Goal: Task Accomplishment & Management: Use online tool/utility

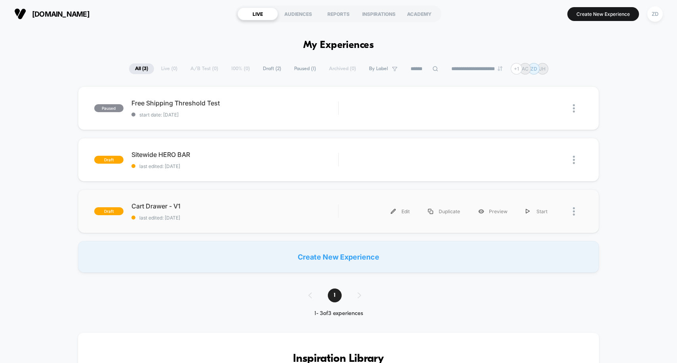
click at [260, 205] on span "Cart Drawer - V1" at bounding box center [235, 206] width 207 height 8
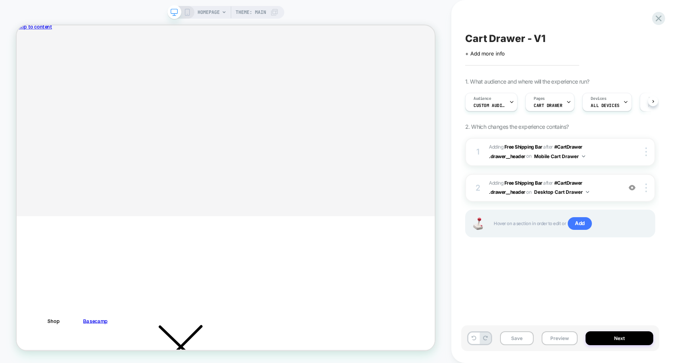
scroll to position [0, 0]
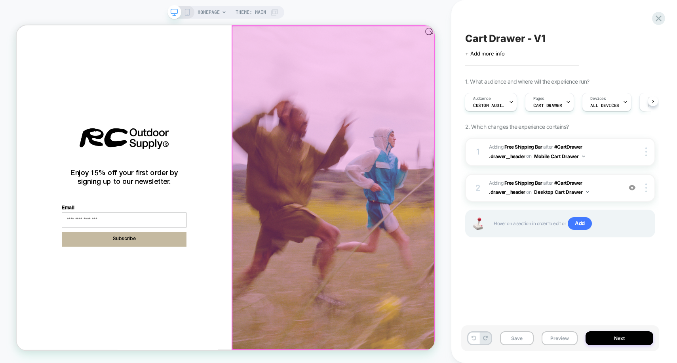
click at [567, 36] on div at bounding box center [438, 241] width 269 height 431
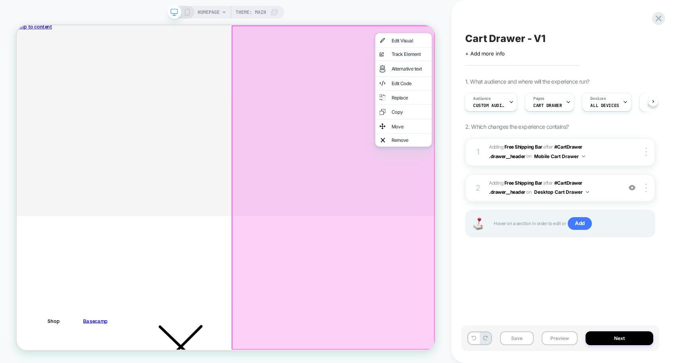
click at [465, 98] on div at bounding box center [438, 241] width 271 height 433
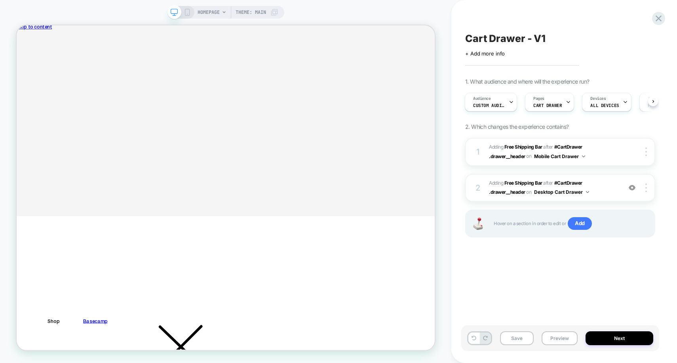
click at [440, 45] on div "HOMEPAGE Theme: MAIN" at bounding box center [226, 181] width 452 height 347
click at [193, 107] on div "Size: OS," at bounding box center [136, 112] width 114 height 13
click at [193, 94] on p "QTY: 1" at bounding box center [136, 96] width 114 height 6
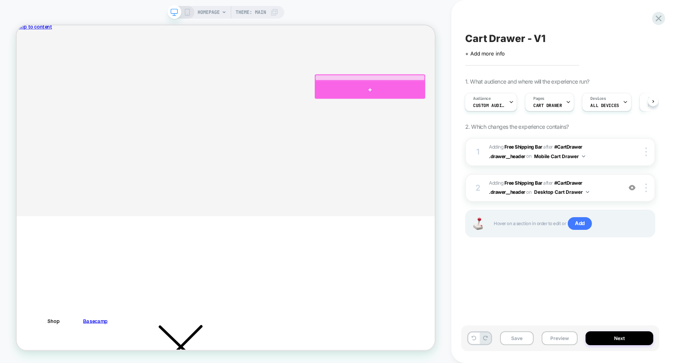
click at [488, 105] on div at bounding box center [487, 111] width 147 height 24
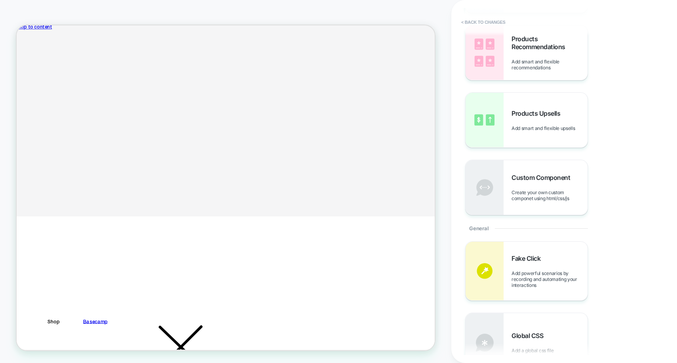
scroll to position [122, 0]
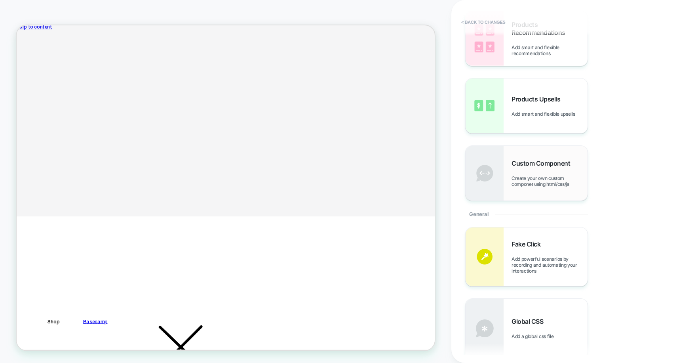
click at [536, 192] on div "Custom Component Create your own custom componet using html/css/js" at bounding box center [527, 173] width 122 height 55
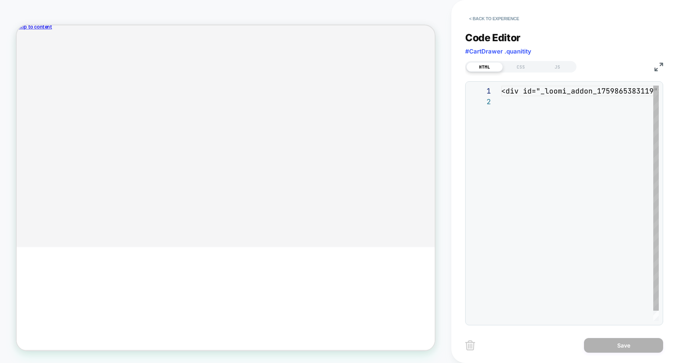
scroll to position [11, 0]
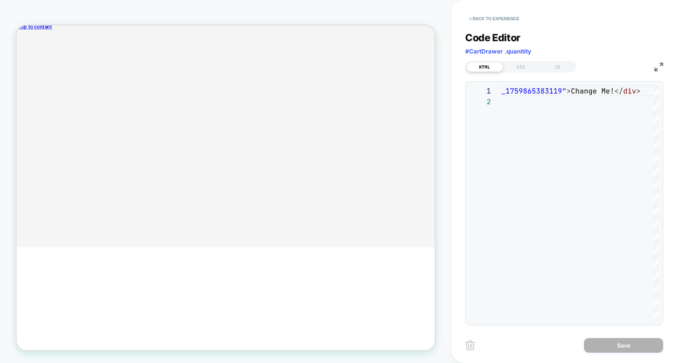
click at [469, 348] on img at bounding box center [470, 345] width 10 height 10
click at [473, 18] on button "< Back to experience" at bounding box center [494, 18] width 58 height 13
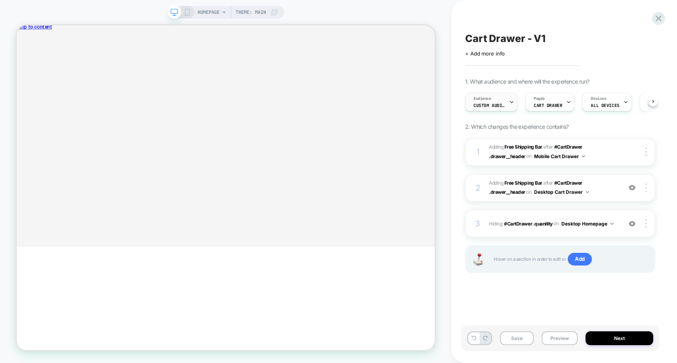
scroll to position [0, 0]
click at [479, 130] on div at bounding box center [487, 138] width 147 height 21
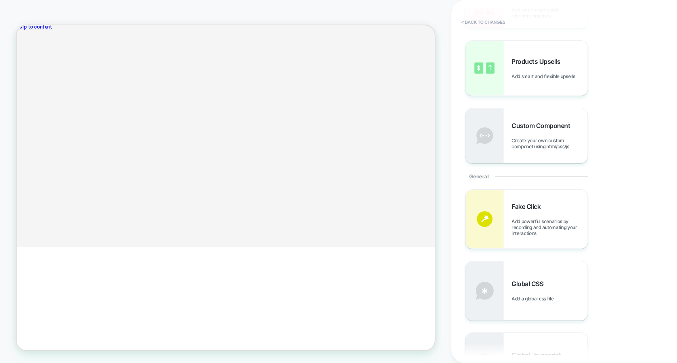
scroll to position [0, 0]
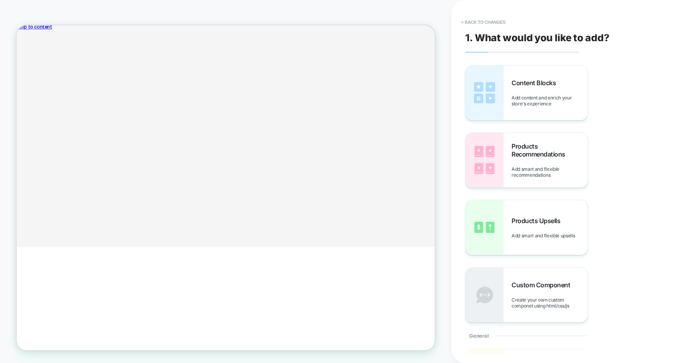
click at [193, 103] on td "Griffith Hiking Sock in Black $16.00 QTY: 1 Size: OS, Color: Black" at bounding box center [135, 147] width 115 height 92
click at [221, 143] on div "Remove" at bounding box center [207, 133] width 26 height 19
click at [484, 21] on button "< Back to changes" at bounding box center [484, 22] width 52 height 13
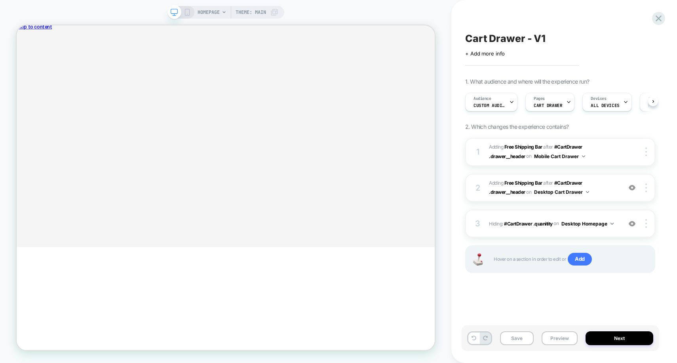
scroll to position [0, 0]
click at [441, 69] on div "You׳re only $75 away from free shipping" at bounding box center [296, 79] width 558 height 41
click at [597, 153] on span "#_loomi_addon_1759861663408 Adding Free Shipping Bar AFTER #CartDrawer .drawer_…" at bounding box center [553, 152] width 129 height 19
click at [648, 151] on div at bounding box center [647, 151] width 15 height 9
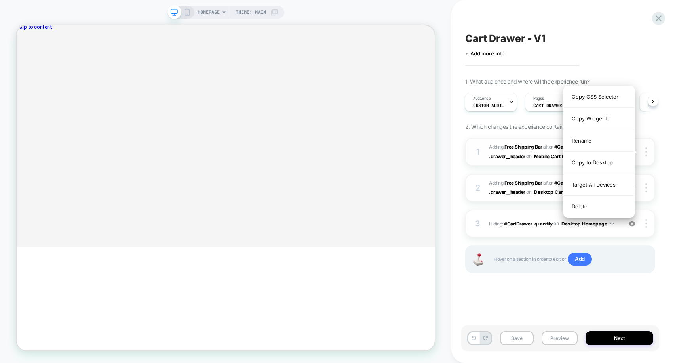
drag, startPoint x: 648, startPoint y: 151, endPoint x: 650, endPoint y: 165, distance: 14.8
click at [650, 165] on div "1 #_loomi_addon_1759861663408 Adding Free Shipping Bar AFTER #CartDrawer .drawe…" at bounding box center [560, 152] width 190 height 28
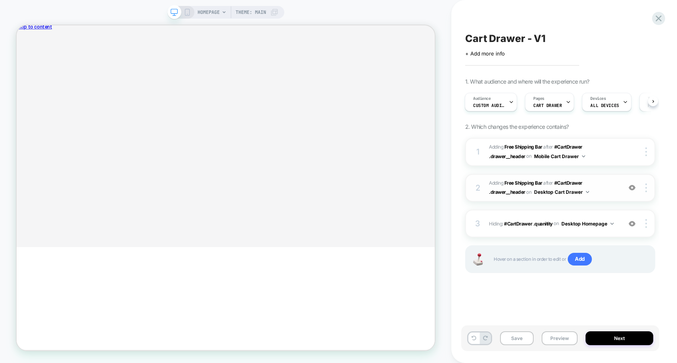
drag, startPoint x: 480, startPoint y: 158, endPoint x: 484, endPoint y: 173, distance: 15.7
click at [484, 173] on div "1 #_loomi_addon_1759861663408 Adding Free Shipping Bar AFTER #CartDrawer .drawe…" at bounding box center [560, 215] width 190 height 155
click at [633, 188] on img at bounding box center [632, 187] width 7 height 7
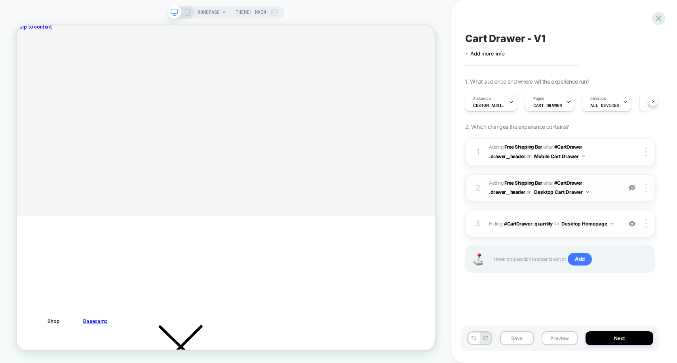
click at [633, 189] on img at bounding box center [632, 187] width 7 height 7
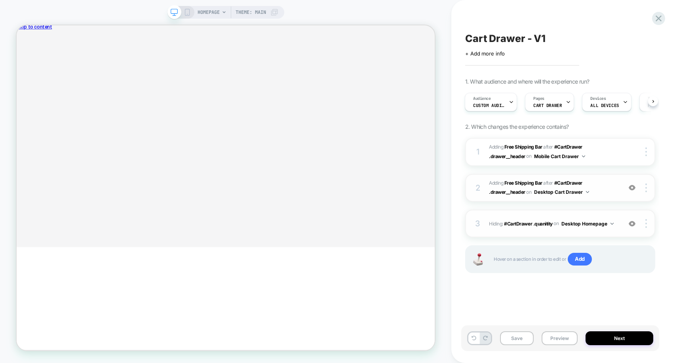
click at [632, 223] on img at bounding box center [632, 223] width 7 height 7
click at [614, 225] on div "on Desktop Homepage" at bounding box center [584, 224] width 60 height 10
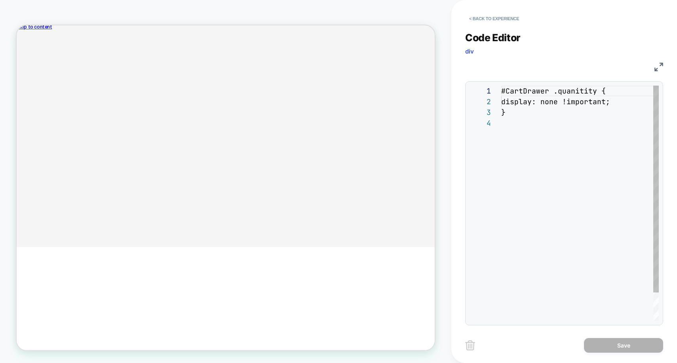
scroll to position [32, 0]
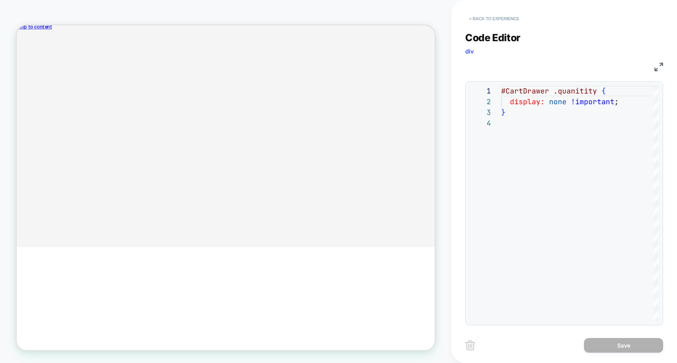
click at [480, 19] on button "< Back to experience" at bounding box center [494, 18] width 58 height 13
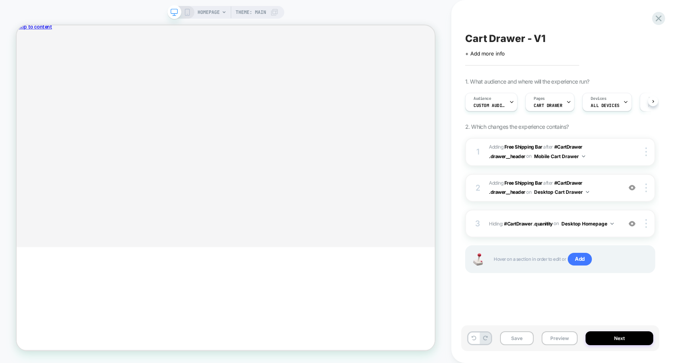
scroll to position [0, 0]
click at [633, 220] on img at bounding box center [632, 223] width 7 height 7
click at [193, 135] on p "QTY: 1" at bounding box center [136, 138] width 114 height 6
click at [579, 259] on span "Add" at bounding box center [580, 259] width 24 height 13
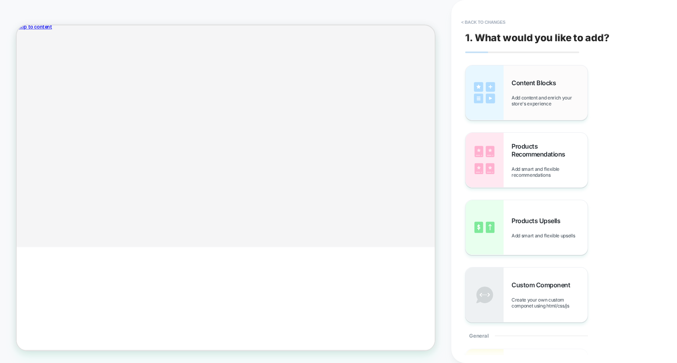
click at [522, 97] on span "Add content and enrich your store's experience" at bounding box center [550, 101] width 76 height 12
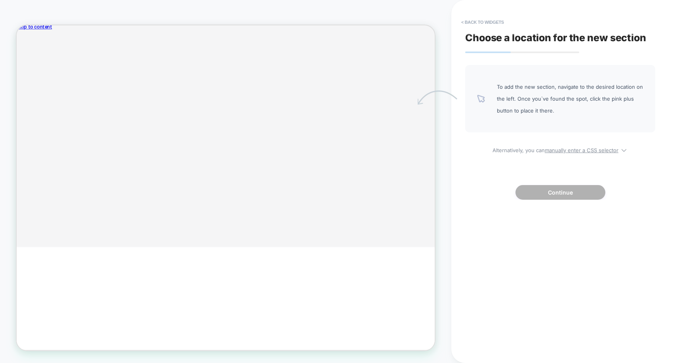
drag, startPoint x: 497, startPoint y: 99, endPoint x: 435, endPoint y: 120, distance: 65.0
click at [435, 120] on div "HOMEPAGE Theme: MAIN < Back to widgets Choose a location for the new section To…" at bounding box center [338, 181] width 677 height 363
click at [502, 93] on span "To add the new section, navigate to the desired location on the left. Once you`…" at bounding box center [570, 99] width 147 height 36
click at [471, 22] on button "< Back to widgets" at bounding box center [483, 22] width 51 height 13
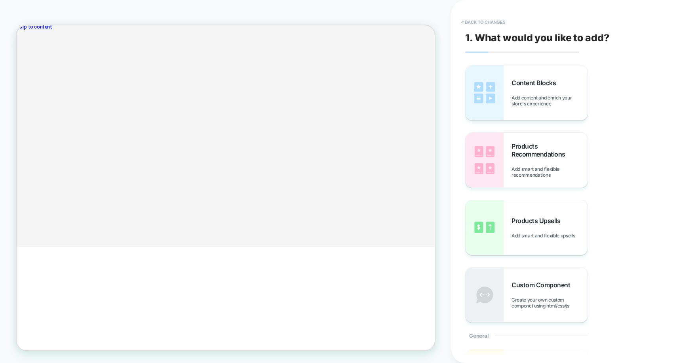
click at [471, 22] on button "< Back to changes" at bounding box center [484, 22] width 52 height 13
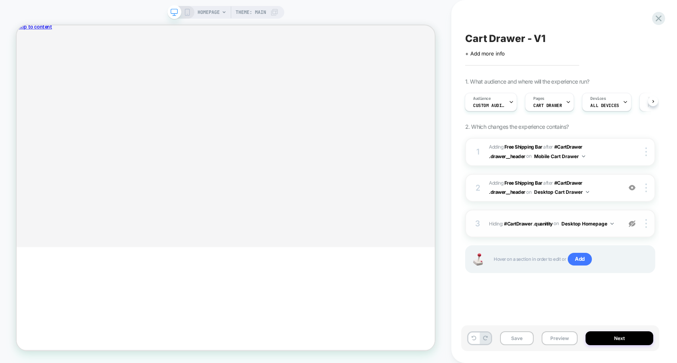
click at [631, 222] on img at bounding box center [632, 223] width 7 height 7
click at [582, 256] on span "Add" at bounding box center [580, 259] width 24 height 13
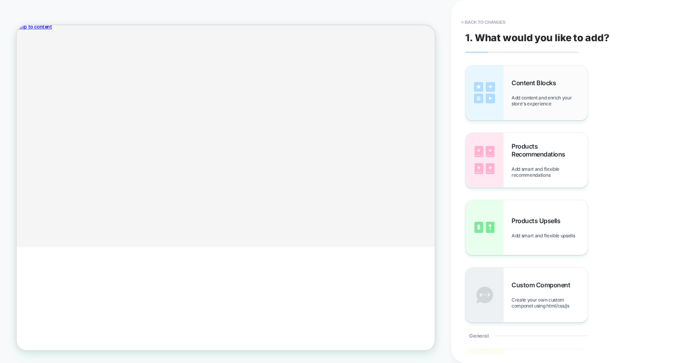
click at [517, 95] on span "Add content and enrich your store's experience" at bounding box center [550, 101] width 76 height 12
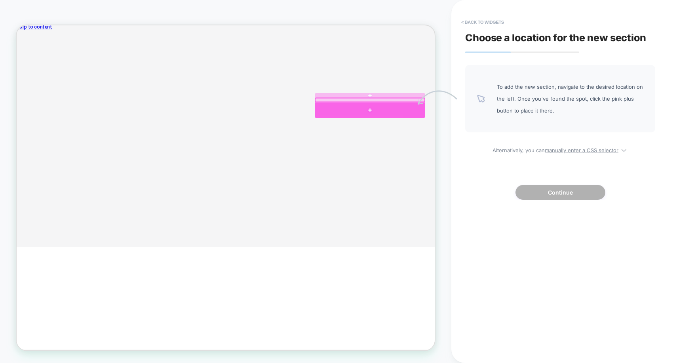
click at [483, 130] on div at bounding box center [487, 138] width 147 height 21
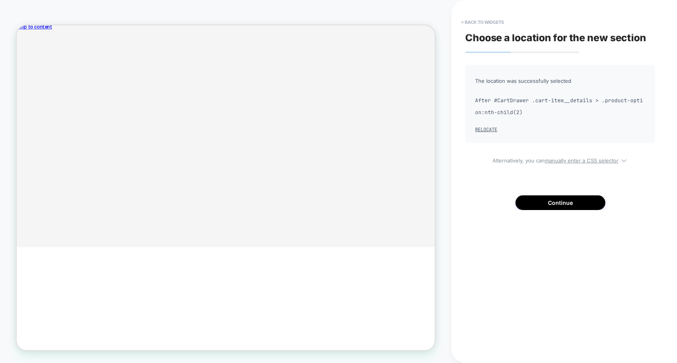
click at [193, 144] on section "Cart" at bounding box center [136, 138] width 114 height 22
click at [555, 200] on button "Continue" at bounding box center [561, 202] width 90 height 15
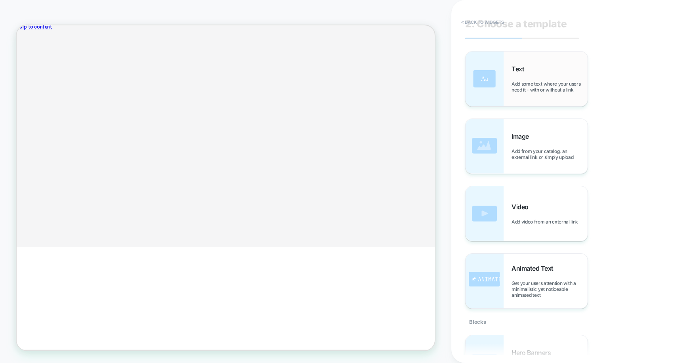
scroll to position [0, 0]
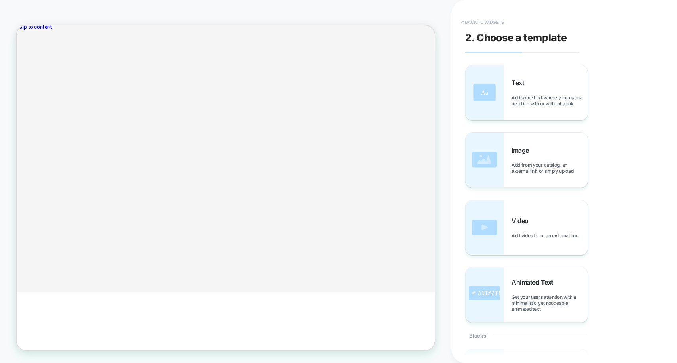
click at [470, 22] on button "< Back to widgets" at bounding box center [483, 22] width 51 height 13
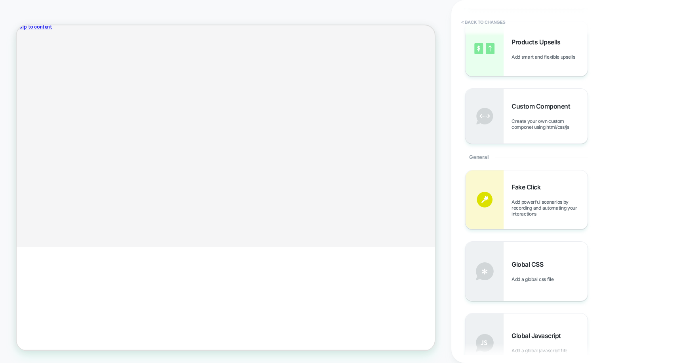
scroll to position [182, 0]
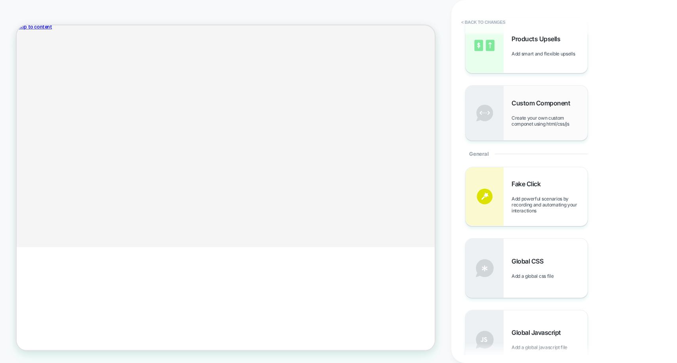
click at [511, 117] on div "Custom Component Create your own custom componet using html/css/js" at bounding box center [527, 113] width 122 height 55
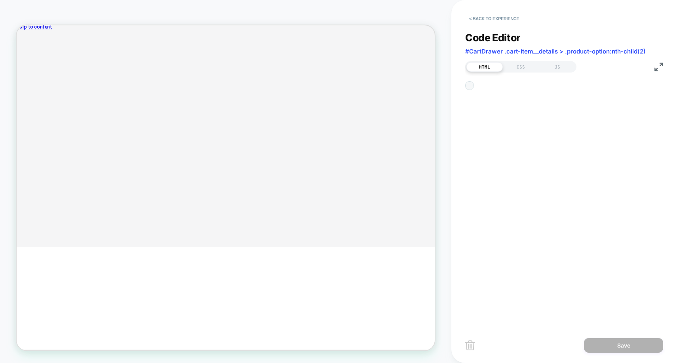
scroll to position [11, 0]
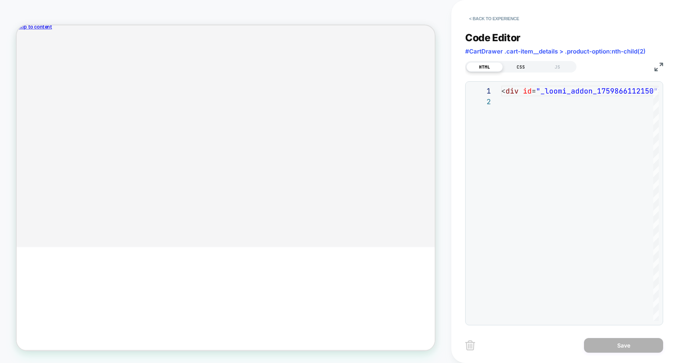
click at [526, 70] on div "CSS" at bounding box center [521, 67] width 36 height 10
click at [556, 64] on div "JS" at bounding box center [558, 67] width 36 height 10
click at [490, 68] on div "HTML" at bounding box center [485, 67] width 36 height 10
click at [494, 21] on button "< Back to experience" at bounding box center [494, 18] width 58 height 13
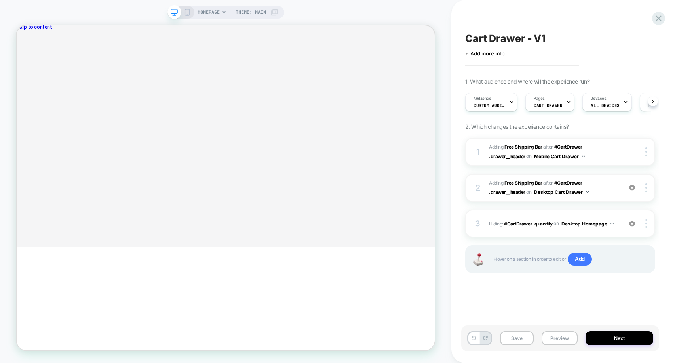
scroll to position [0, 0]
click at [193, 128] on div "$16.00" at bounding box center [136, 131] width 114 height 6
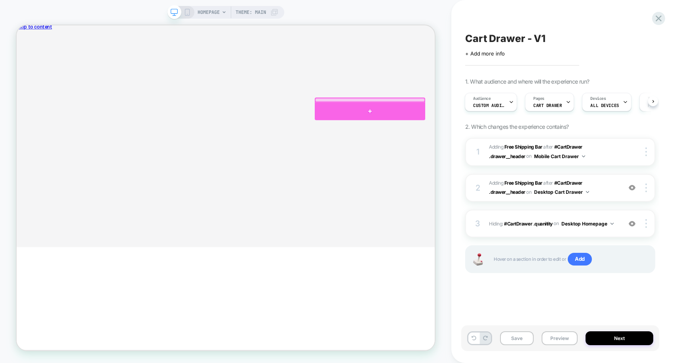
click at [491, 134] on div at bounding box center [487, 140] width 147 height 24
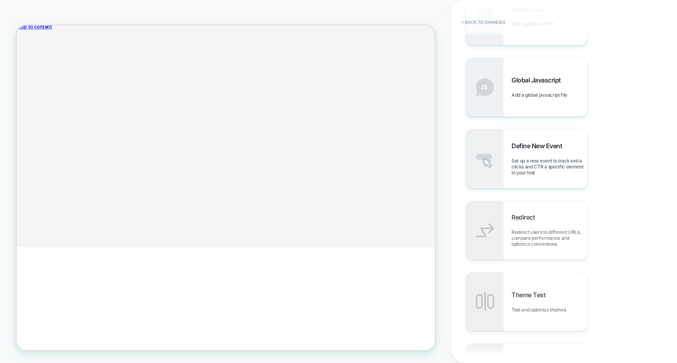
scroll to position [436, 0]
click at [534, 163] on span "Set up a new event to track extra clicks and CTR a specific element in your test" at bounding box center [550, 165] width 76 height 18
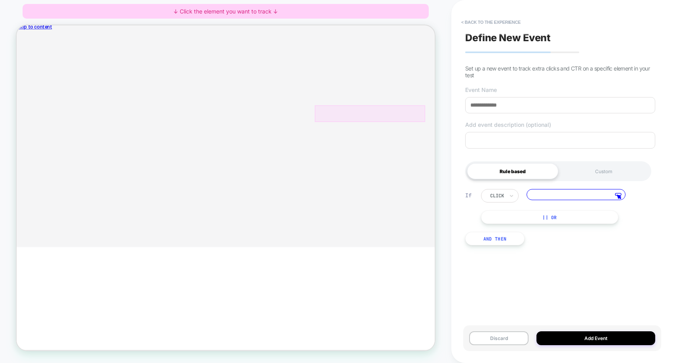
click at [544, 198] on input at bounding box center [576, 194] width 99 height 11
click at [620, 198] on polygon at bounding box center [620, 197] width 4 height 4
click at [606, 172] on div "Custom" at bounding box center [604, 171] width 91 height 16
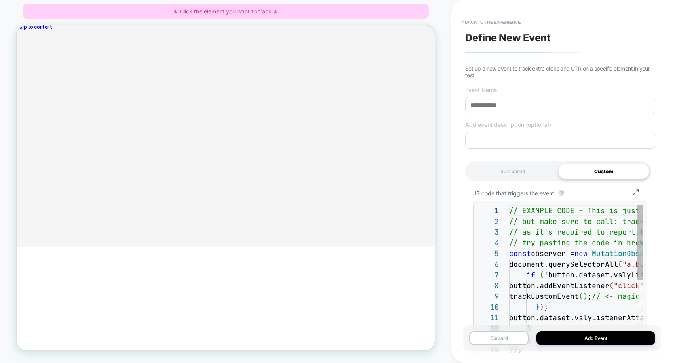
scroll to position [86, 0]
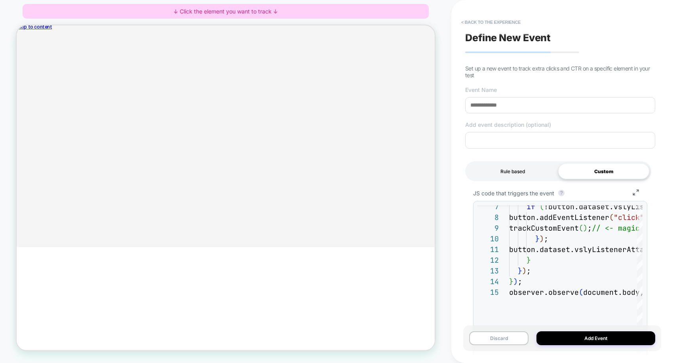
click at [523, 178] on div "Rule based" at bounding box center [512, 171] width 91 height 16
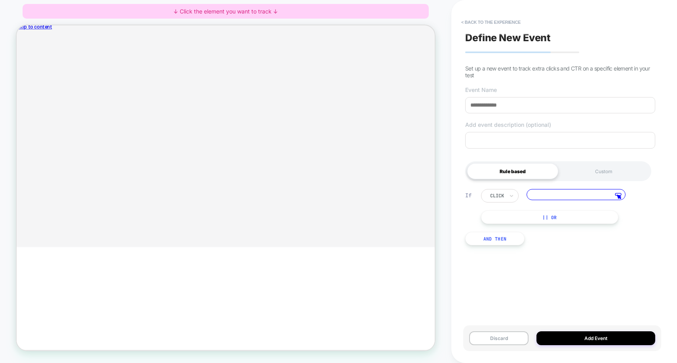
click at [509, 194] on div "click" at bounding box center [500, 195] width 38 height 13
click at [506, 232] on div "hover" at bounding box center [514, 231] width 51 height 13
click at [471, 23] on button "< back to the experience" at bounding box center [491, 22] width 67 height 13
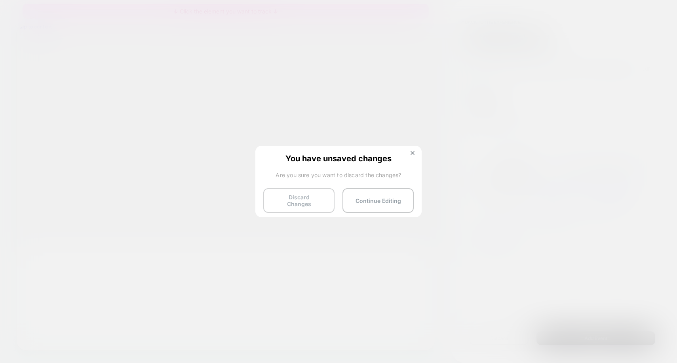
click at [326, 204] on button "Discard Changes" at bounding box center [298, 200] width 71 height 25
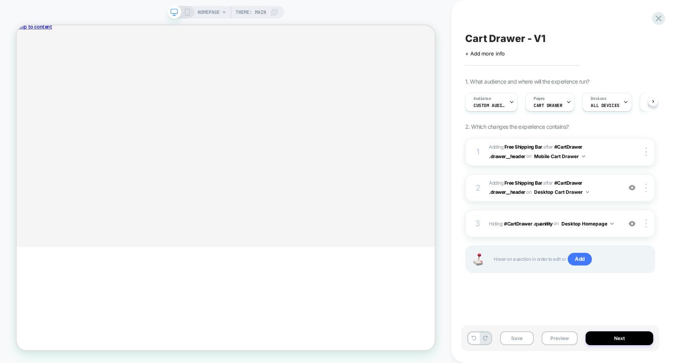
scroll to position [0, 0]
click at [261, 126] on cart-drawer "Cart You׳re only $75 away from free shipping Griffith Hiking Sock in Black $16.…" at bounding box center [296, 146] width 558 height 228
click at [575, 259] on span "Add" at bounding box center [580, 259] width 24 height 13
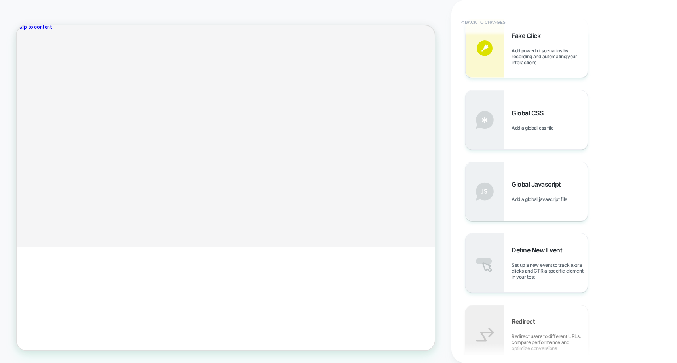
scroll to position [336, 0]
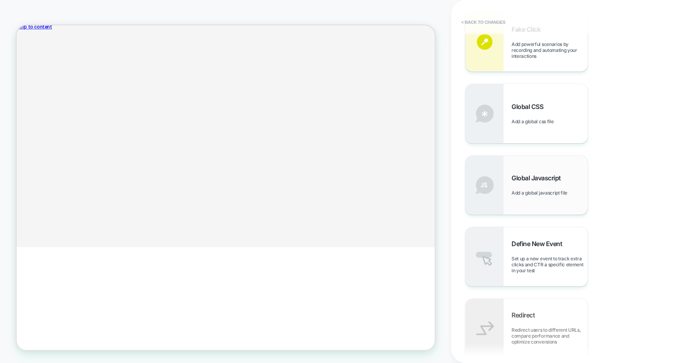
click at [492, 194] on img at bounding box center [485, 185] width 38 height 59
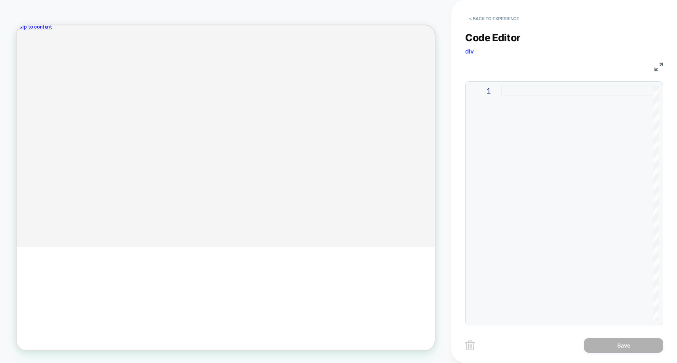
click at [383, 41] on div "Cart" at bounding box center [296, 48] width 558 height 21
click at [501, 135] on div at bounding box center [580, 203] width 158 height 235
type textarea "**********"
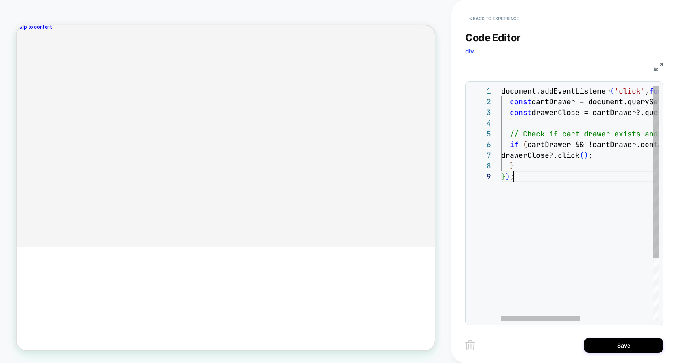
scroll to position [86, 13]
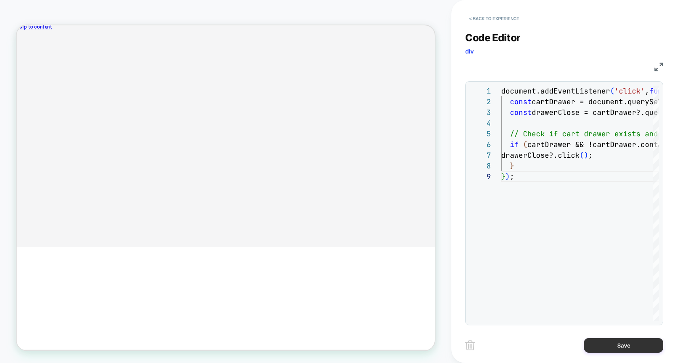
click at [604, 345] on button "Save" at bounding box center [623, 345] width 79 height 15
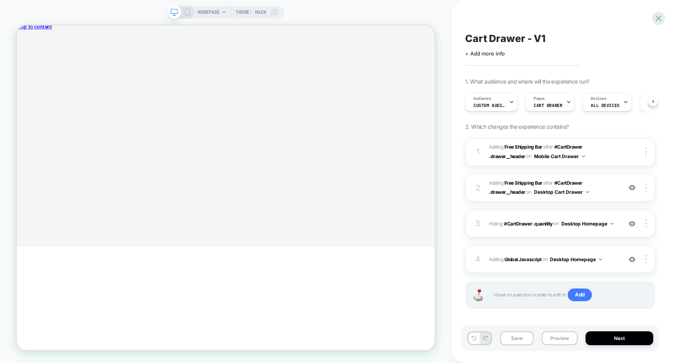
scroll to position [0, 0]
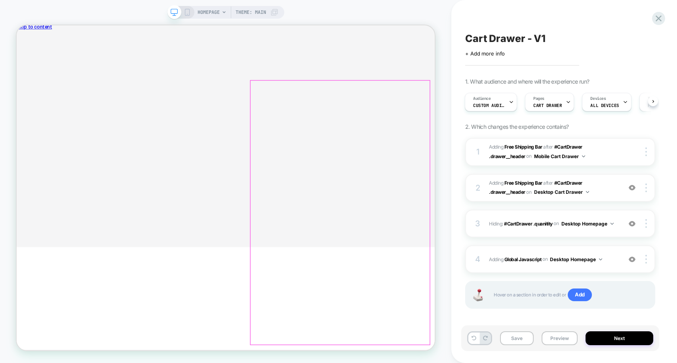
click at [256, 230] on cart-drawer "Cart You׳re only $75 away from free shipping Griffith Hiking Sock in Black $16.…" at bounding box center [296, 146] width 558 height 228
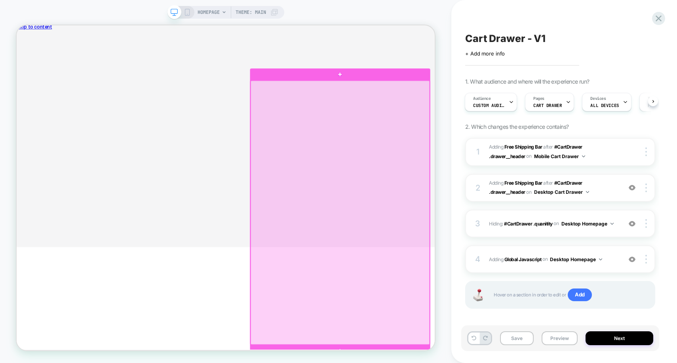
click at [254, 180] on cart-drawer "Cart You׳re only $75 away from free shipping Griffith Hiking Sock in Black $16.…" at bounding box center [296, 146] width 558 height 228
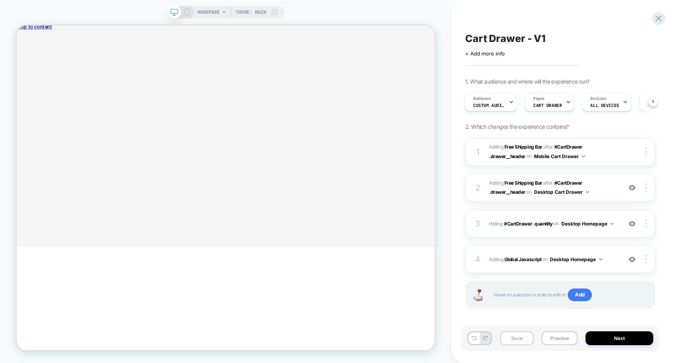
click at [521, 338] on button "Save" at bounding box center [517, 338] width 34 height 14
click at [552, 340] on button "Preview" at bounding box center [560, 338] width 36 height 14
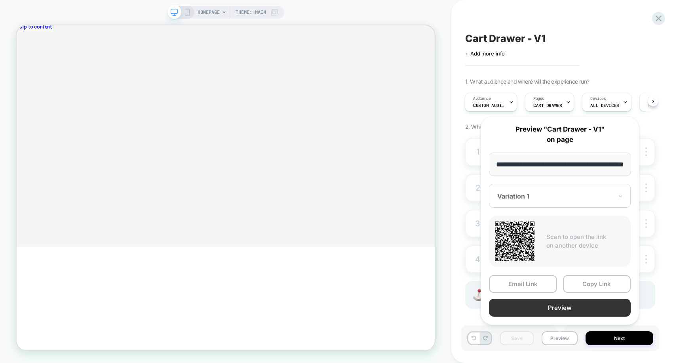
scroll to position [0, 0]
click at [554, 309] on button "Preview" at bounding box center [560, 308] width 142 height 18
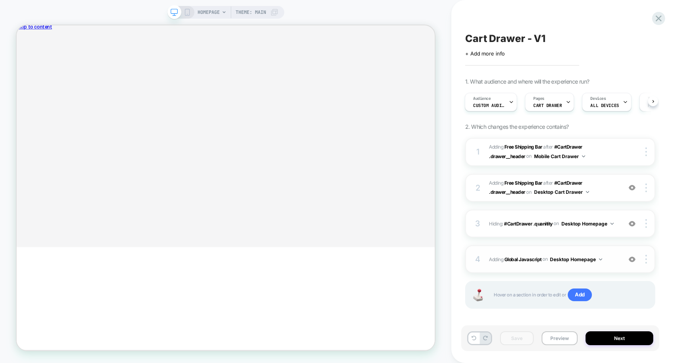
click at [572, 256] on button "Desktop Homepage" at bounding box center [576, 259] width 52 height 10
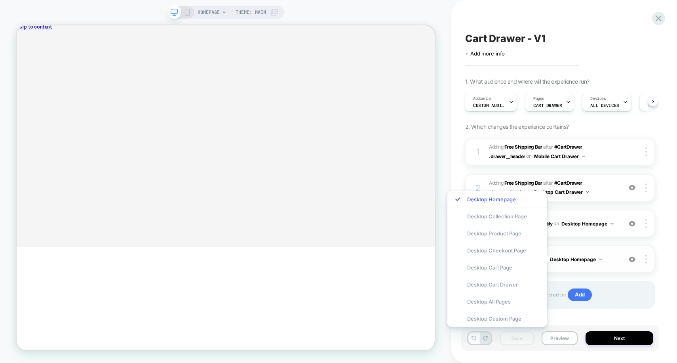
click at [572, 256] on button "Desktop Homepage" at bounding box center [576, 259] width 52 height 10
click at [595, 260] on button "Desktop Homepage" at bounding box center [576, 259] width 52 height 10
click at [620, 261] on div "4 Adding Global Javascript on Desktop Homepage Add Before Add After Copy to Mob…" at bounding box center [560, 259] width 190 height 28
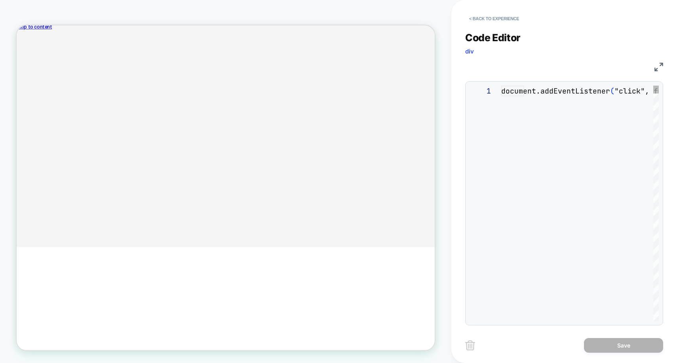
scroll to position [96, 0]
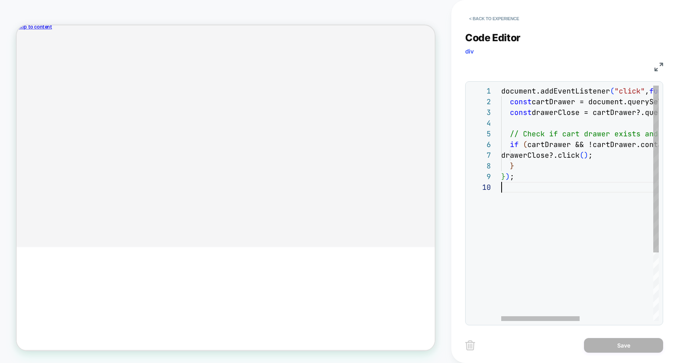
click at [580, 183] on div "document.addEventListener ( "click" , function ( e ) { const cartDrawer = docum…" at bounding box center [653, 252] width 305 height 332
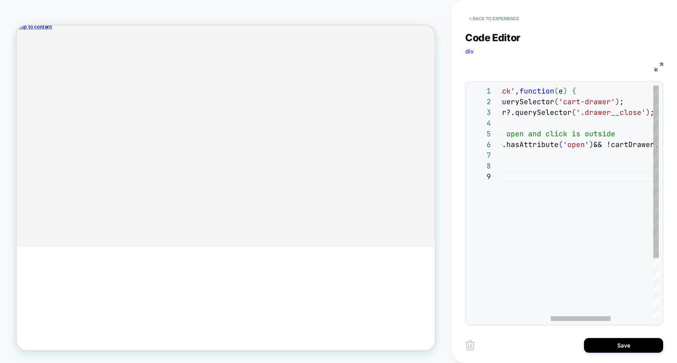
click at [571, 145] on div "document.addEventListener ( 'click' , function ( e ) { const cartDrawer = docum…" at bounding box center [571, 246] width 399 height 321
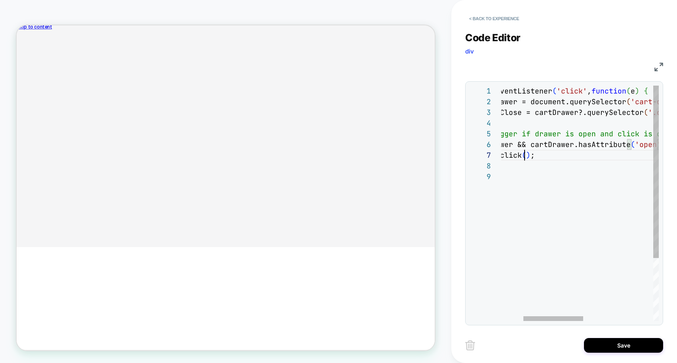
click at [524, 156] on div "document.addEventListener ( 'click' , function ( e ) { const cartDrawer = docum…" at bounding box center [643, 246] width 399 height 321
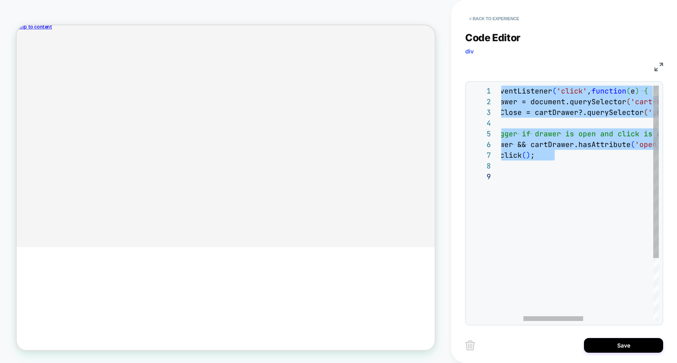
type textarea "**********"
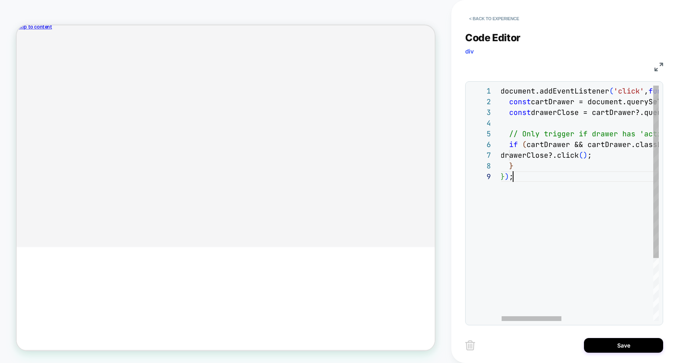
scroll to position [86, 13]
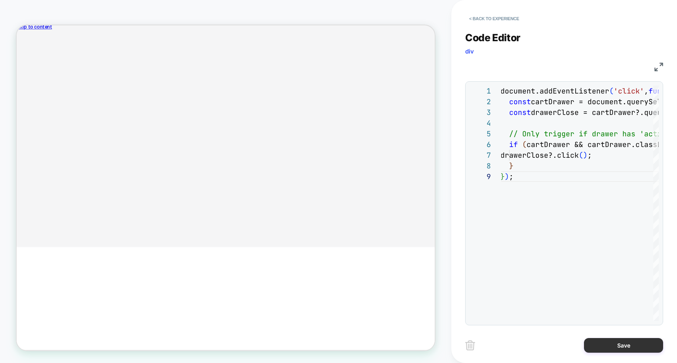
click at [610, 345] on button "Save" at bounding box center [623, 345] width 79 height 15
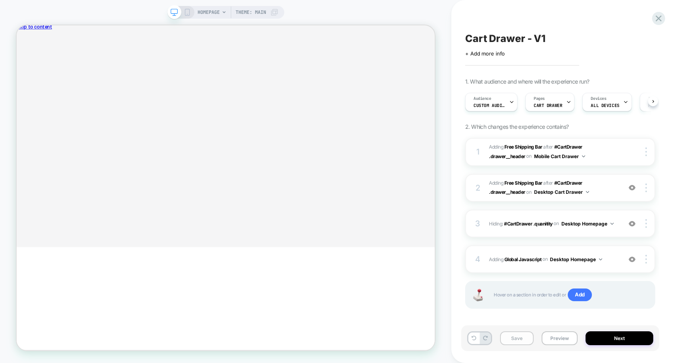
scroll to position [0, 0]
click at [522, 337] on button "Save" at bounding box center [517, 338] width 34 height 14
click at [589, 192] on span "#_loomi_addon_1759862319545 Adding Free Shipping Bar AFTER #CartDrawer .drawer_…" at bounding box center [553, 188] width 129 height 19
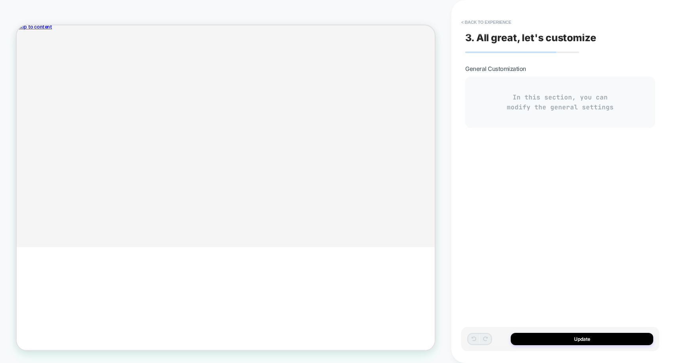
type textarea "*"
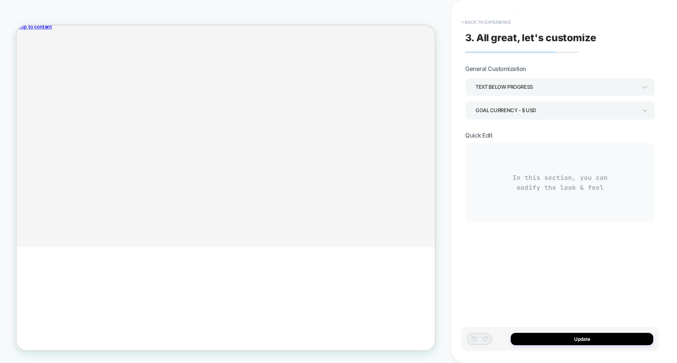
click at [473, 21] on button "< Back to experience" at bounding box center [487, 22] width 58 height 13
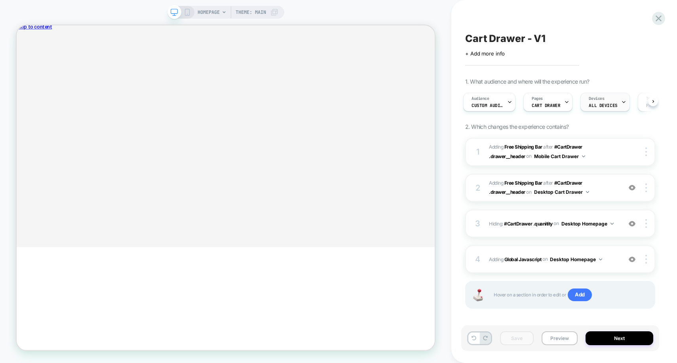
scroll to position [0, 0]
click at [513, 100] on icon at bounding box center [511, 101] width 5 height 5
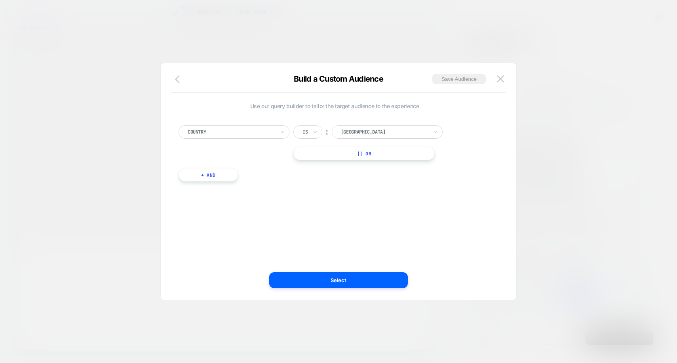
click at [178, 80] on icon "button" at bounding box center [180, 79] width 10 height 10
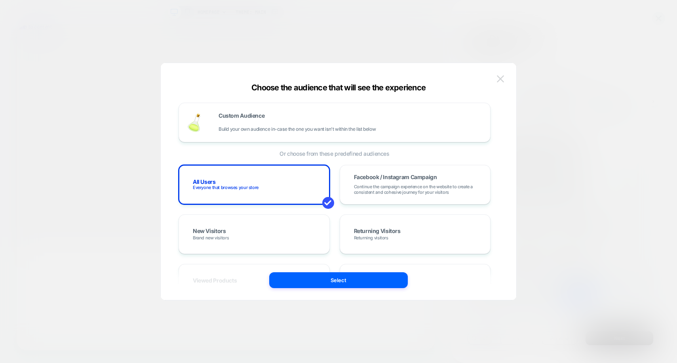
click at [503, 81] on img at bounding box center [500, 78] width 7 height 7
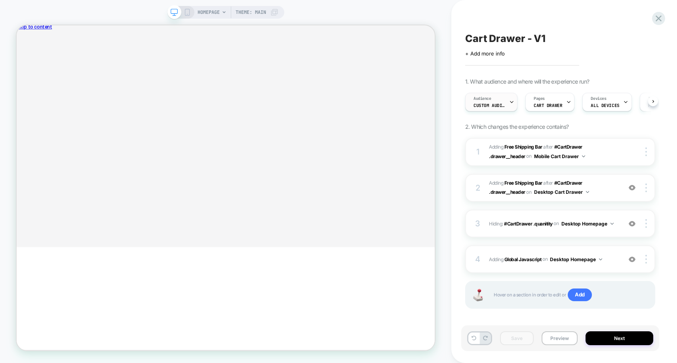
click at [506, 99] on div "Audience Custom Audience" at bounding box center [490, 102] width 48 height 18
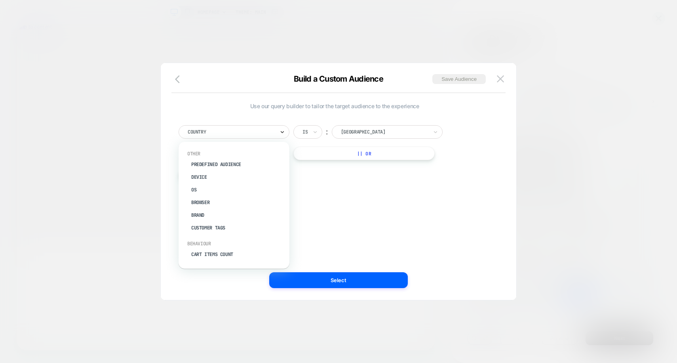
click at [284, 131] on icon at bounding box center [283, 132] width 6 height 8
click at [180, 82] on icon "button" at bounding box center [180, 79] width 10 height 10
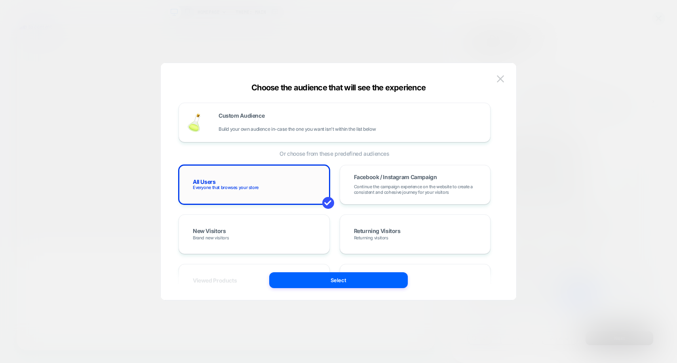
click at [277, 196] on div "All Users Everyone that browses your store" at bounding box center [254, 184] width 135 height 23
click at [317, 278] on button "Select" at bounding box center [338, 280] width 139 height 16
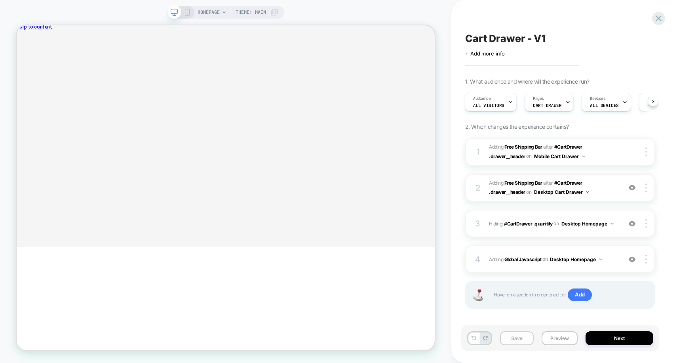
click at [514, 340] on button "Save" at bounding box center [517, 338] width 34 height 14
click at [224, 159] on cart-drawer "Cart You׳re only $75 away from free shipping Griffith Hiking Sock 3 Pack $38.00…" at bounding box center [296, 146] width 558 height 228
click at [20, 57] on icon "Close" at bounding box center [20, 57] width 0 height 0
click at [223, 198] on cart-drawer "Cart You׳re only $75 away from free shipping Griffith Hiking Sock 3 Pack $38.00…" at bounding box center [296, 146] width 558 height 228
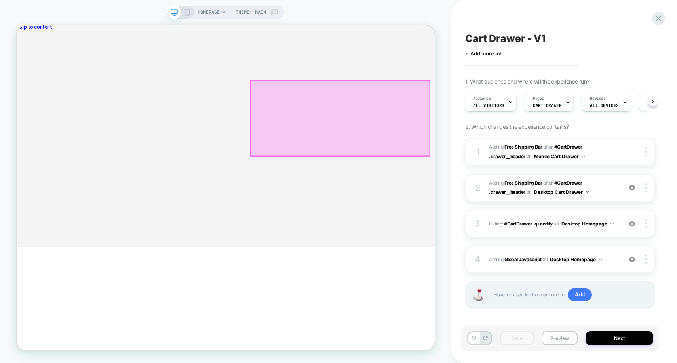
click at [231, 183] on cart-drawer "Cart You׳re only $75 away from free shipping Griffith Hiking Sock 3 Pack $38.00…" at bounding box center [296, 146] width 558 height 228
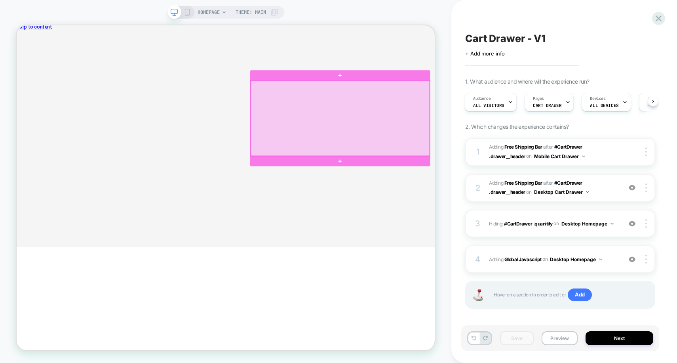
click at [231, 183] on cart-drawer "Cart You׳re only $75 away from free shipping Griffith Hiking Sock 3 Pack $38.00…" at bounding box center [296, 146] width 558 height 228
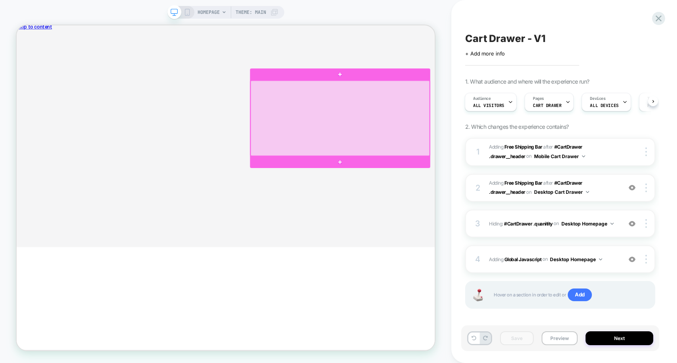
click at [231, 183] on cart-drawer "Cart You׳re only $75 away from free shipping Griffith Hiking Sock 3 Pack $38.00…" at bounding box center [296, 146] width 558 height 228
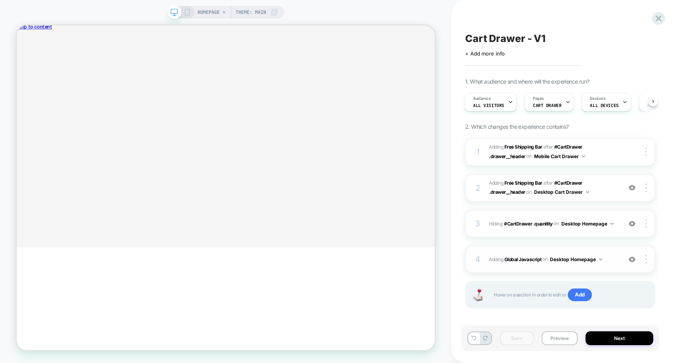
click at [589, 263] on div "4 Adding Global Javascript on Desktop Homepage Add Before Add After Copy to Mob…" at bounding box center [560, 259] width 190 height 28
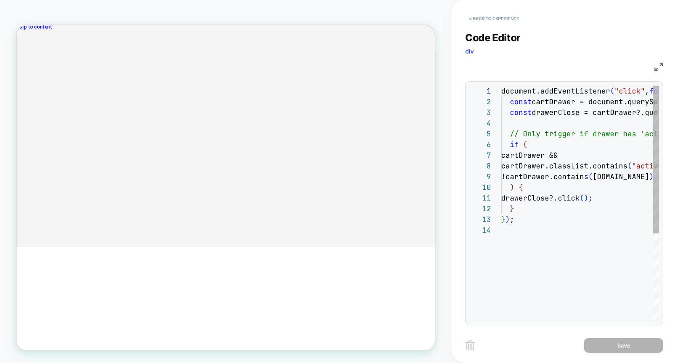
scroll to position [107, 0]
click at [523, 122] on div "document.addEventListener ( "click" , function ( e ) { const cartDrawer = docum…" at bounding box center [655, 273] width 309 height 374
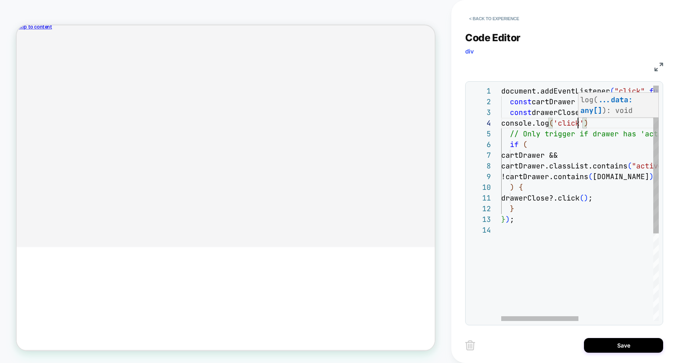
scroll to position [32, 86]
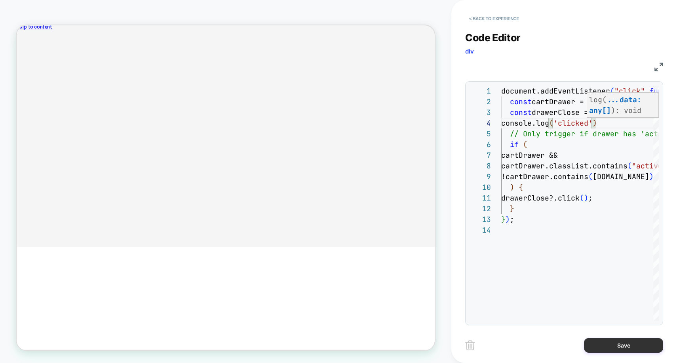
type textarea "**********"
click at [606, 347] on button "Save" at bounding box center [623, 345] width 79 height 15
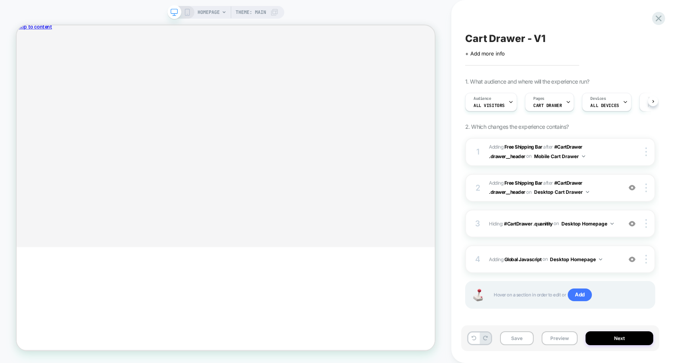
scroll to position [0, 0]
click at [525, 340] on button "Save" at bounding box center [517, 338] width 34 height 14
click at [555, 339] on button "Preview" at bounding box center [560, 338] width 36 height 14
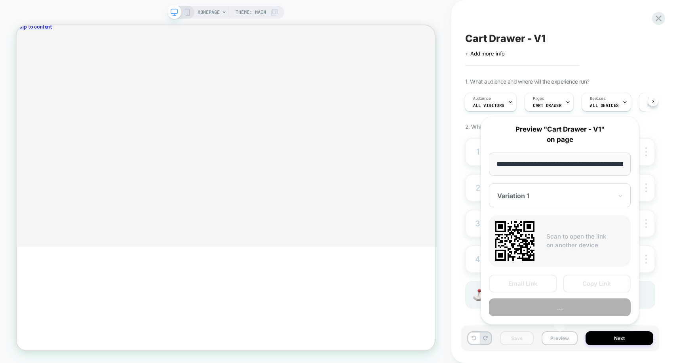
scroll to position [0, 28]
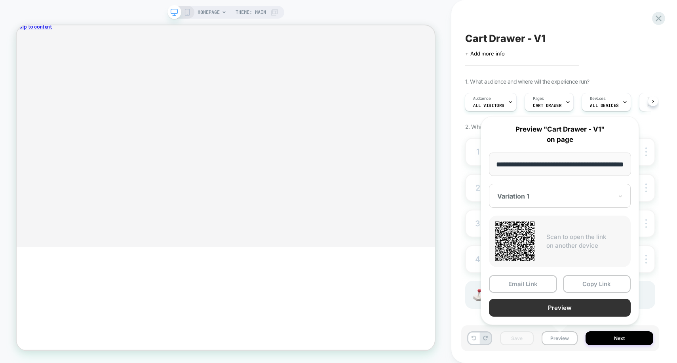
click at [562, 306] on button "Preview" at bounding box center [560, 308] width 142 height 18
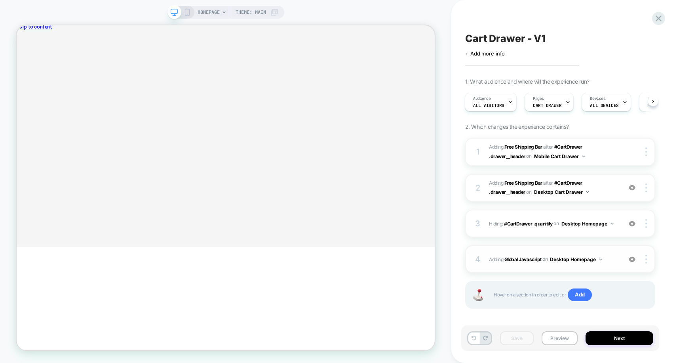
click at [589, 257] on button "Desktop Homepage" at bounding box center [576, 259] width 52 height 10
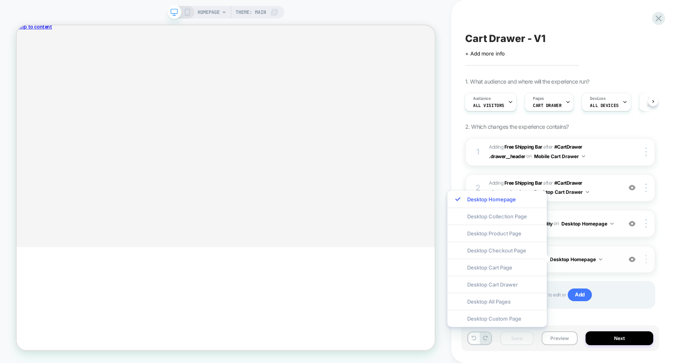
click at [647, 257] on img at bounding box center [647, 259] width 2 height 9
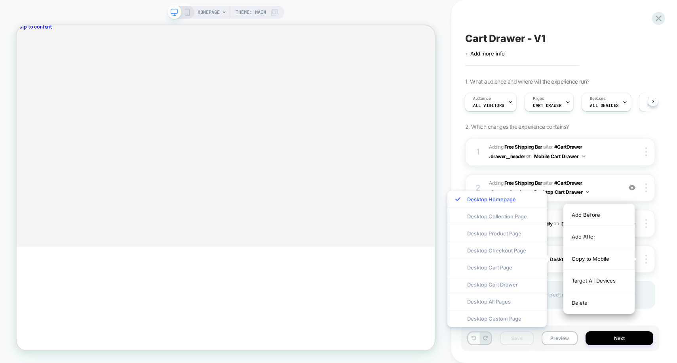
click at [661, 294] on div "Cart Drawer - V1 Click to edit experience details + Add more info 1. What audie…" at bounding box center [564, 181] width 198 height 363
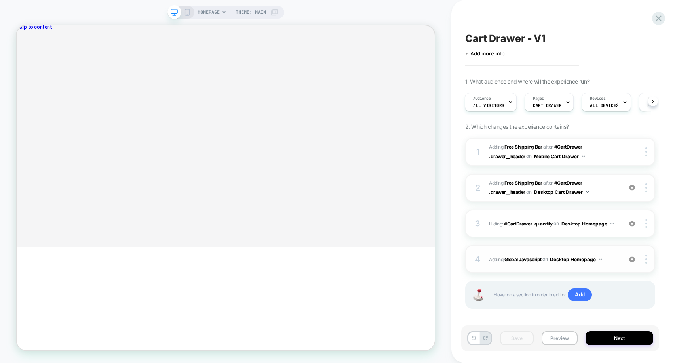
click at [513, 264] on div "4 Adding Global Javascript on Desktop Homepage Add Before Add After Copy to Mob…" at bounding box center [560, 259] width 190 height 28
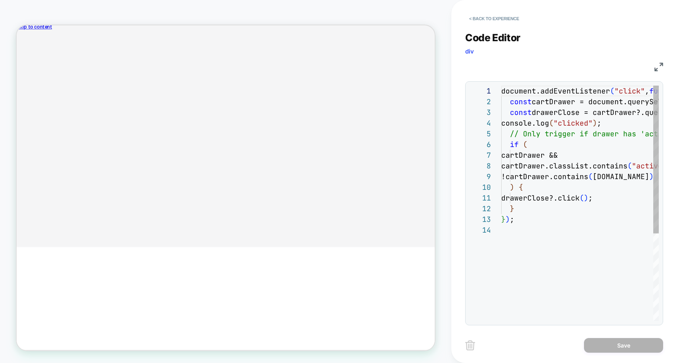
scroll to position [107, 0]
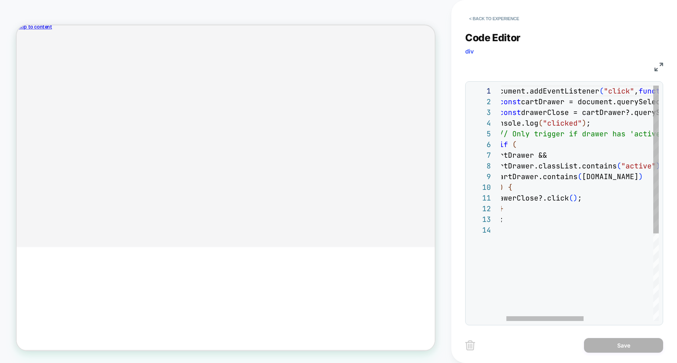
click at [550, 105] on div "document.addEventListener ( "click" , function ( e ) { const cartDrawer = docum…" at bounding box center [645, 273] width 309 height 374
click at [563, 120] on div "document.addEventListener ( "click" , function ( e ) { const cartDrawer = docum…" at bounding box center [645, 273] width 309 height 374
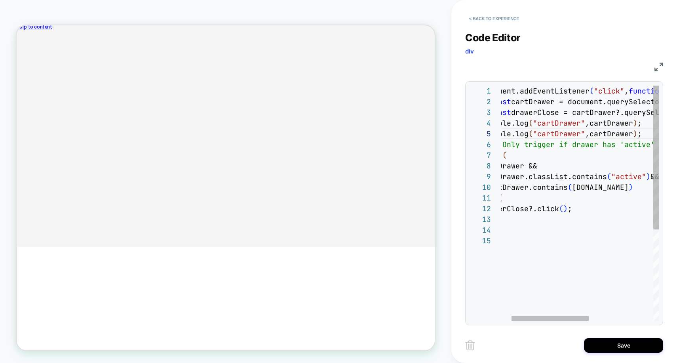
click at [540, 112] on div "document.addEventListener ( "click" , function ( e ) { const cartDrawer = docum…" at bounding box center [635, 278] width 309 height 385
click at [561, 133] on div "document.addEventListener ( "click" , function ( e ) { const cartDrawer = docum…" at bounding box center [635, 278] width 309 height 385
click at [609, 137] on div "document.addEventListener ( "click" , function ( e ) { const cartDrawer = docum…" at bounding box center [635, 278] width 309 height 385
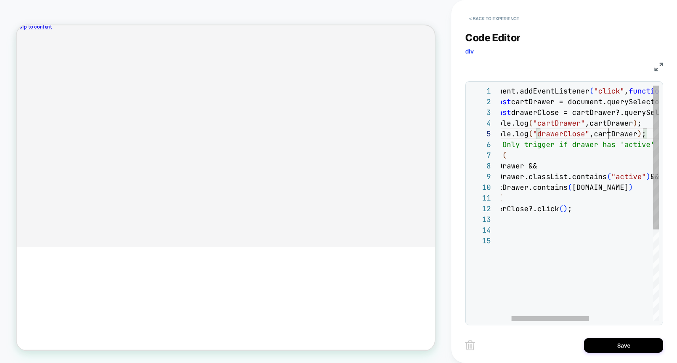
click at [609, 137] on div "document.addEventListener ( "click" , function ( e ) { const cartDrawer = docum…" at bounding box center [635, 278] width 309 height 385
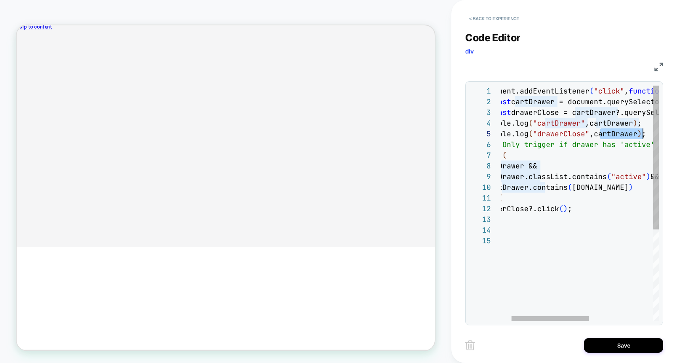
scroll to position [43, 167]
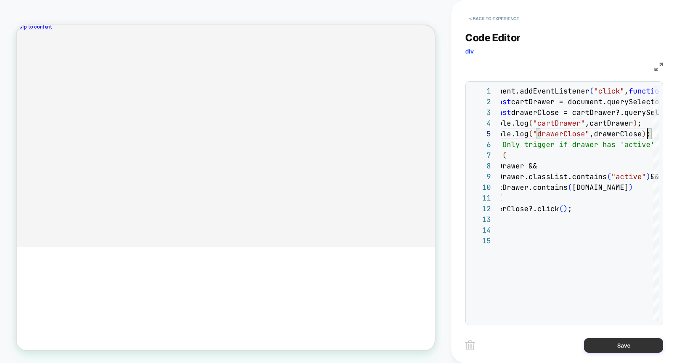
type textarea "**********"
click at [624, 343] on button "Save" at bounding box center [623, 345] width 79 height 15
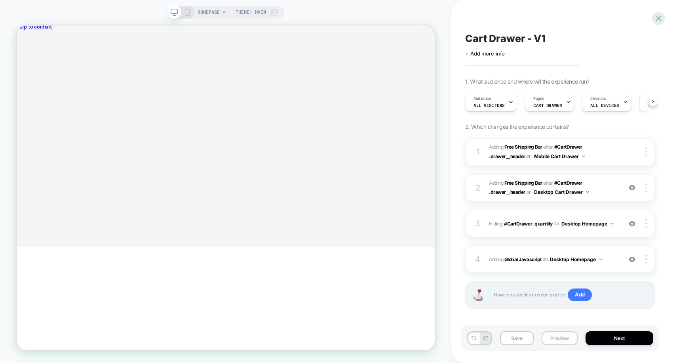
scroll to position [0, 0]
click at [518, 338] on button "Save" at bounding box center [517, 338] width 34 height 14
click at [562, 337] on button "Preview" at bounding box center [560, 338] width 36 height 14
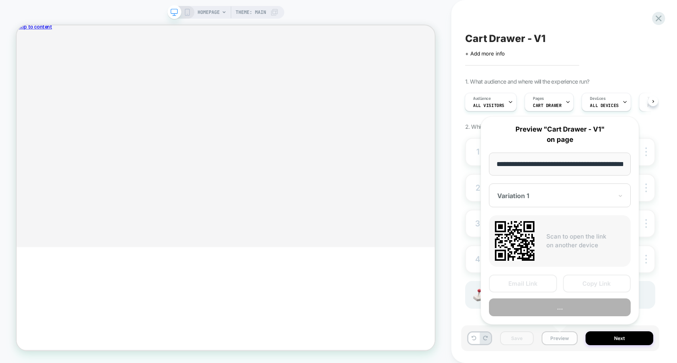
scroll to position [0, 28]
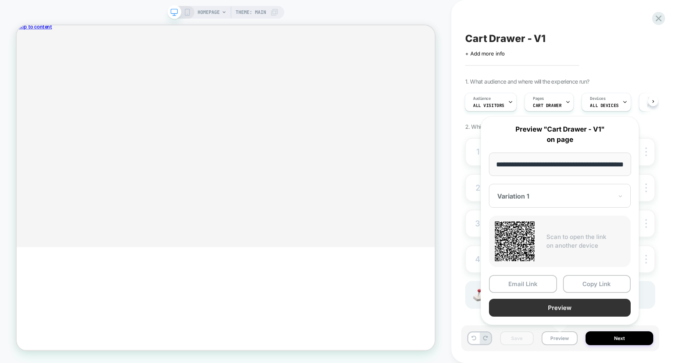
click at [570, 309] on button "Preview" at bounding box center [560, 308] width 142 height 18
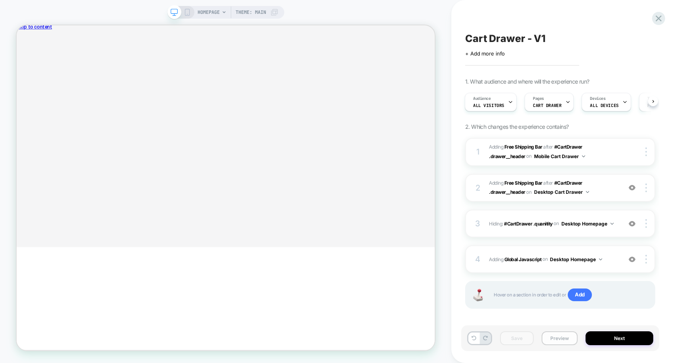
click at [563, 341] on button "Preview" at bounding box center [560, 338] width 36 height 14
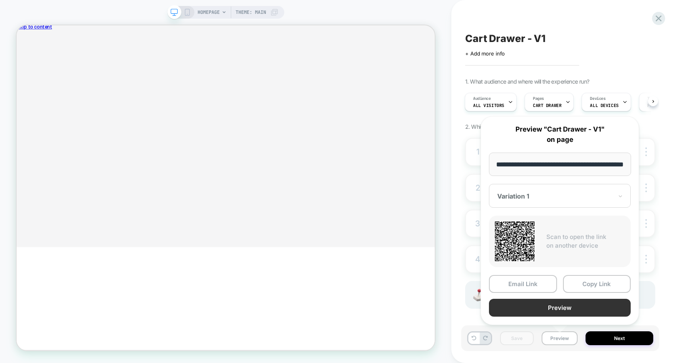
scroll to position [0, 0]
click at [566, 307] on button "Preview" at bounding box center [560, 308] width 142 height 18
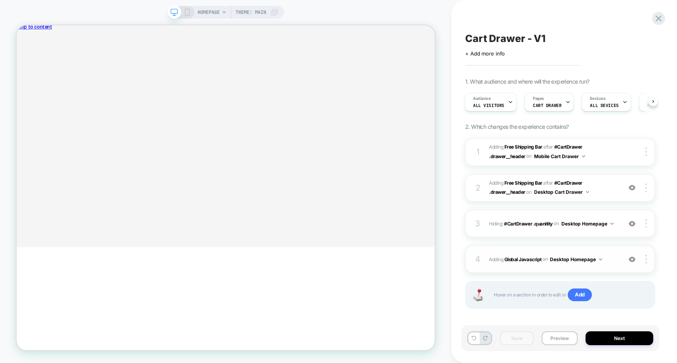
click at [551, 256] on div "on Desktop Homepage" at bounding box center [573, 259] width 60 height 10
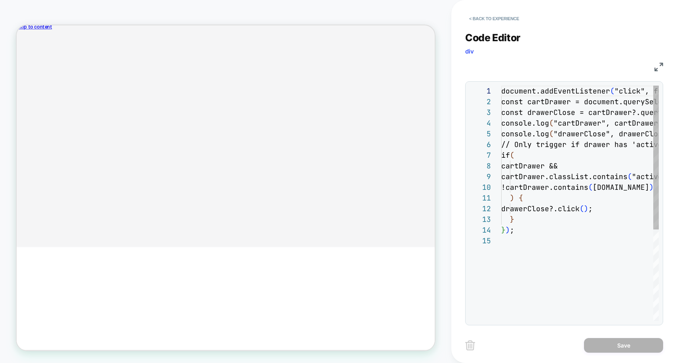
scroll to position [107, 0]
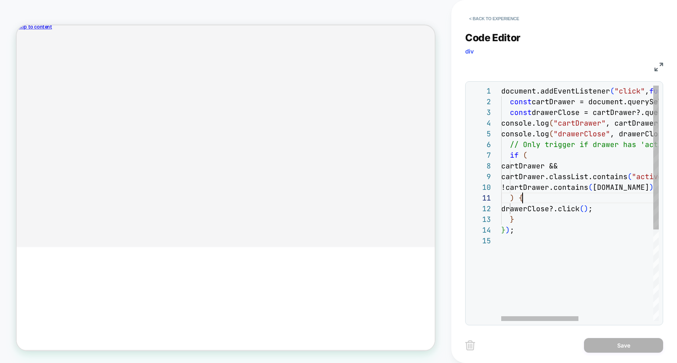
click at [551, 202] on div "document.addEventListener ( "click" , function ( e ) { const cartDrawer = docum…" at bounding box center [655, 278] width 309 height 385
type textarea "**********"
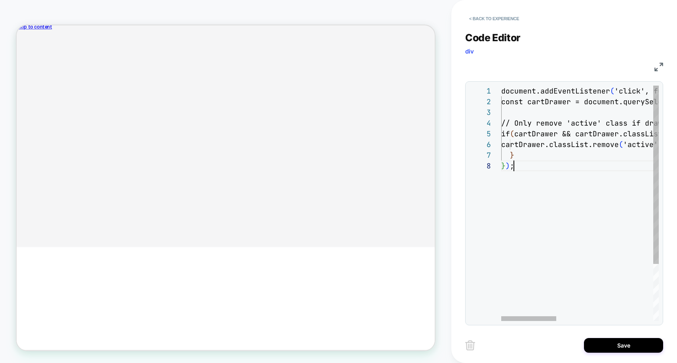
scroll to position [75, 13]
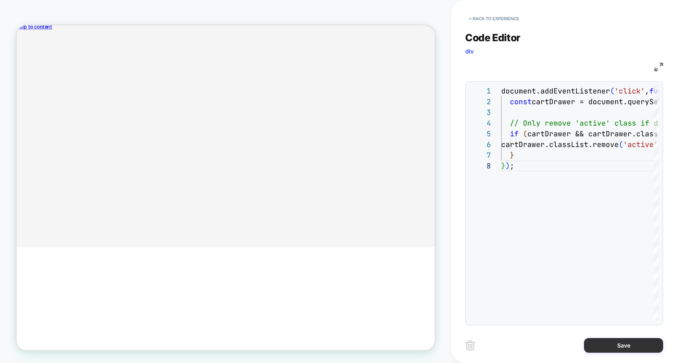
click at [610, 343] on button "Save" at bounding box center [623, 345] width 79 height 15
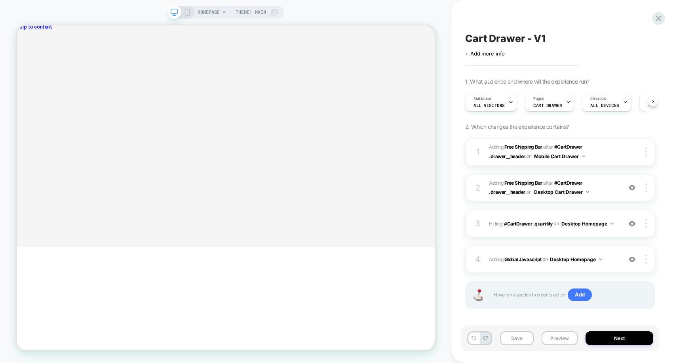
scroll to position [0, 0]
click at [524, 343] on button "Save" at bounding box center [517, 338] width 34 height 14
click at [566, 338] on button "Preview" at bounding box center [560, 338] width 36 height 14
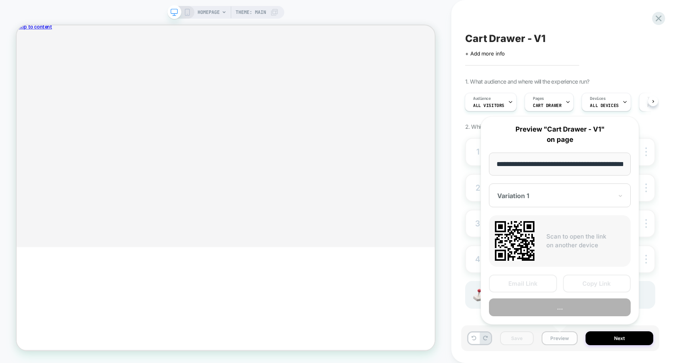
scroll to position [0, 28]
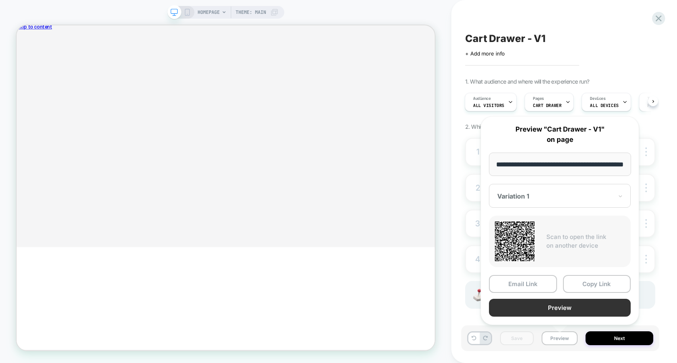
click at [581, 307] on button "Preview" at bounding box center [560, 308] width 142 height 18
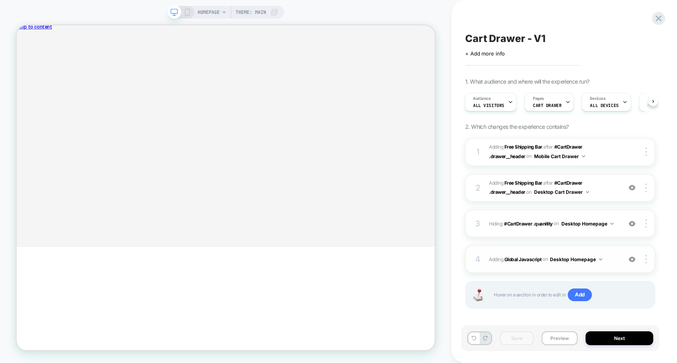
click at [569, 256] on button "Desktop Homepage" at bounding box center [576, 259] width 52 height 10
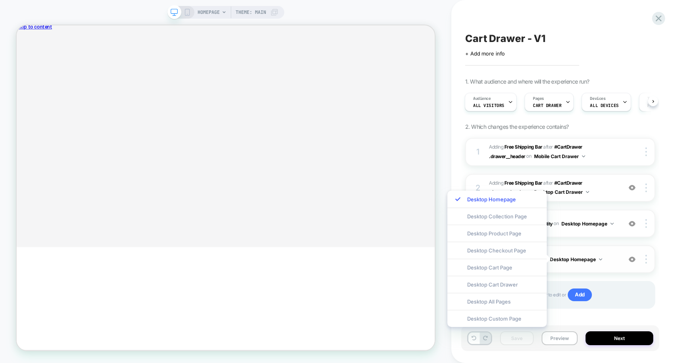
click at [562, 254] on button "Desktop Homepage" at bounding box center [576, 259] width 52 height 10
click at [560, 246] on div "4 Adding Global Javascript on Desktop Homepage Add Before Add After Copy to Mob…" at bounding box center [560, 259] width 190 height 28
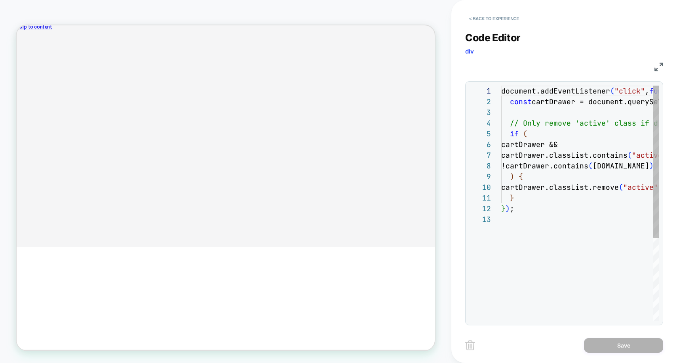
scroll to position [107, 0]
click at [547, 104] on div "document.addEventListener ( "click" , function ( e ) { const cartDrawer = docum…" at bounding box center [662, 268] width 322 height 364
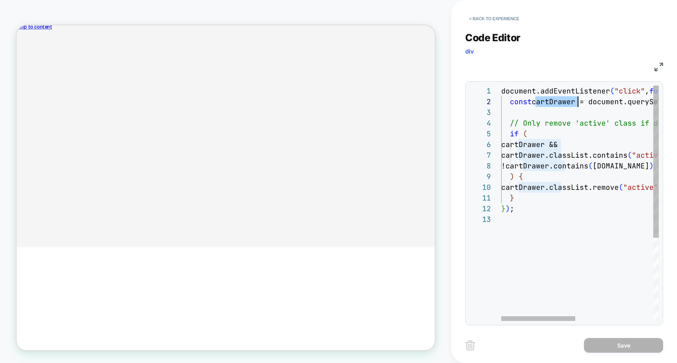
scroll to position [11, 77]
click at [540, 111] on div "document.addEventListener ( "click" , function ( e ) { const cartDrawer = docum…" at bounding box center [662, 268] width 322 height 364
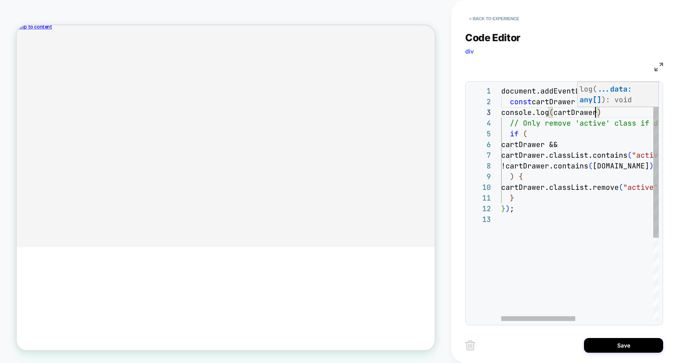
scroll to position [21, 98]
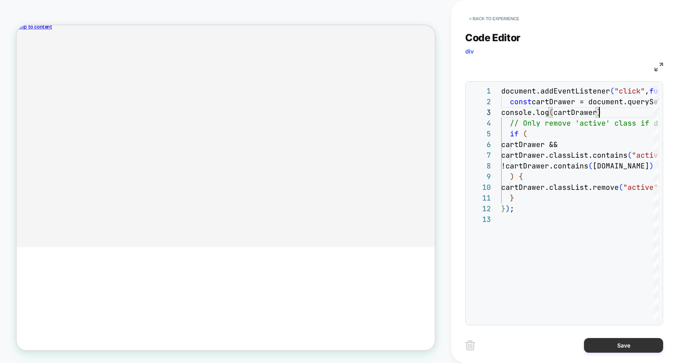
type textarea "**********"
click at [610, 351] on button "Save" at bounding box center [623, 345] width 79 height 15
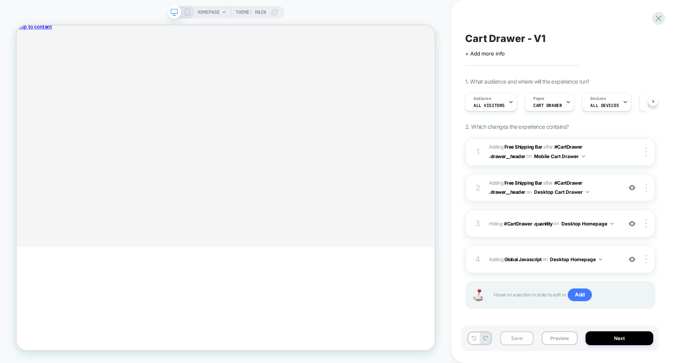
scroll to position [0, 0]
click at [516, 334] on button "Save" at bounding box center [517, 338] width 34 height 14
click at [550, 337] on button "Preview" at bounding box center [560, 338] width 36 height 14
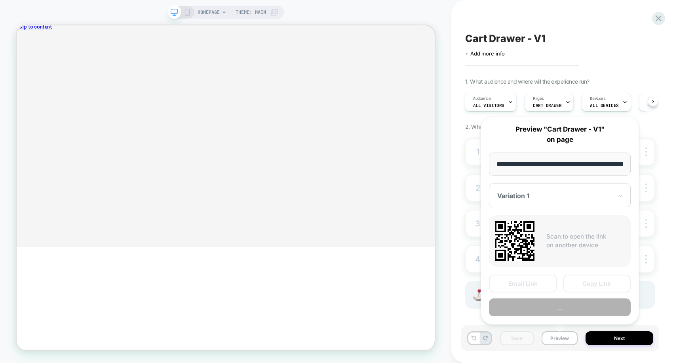
scroll to position [0, 28]
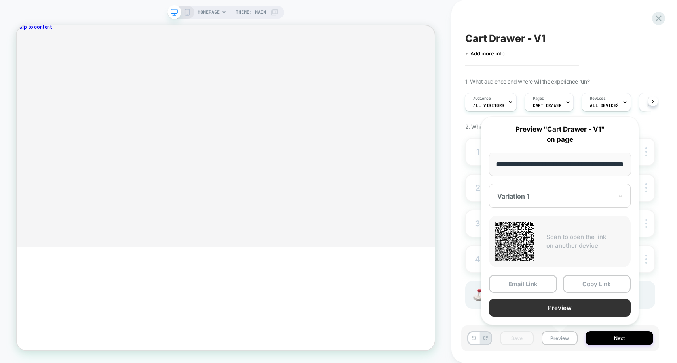
click at [560, 310] on button "Preview" at bounding box center [560, 308] width 142 height 18
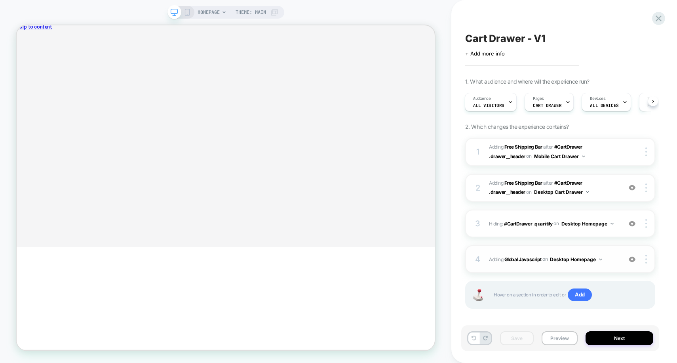
click at [502, 257] on span "Adding Global Javascript on Desktop Homepage" at bounding box center [553, 259] width 129 height 10
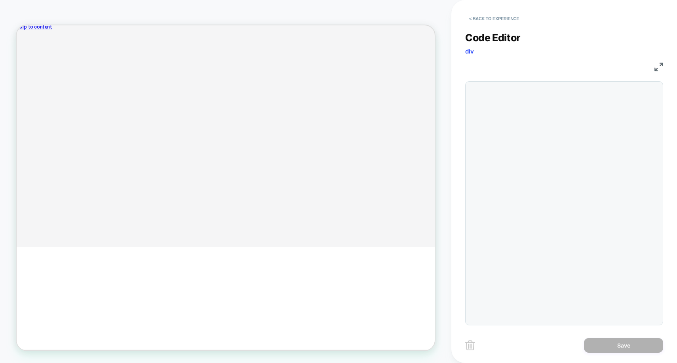
scroll to position [107, 0]
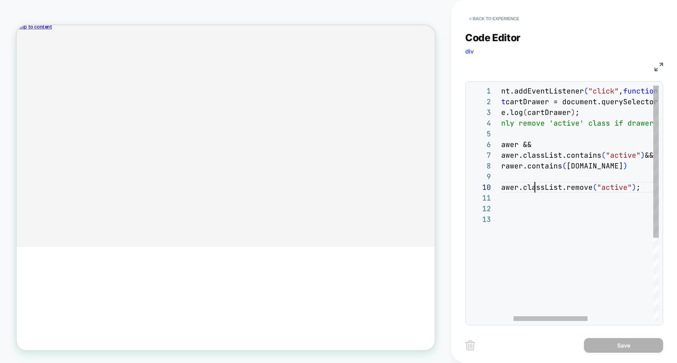
click at [537, 191] on div "document.addEventListener ( "click" , function ( e ) { const cartDrawer = docum…" at bounding box center [636, 268] width 322 height 364
click at [651, 188] on div "document.addEventListener ( "click" , function ( e ) { const cartDrawer = docum…" at bounding box center [636, 268] width 322 height 364
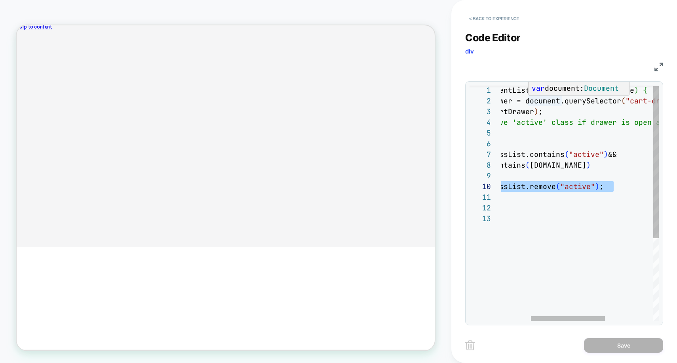
click at [530, 99] on div "document.addEventListener ( "click" , function ( e ) { const cartDrawer = docum…" at bounding box center [599, 267] width 322 height 364
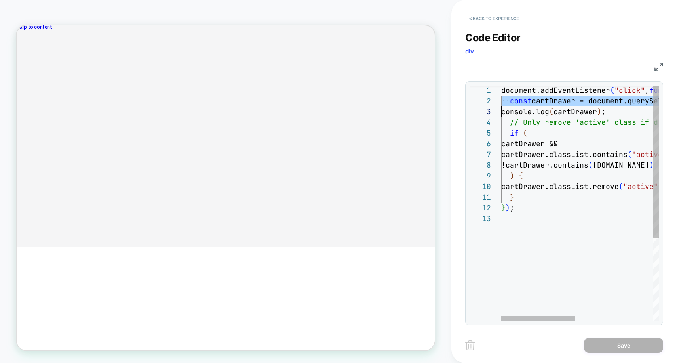
scroll to position [11, 0]
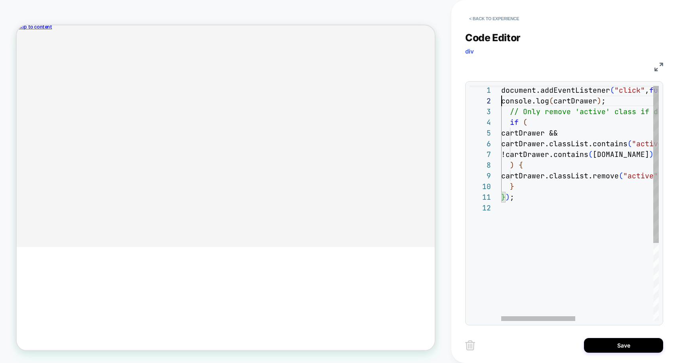
click at [506, 92] on div "document.addEventListener ( "click" , function ( e ) { console.log ( cartDrawer…" at bounding box center [662, 261] width 322 height 353
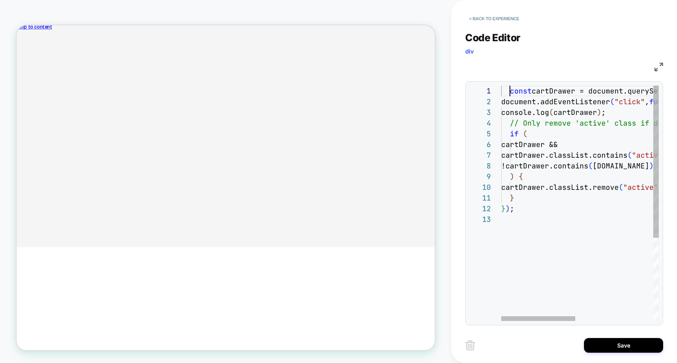
scroll to position [0, 9]
type textarea "**********"
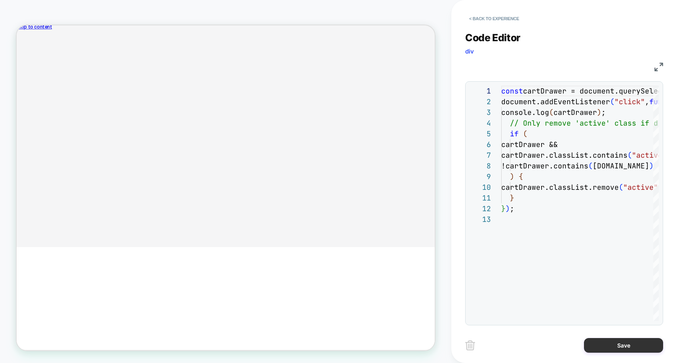
click at [616, 342] on button "Save" at bounding box center [623, 345] width 79 height 15
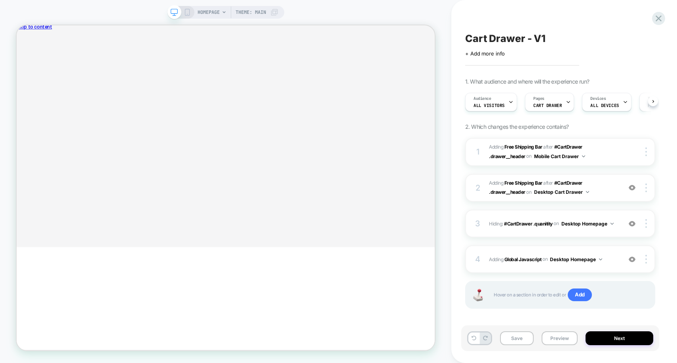
scroll to position [0, 0]
click at [520, 335] on button "Save" at bounding box center [517, 338] width 34 height 14
click at [554, 344] on button "Preview" at bounding box center [560, 338] width 36 height 14
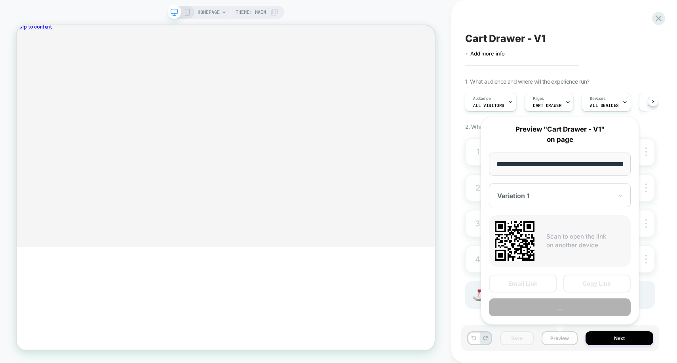
scroll to position [0, 28]
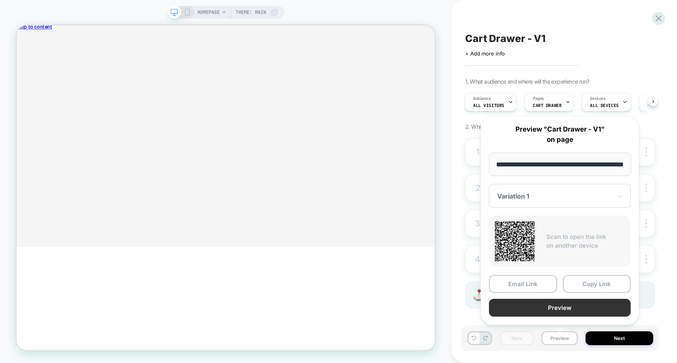
click at [552, 300] on button "Preview" at bounding box center [560, 308] width 142 height 18
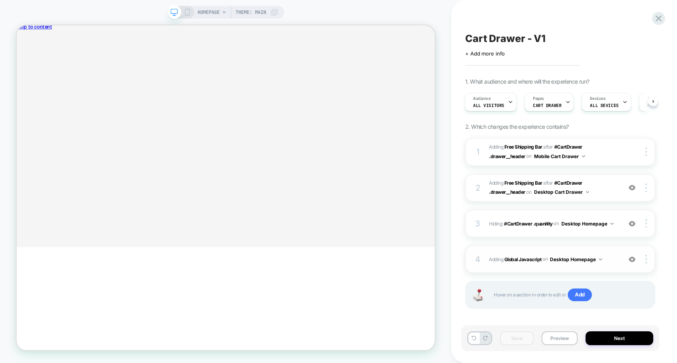
click at [511, 253] on div "4 Adding Global Javascript on Desktop Homepage Add Before Add After Copy to Mob…" at bounding box center [560, 259] width 190 height 28
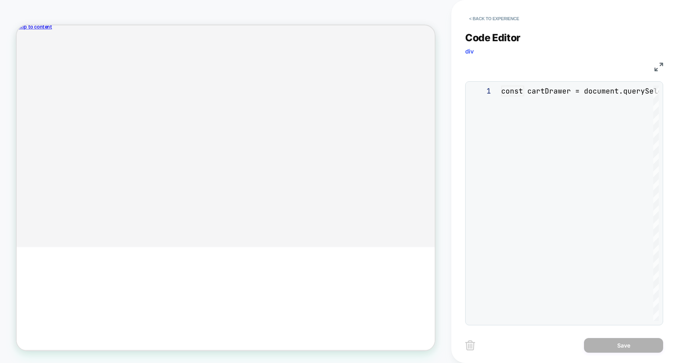
scroll to position [107, 0]
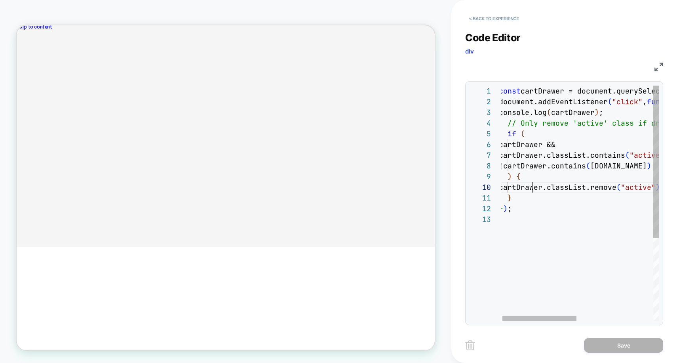
click at [532, 187] on div "const cartDrawer = document.querySelector ( "cart-drawer" ) ; document.addEvent…" at bounding box center [660, 268] width 322 height 364
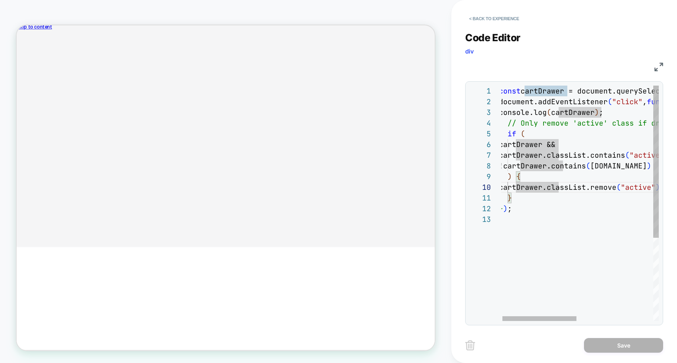
click at [516, 189] on div "const cartDrawer = document.querySelector ( "cart-drawer" ) ; document.addEvent…" at bounding box center [660, 268] width 322 height 364
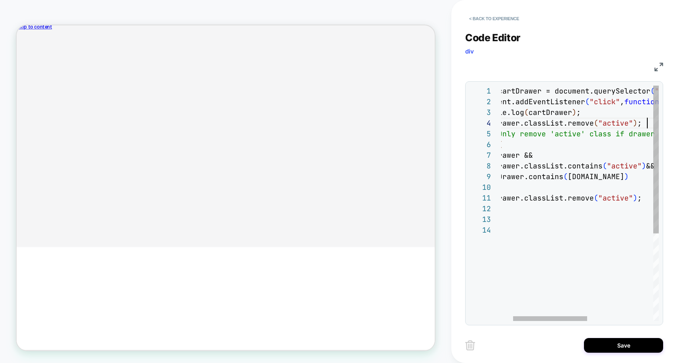
scroll to position [32, 171]
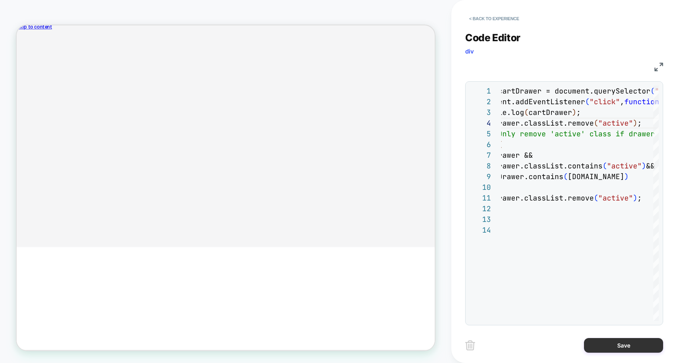
type textarea "**********"
click at [615, 347] on button "Save" at bounding box center [623, 345] width 79 height 15
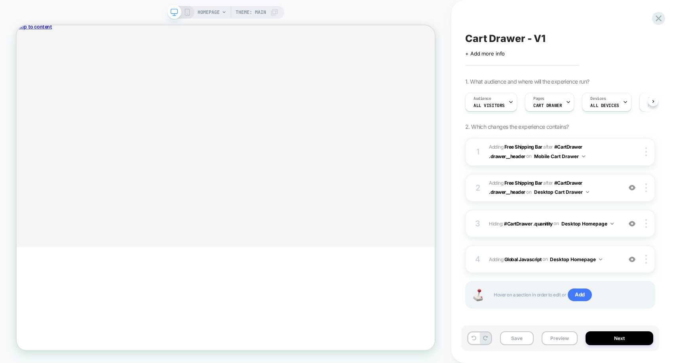
scroll to position [0, 0]
click at [524, 335] on button "Save" at bounding box center [517, 338] width 34 height 14
click at [558, 340] on button "Preview" at bounding box center [560, 338] width 36 height 14
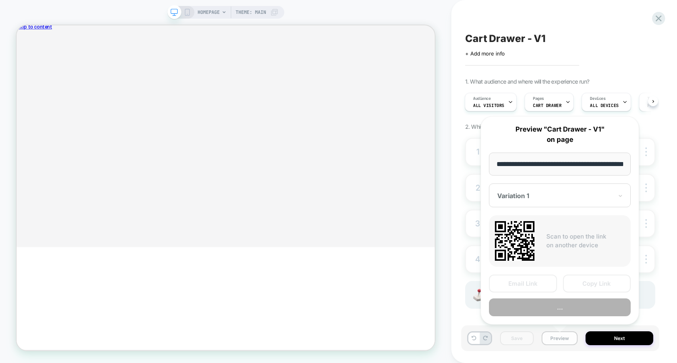
scroll to position [0, 28]
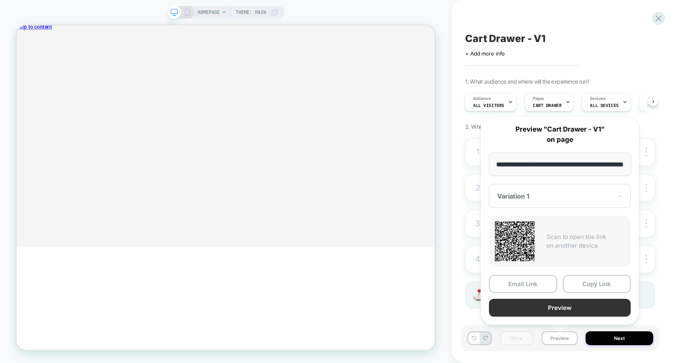
click at [514, 303] on button "Preview" at bounding box center [560, 308] width 142 height 18
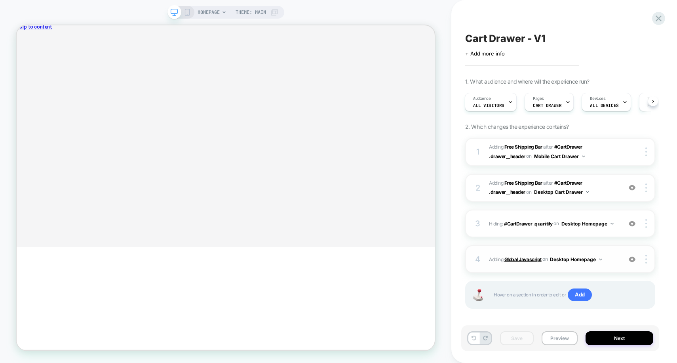
click at [530, 261] on b "Global Javascript" at bounding box center [523, 259] width 37 height 6
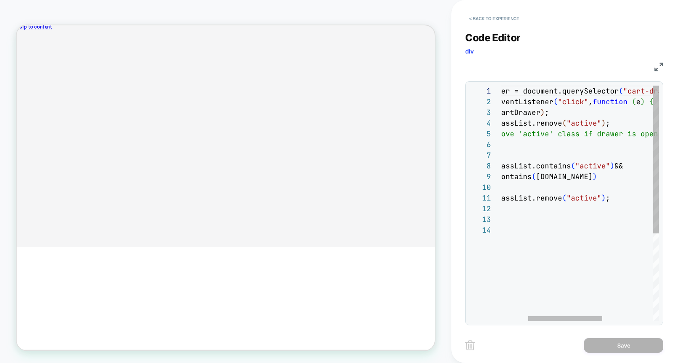
scroll to position [75, 188]
click at [631, 165] on div "const cartDrawer = document.querySelector ( "cart-drawer" ) ; document.addEvent…" at bounding box center [606, 273] width 322 height 374
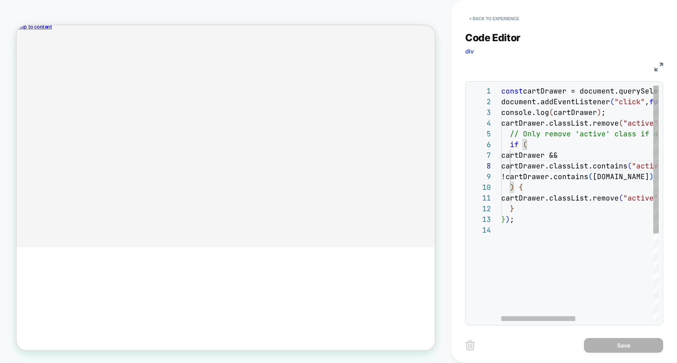
scroll to position [86, 21]
click at [523, 178] on div "const cartDrawer = document.querySelector ( "cart-drawer" ) ; document.addEvent…" at bounding box center [662, 273] width 322 height 374
click at [647, 177] on div "const cartDrawer = document.querySelector ( "cart-drawer" ) ; document.addEvent…" at bounding box center [662, 273] width 322 height 374
click at [580, 116] on div "const cartDrawer = document.querySelector ( "cart-drawer" ) ; document.addEvent…" at bounding box center [662, 273] width 322 height 374
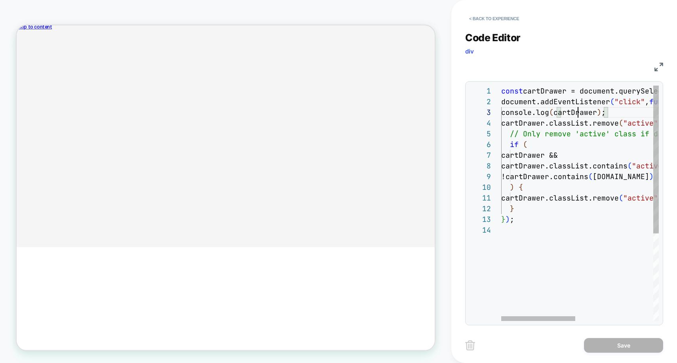
click at [580, 116] on div "const cartDrawer = document.querySelector ( "cart-drawer" ) ; document.addEvent…" at bounding box center [662, 273] width 322 height 374
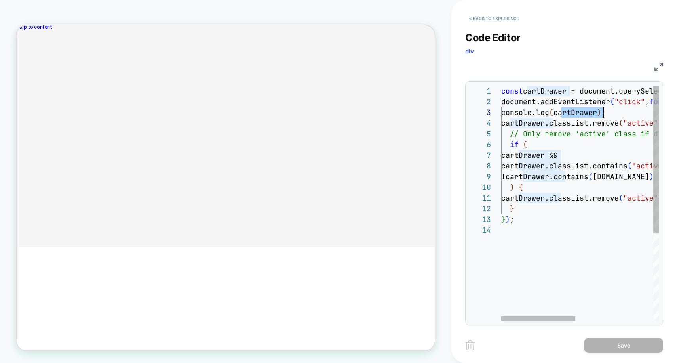
scroll to position [21, 184]
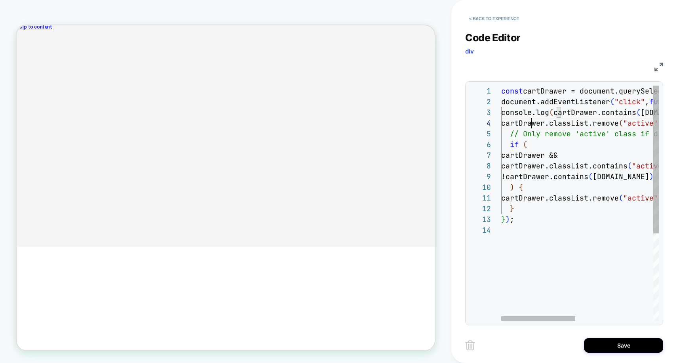
click at [531, 124] on div "const cartDrawer = document.querySelector ( "cart-drawer" ) ; document.addEvent…" at bounding box center [662, 273] width 322 height 374
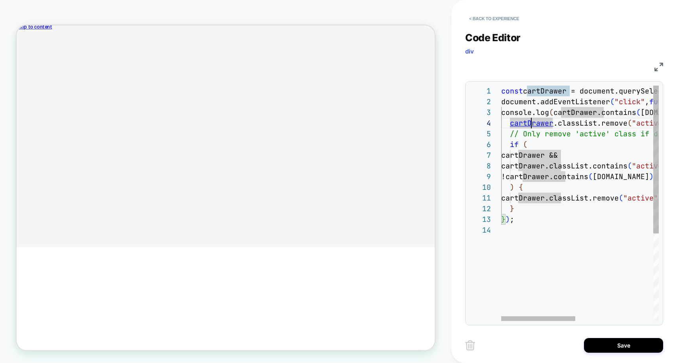
scroll to position [32, 0]
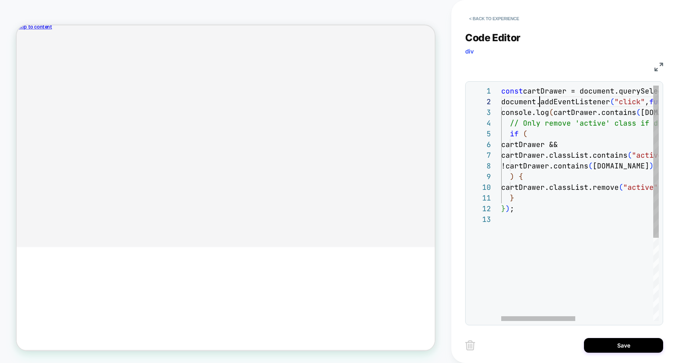
click at [538, 100] on div "const cartDrawer = document.querySelector ( "cart-drawer" ) ; document.addEvent…" at bounding box center [662, 268] width 322 height 364
click at [541, 93] on div "const cartDrawer = document.querySelector ( "cart-drawer" ) ; document.addEvent…" at bounding box center [662, 268] width 322 height 364
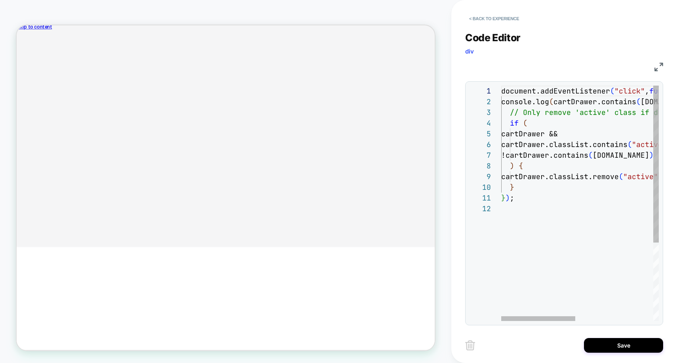
click at [506, 101] on div "document.addEventListener ( "click" , function ( e ) { console.log ( cartDrawer…" at bounding box center [662, 262] width 322 height 353
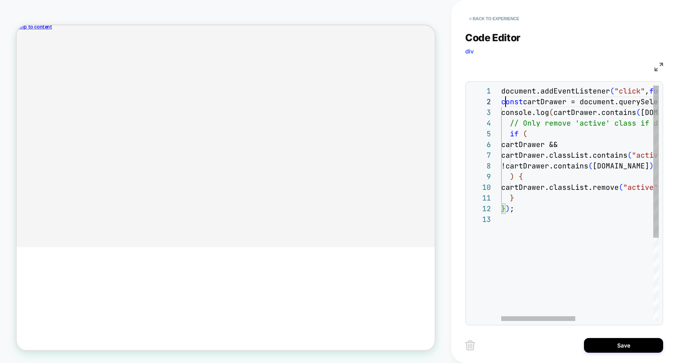
scroll to position [11, 0]
type textarea "**********"
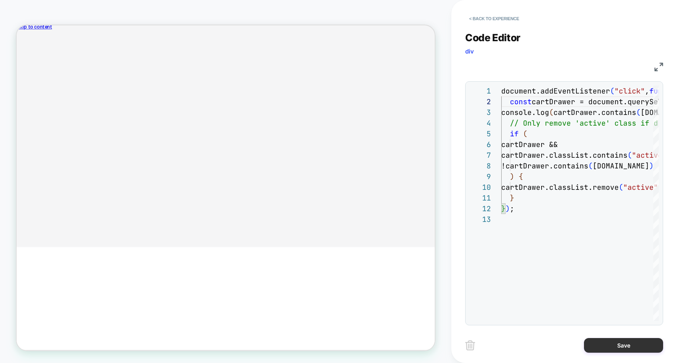
click at [605, 349] on button "Save" at bounding box center [623, 345] width 79 height 15
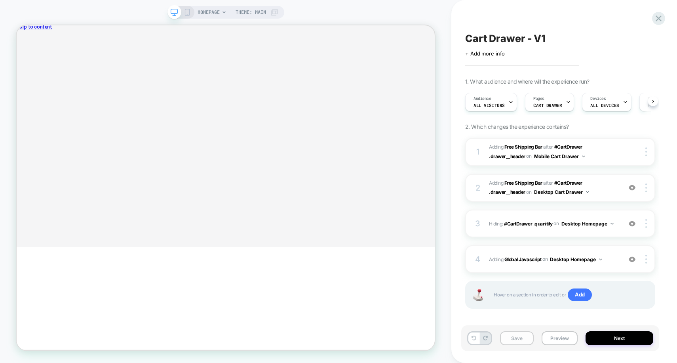
scroll to position [0, 0]
click at [520, 338] on button "Save" at bounding box center [517, 338] width 34 height 14
click at [559, 338] on button "Preview" at bounding box center [560, 338] width 36 height 14
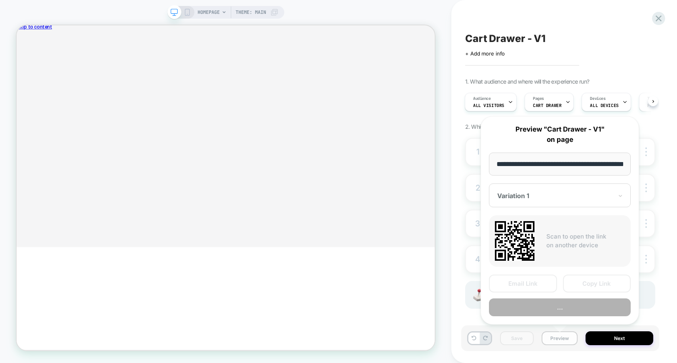
scroll to position [0, 28]
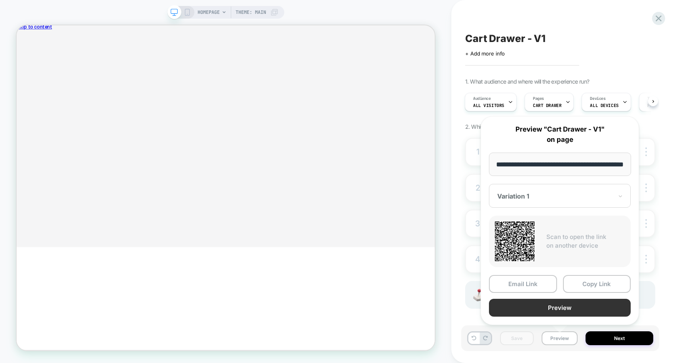
click at [566, 312] on button "Preview" at bounding box center [560, 308] width 142 height 18
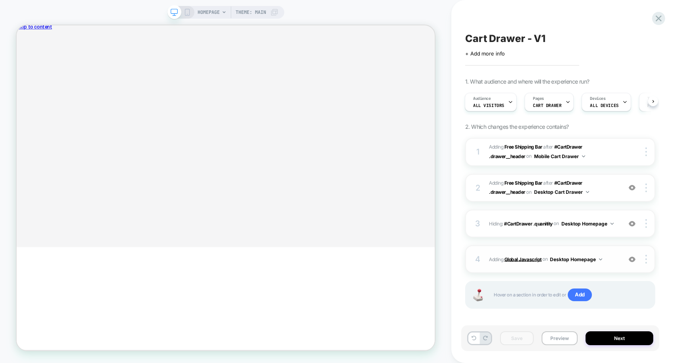
click at [515, 256] on b "Global Javascript" at bounding box center [523, 259] width 37 height 6
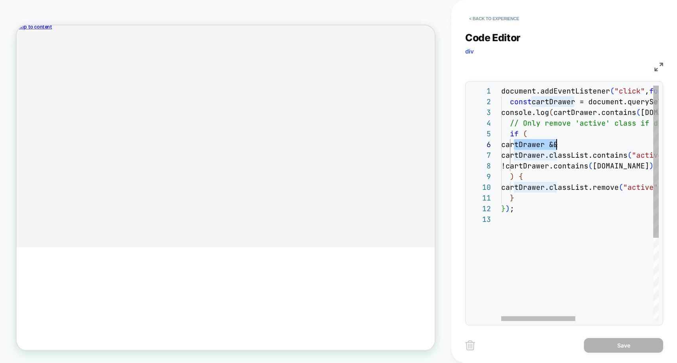
scroll to position [53, 60]
drag, startPoint x: 515, startPoint y: 147, endPoint x: 560, endPoint y: 145, distance: 44.4
click at [560, 145] on div "document.addEventListener ( "click" , function ( e ) { const cartDrawer = docum…" at bounding box center [662, 268] width 322 height 364
click at [545, 114] on div "document.addEventListener ( "click" , function ( e ) { const cartDrawer = docum…" at bounding box center [662, 268] width 322 height 364
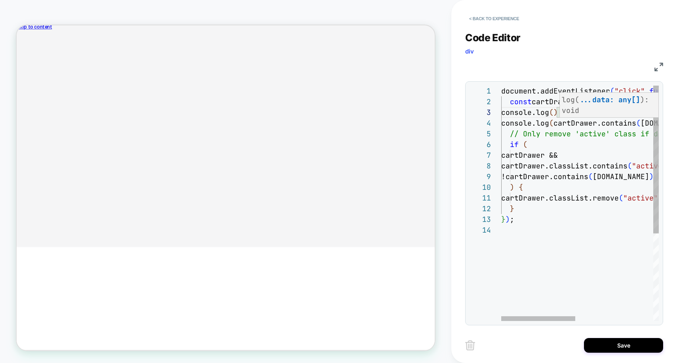
scroll to position [21, 107]
click at [568, 112] on div "document.addEventListener ( "click" , function ( e ) { const cartDrawer = docum…" at bounding box center [662, 273] width 322 height 374
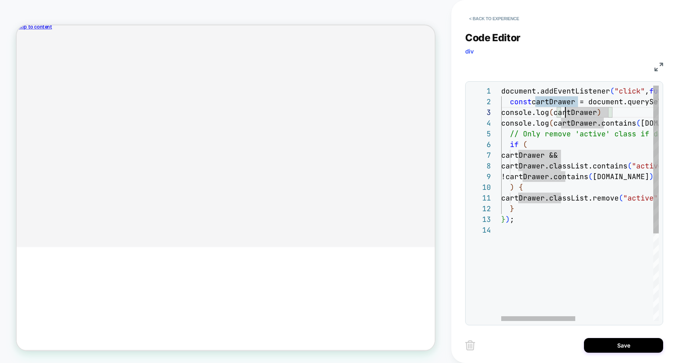
scroll to position [21, 60]
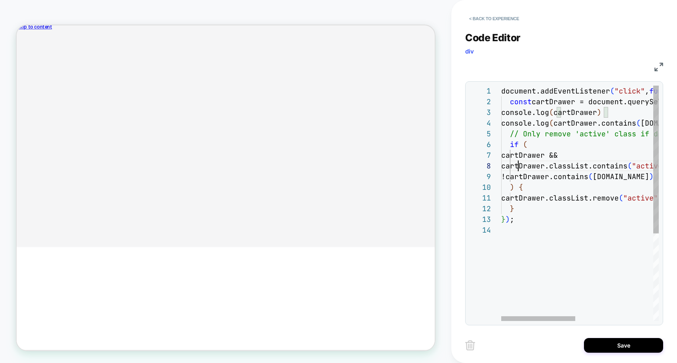
click at [520, 165] on div "document.addEventListener ( "click" , function ( e ) { const cartDrawer = docum…" at bounding box center [662, 273] width 322 height 374
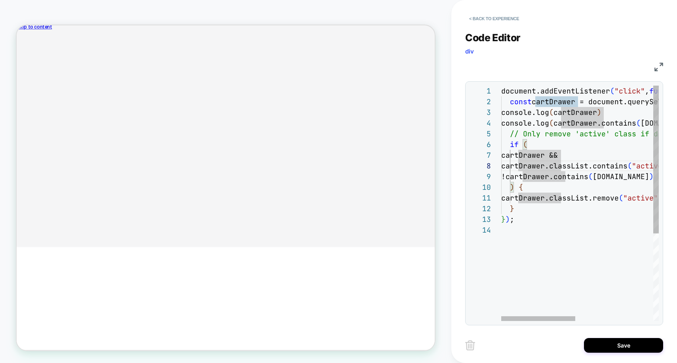
click at [520, 166] on div "document.addEventListener ( "click" , function ( e ) { const cartDrawer = docum…" at bounding box center [662, 273] width 322 height 374
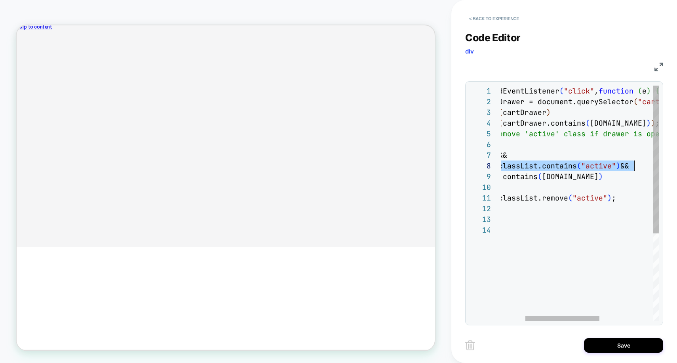
scroll to position [75, 184]
click at [646, 124] on div "document.addEventListener ( "click" , function ( e ) { const cartDrawer = docum…" at bounding box center [612, 273] width 322 height 374
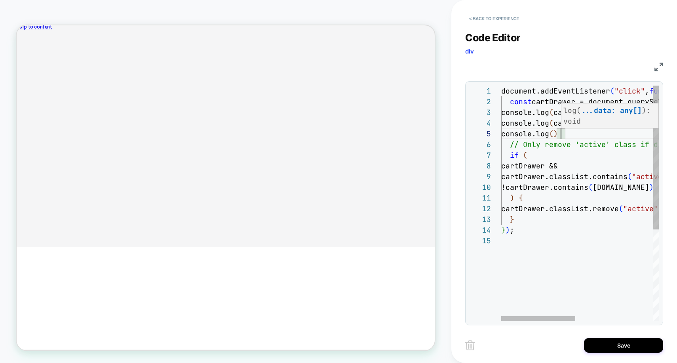
scroll to position [43, 227]
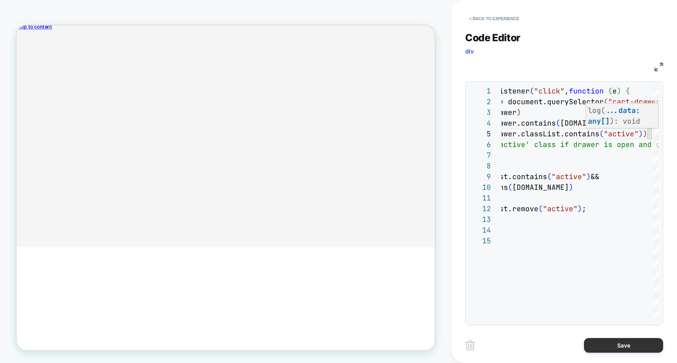
type textarea "**********"
click at [631, 346] on button "Save" at bounding box center [623, 345] width 79 height 15
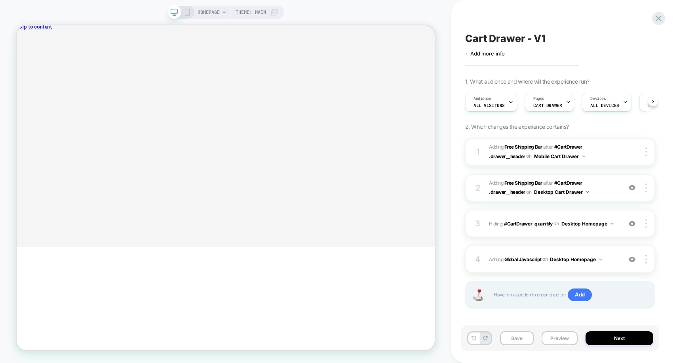
scroll to position [0, 0]
click at [520, 339] on button "Save" at bounding box center [517, 338] width 34 height 14
click at [554, 339] on button "Preview" at bounding box center [560, 338] width 36 height 14
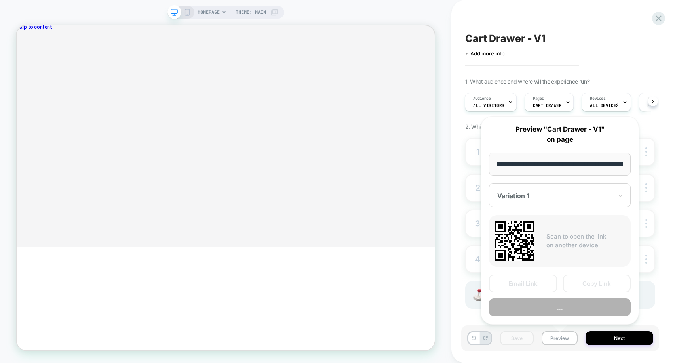
scroll to position [0, 28]
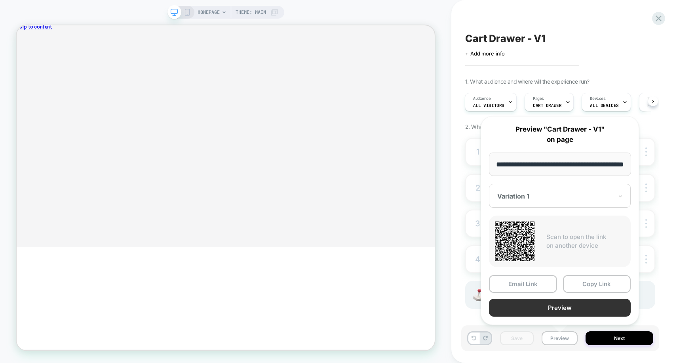
click at [520, 300] on button "Preview" at bounding box center [560, 308] width 142 height 18
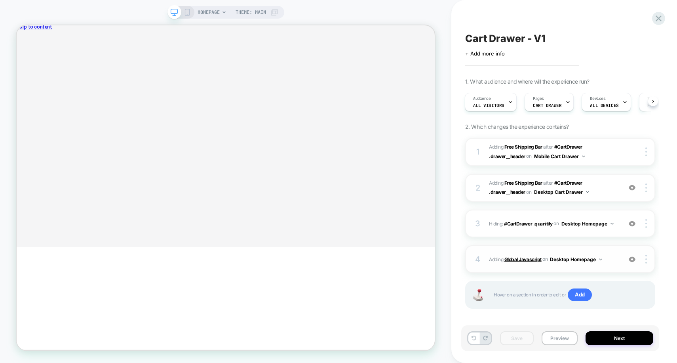
click at [522, 257] on b "Global Javascript" at bounding box center [523, 259] width 37 height 6
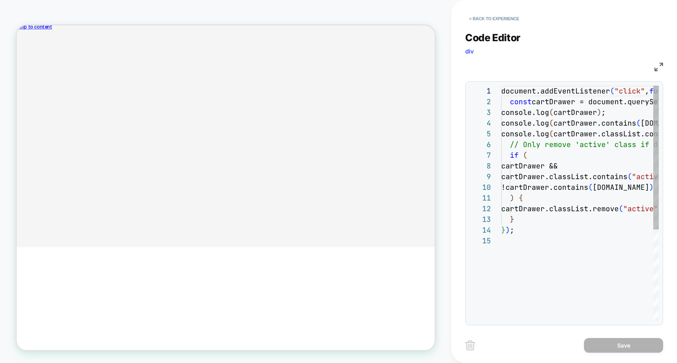
scroll to position [107, 0]
click at [572, 144] on div "document.addEventListener ( "click" , function ( e ) { const cartDrawer = docum…" at bounding box center [580, 278] width 158 height 385
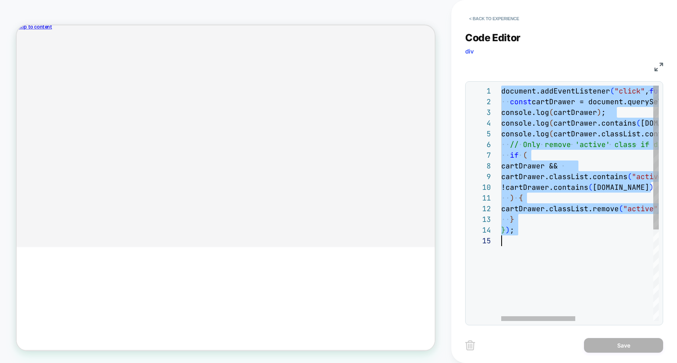
type textarea "**********"
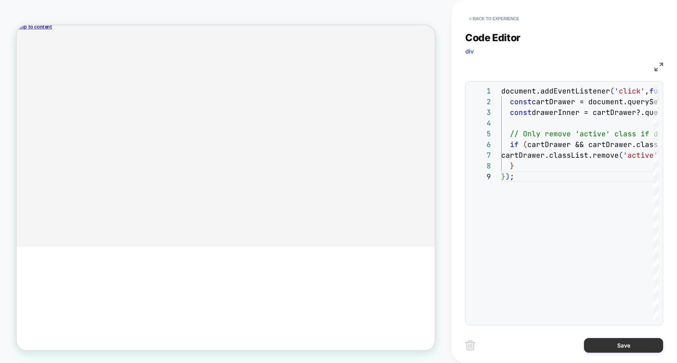
click at [610, 343] on button "Save" at bounding box center [623, 345] width 79 height 15
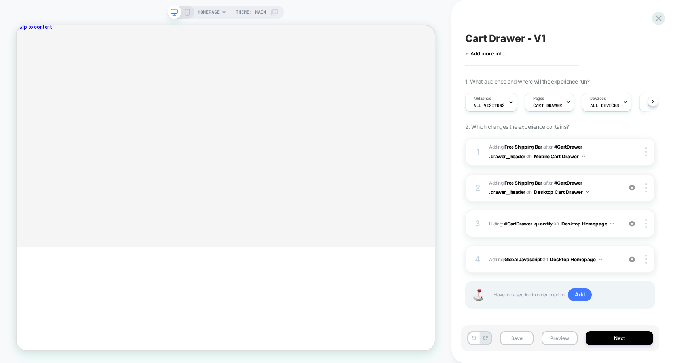
scroll to position [0, 0]
click at [528, 341] on button "Save" at bounding box center [517, 338] width 34 height 14
click at [553, 338] on button "Preview" at bounding box center [560, 338] width 36 height 14
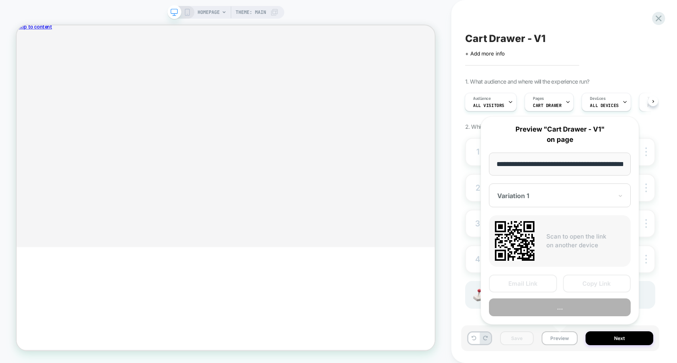
scroll to position [0, 28]
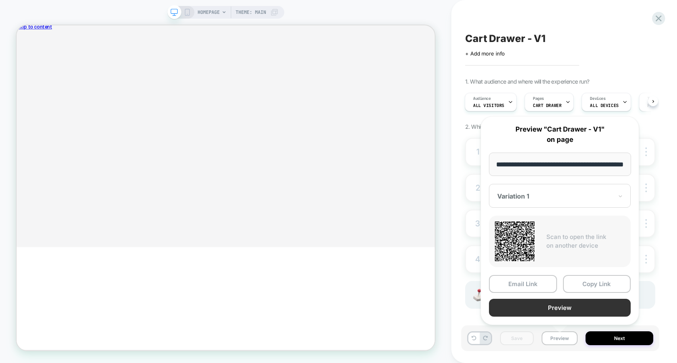
click at [564, 309] on button "Preview" at bounding box center [560, 308] width 142 height 18
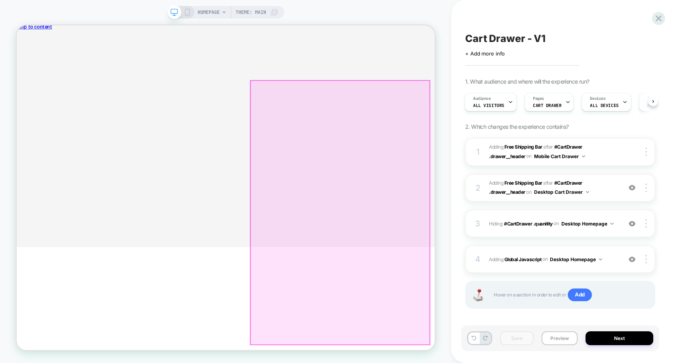
scroll to position [0, 0]
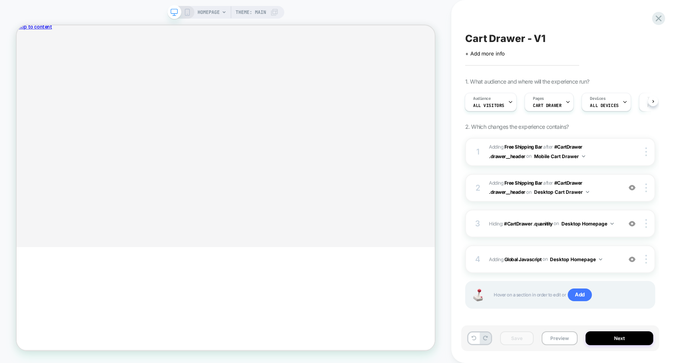
click at [184, 15] on icon at bounding box center [187, 12] width 7 height 7
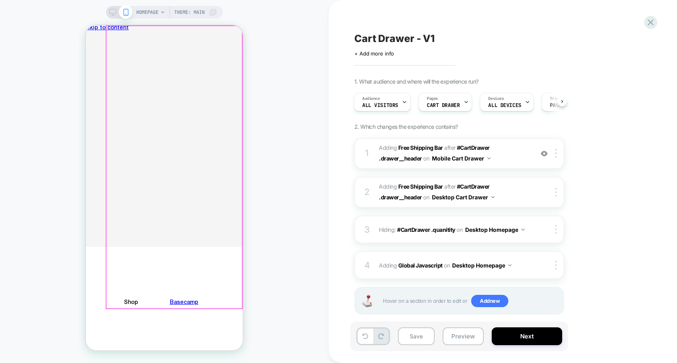
click at [237, 40] on div "Your cart is empty Continue shopping" at bounding box center [164, 49] width 157 height 23
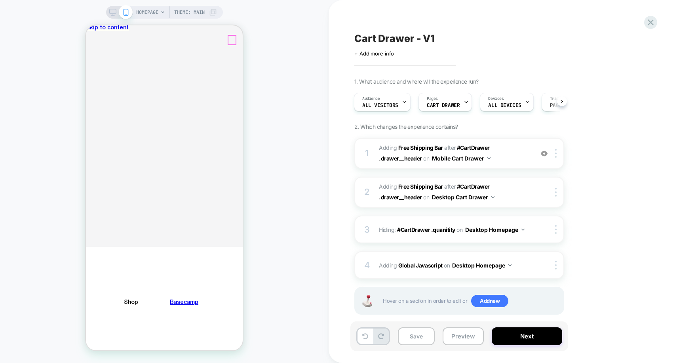
click at [89, 59] on icon "Close" at bounding box center [89, 59] width 0 height 0
click at [111, 13] on icon at bounding box center [112, 12] width 7 height 7
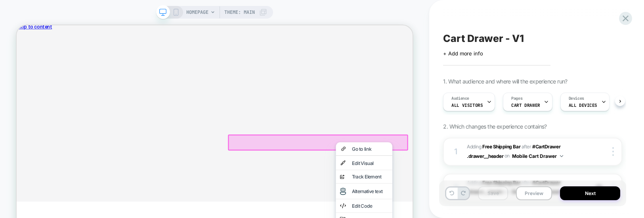
scroll to position [0, 0]
click at [605, 217] on div "Cart Drawer - V1 Click to edit experience details + Add more info 1. What audie…" at bounding box center [536, 109] width 187 height 218
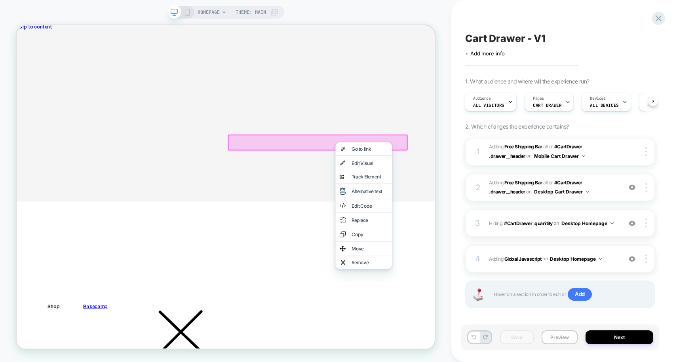
click at [20, 63] on icon "Close" at bounding box center [20, 63] width 0 height 0
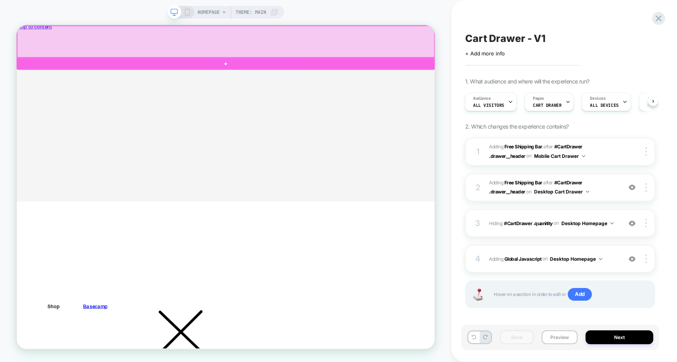
click at [563, 50] on div at bounding box center [295, 47] width 557 height 42
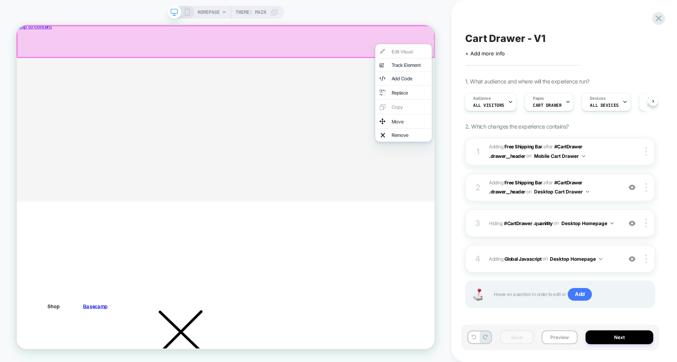
click at [566, 44] on div at bounding box center [296, 47] width 558 height 44
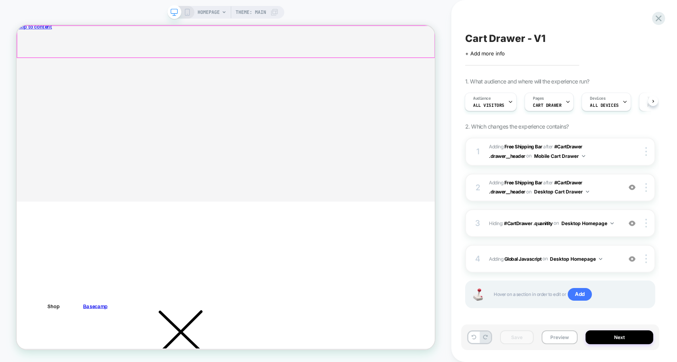
click at [566, 44] on div at bounding box center [295, 47] width 557 height 42
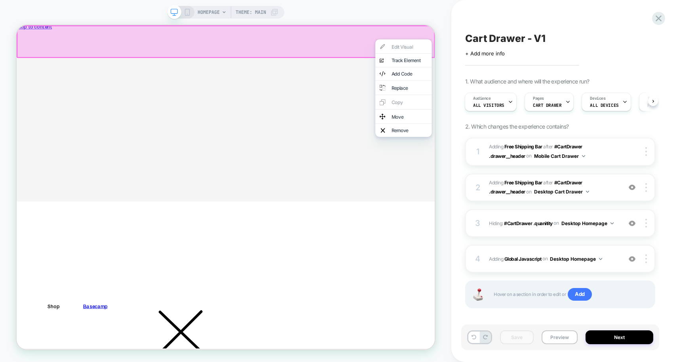
click at [446, 44] on div "HOMEPAGE Theme: MAIN" at bounding box center [226, 181] width 452 height 347
click at [444, 61] on div "HOMEPAGE Theme: MAIN" at bounding box center [226, 181] width 452 height 347
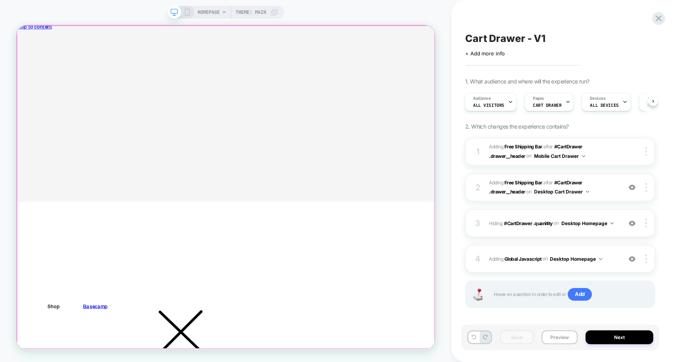
click at [562, 49] on div at bounding box center [295, 241] width 557 height 430
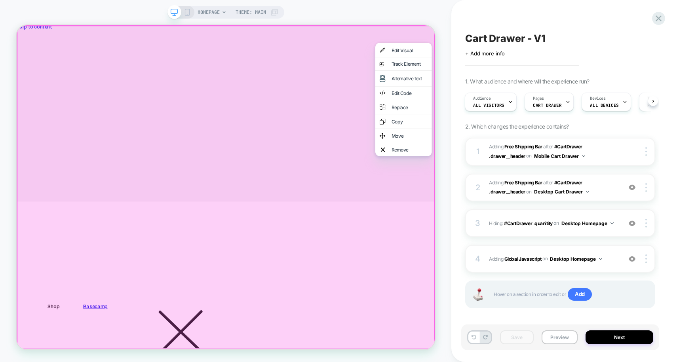
click at [563, 46] on div at bounding box center [296, 241] width 558 height 432
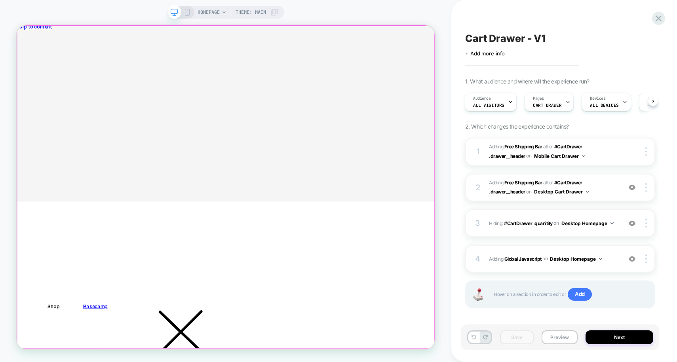
click at [563, 46] on div at bounding box center [295, 241] width 557 height 430
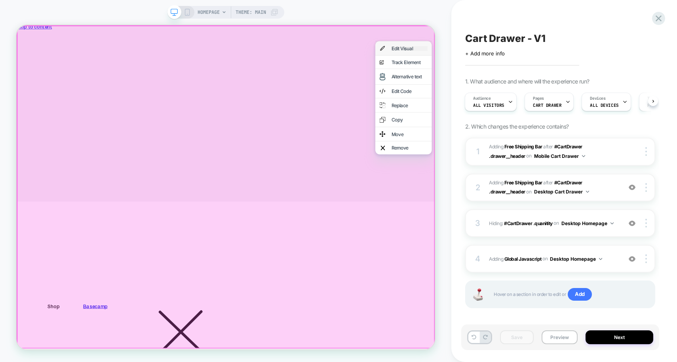
click at [555, 57] on div "Edit Visual" at bounding box center [541, 56] width 48 height 6
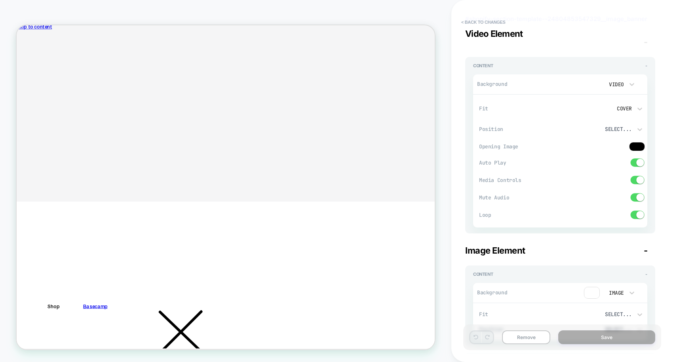
scroll to position [26, 0]
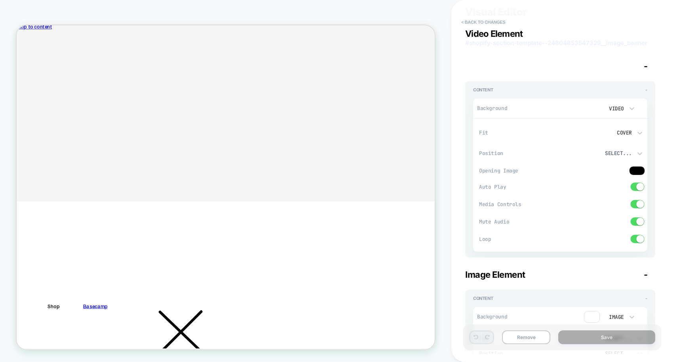
click at [638, 189] on span at bounding box center [641, 187] width 8 height 8
click at [638, 189] on span at bounding box center [635, 187] width 8 height 8
click at [639, 147] on div at bounding box center [640, 153] width 8 height 13
click at [634, 133] on div at bounding box center [338, 181] width 677 height 362
click at [628, 110] on icon at bounding box center [632, 109] width 8 height 8
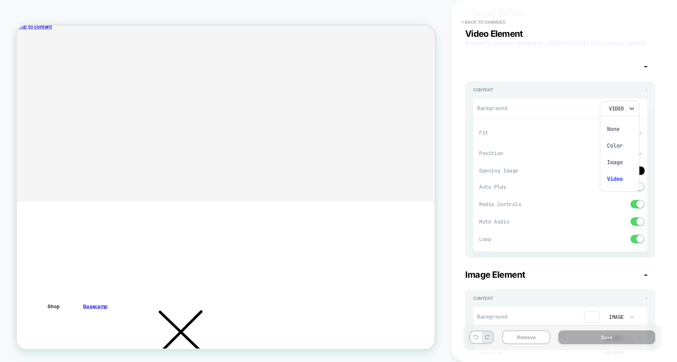
click at [620, 144] on div "Color" at bounding box center [619, 145] width 33 height 17
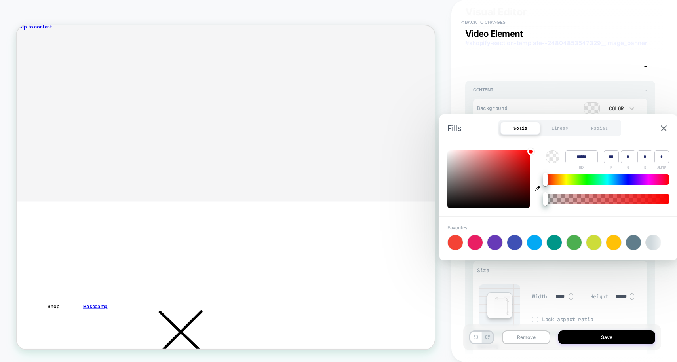
type input "******"
type input "***"
type input "**"
click at [510, 183] on div at bounding box center [489, 180] width 82 height 58
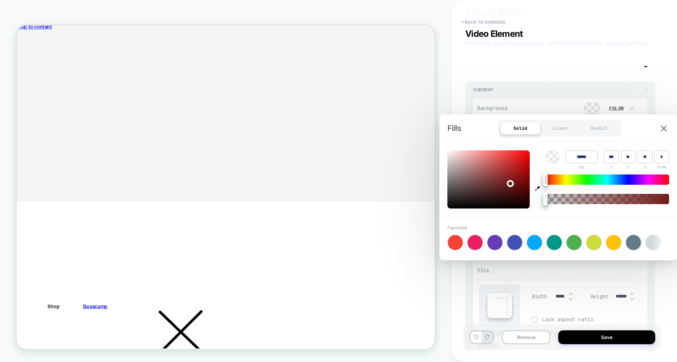
click at [553, 72] on div "Video Element - Content - Background Color" at bounding box center [560, 92] width 190 height 63
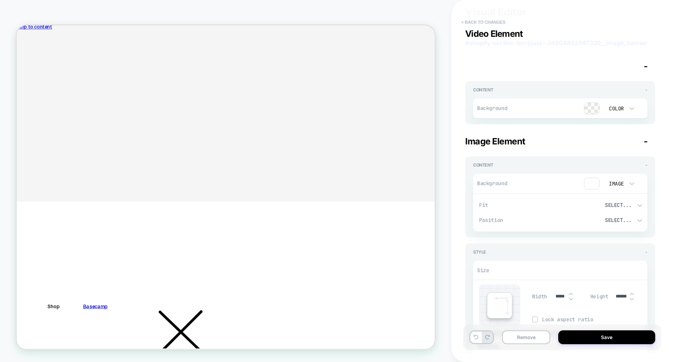
click at [471, 20] on button "< Back to changes" at bounding box center [484, 22] width 52 height 13
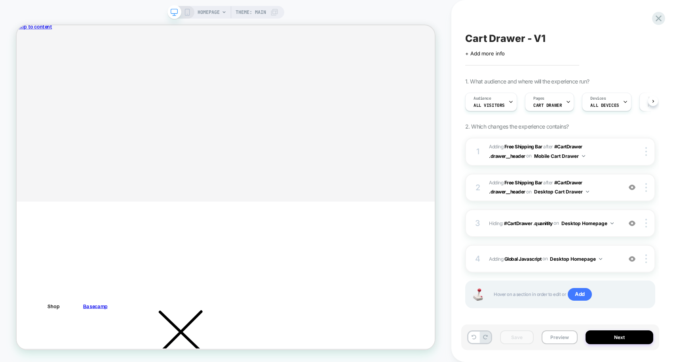
scroll to position [0, 0]
click at [643, 17] on div "Cart Drawer - V1 Click to edit experience details + Add more info 1. What audie…" at bounding box center [565, 181] width 226 height 362
click at [643, 17] on icon at bounding box center [659, 18] width 6 height 6
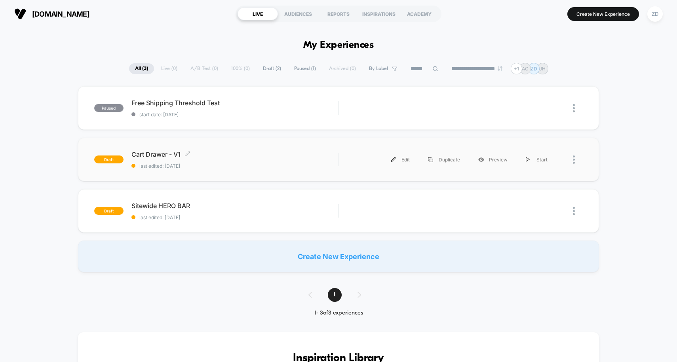
click at [238, 158] on div "Cart Drawer - V1 Click to edit experience details Click to edit experience deta…" at bounding box center [235, 160] width 207 height 19
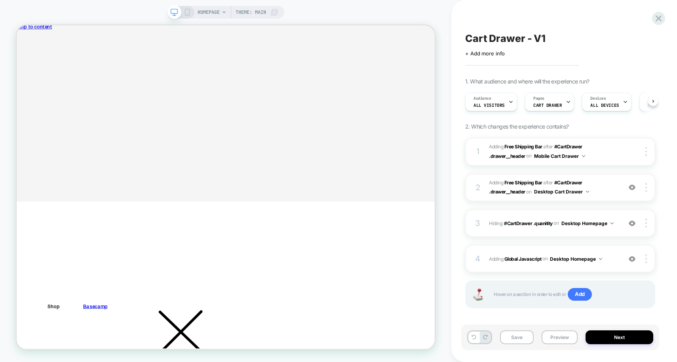
scroll to position [0, 0]
click at [20, 63] on icon "Close" at bounding box center [20, 63] width 0 height 0
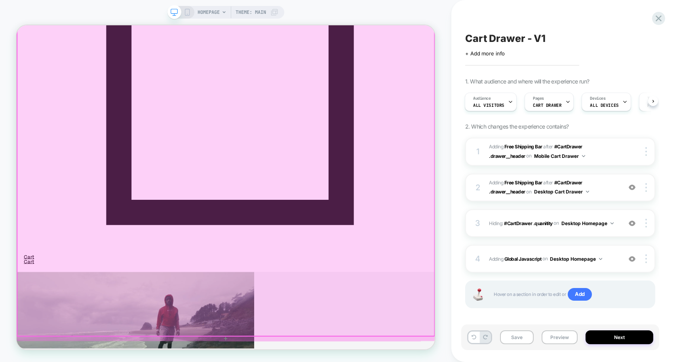
scroll to position [782, 0]
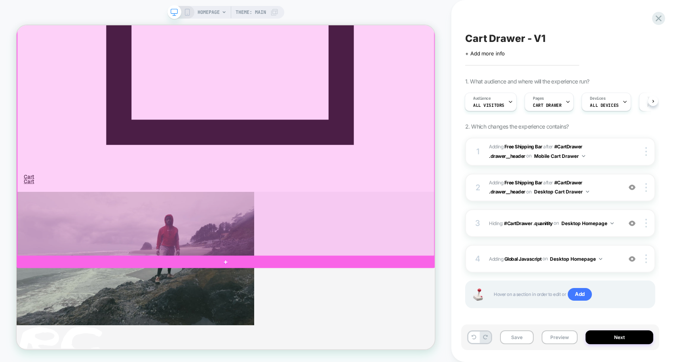
click at [380, 168] on div at bounding box center [295, 118] width 557 height 430
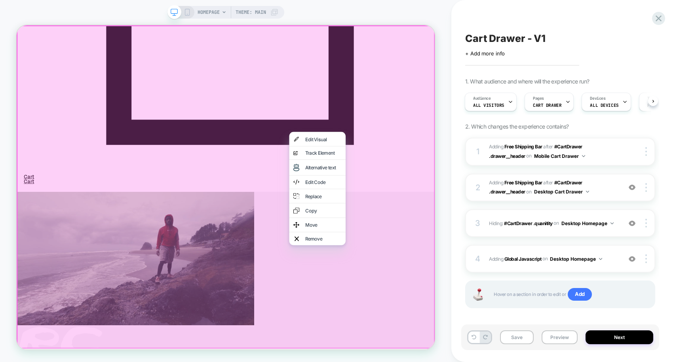
click at [381, 156] on div at bounding box center [296, 241] width 558 height 432
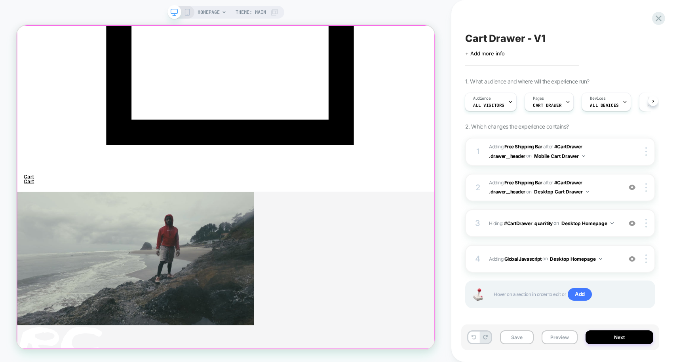
click at [374, 170] on div at bounding box center [295, 241] width 557 height 430
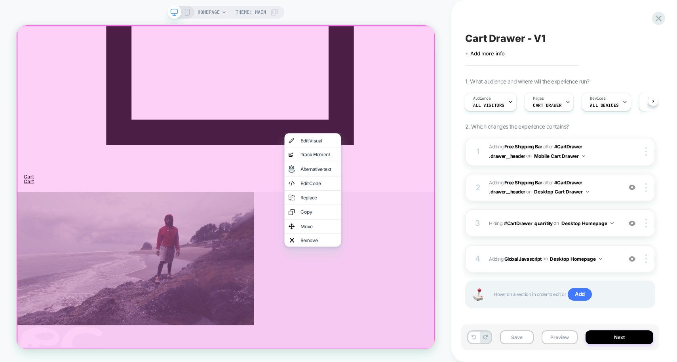
click at [372, 158] on div at bounding box center [296, 241] width 558 height 432
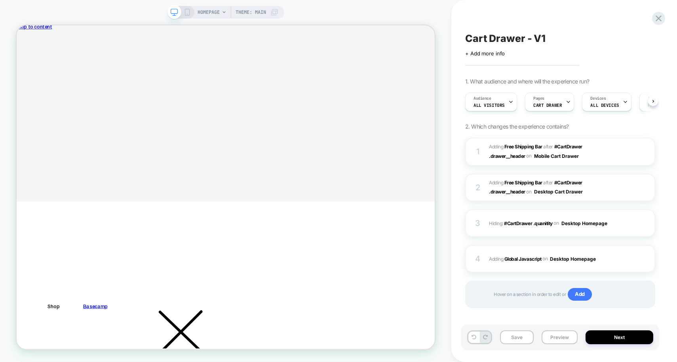
scroll to position [0, 0]
click at [494, 225] on span "Hiding : #CartDrawer .quanitity #CartDrawer .quanitity on Desktop Homepage" at bounding box center [553, 224] width 129 height 10
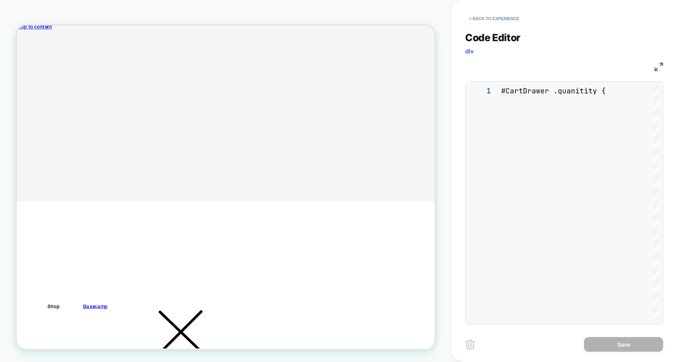
scroll to position [32, 0]
click at [477, 18] on button "< Back to experience" at bounding box center [494, 18] width 58 height 13
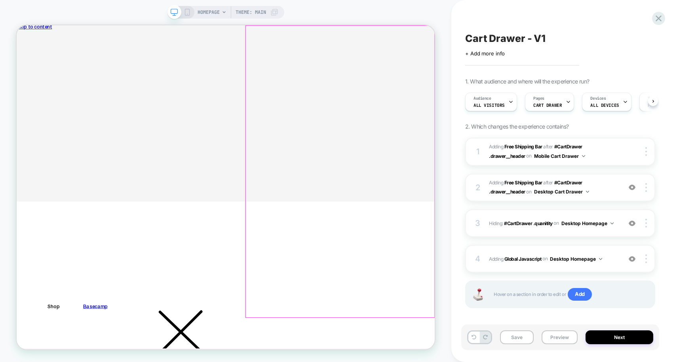
scroll to position [0, 0]
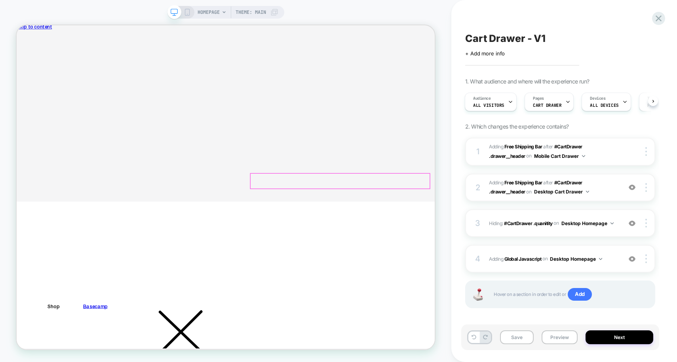
click at [82, 65] on link "Continue shopping" at bounding box center [53, 62] width 57 height 6
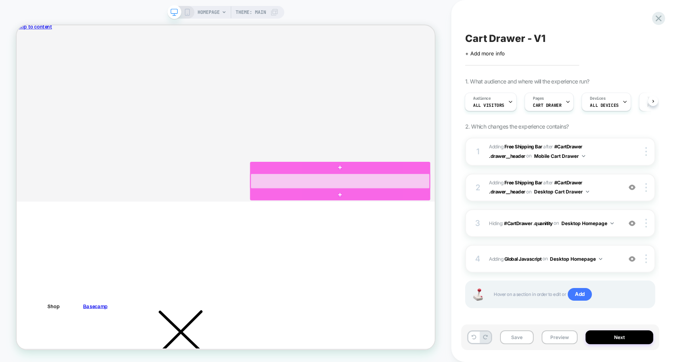
click at [452, 230] on div at bounding box center [448, 233] width 239 height 20
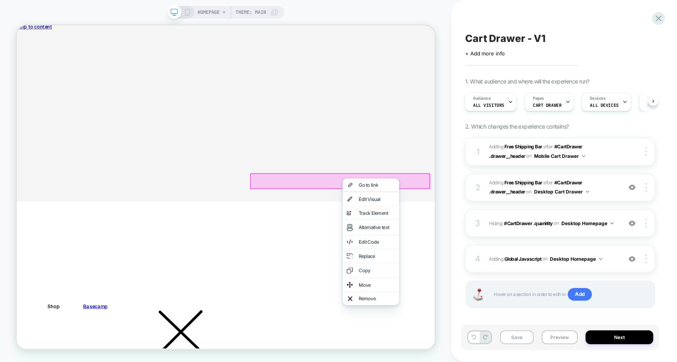
click at [278, 199] on cart-drawer "Your cart is empty Continue shopping Cart You׳re only $75 away from free shippi…" at bounding box center [296, 116] width 558 height 168
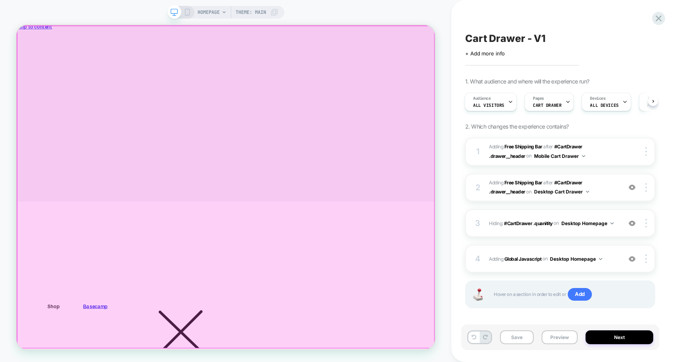
click at [352, 125] on div at bounding box center [295, 241] width 557 height 430
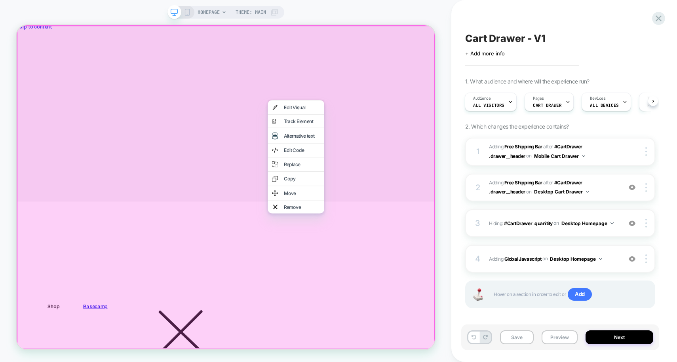
click at [453, 122] on div "Cart Drawer - V1 Click to edit experience details + Add more info 1. What audie…" at bounding box center [565, 181] width 226 height 362
click at [447, 124] on div "HOMEPAGE Theme: MAIN" at bounding box center [226, 181] width 452 height 347
click at [557, 159] on div at bounding box center [296, 241] width 558 height 432
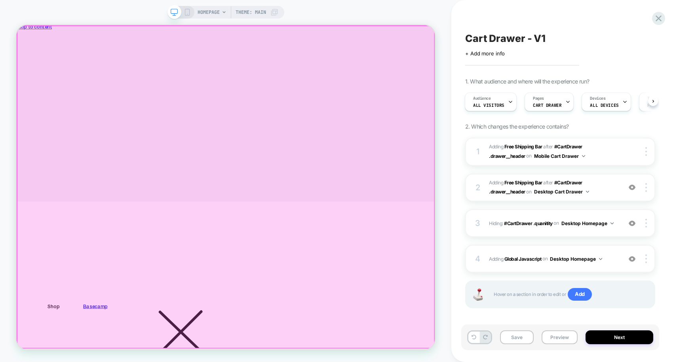
click at [542, 42] on div at bounding box center [295, 241] width 557 height 430
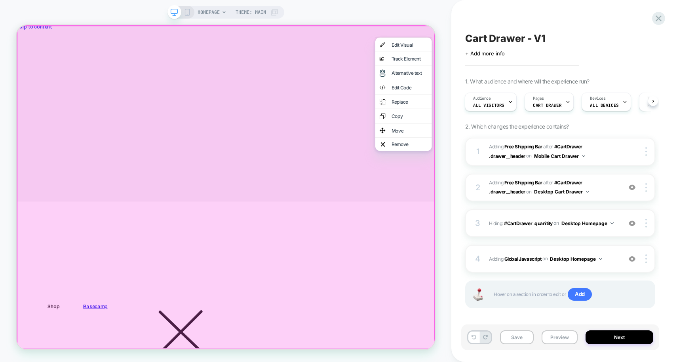
click at [494, 50] on div at bounding box center [296, 241] width 558 height 432
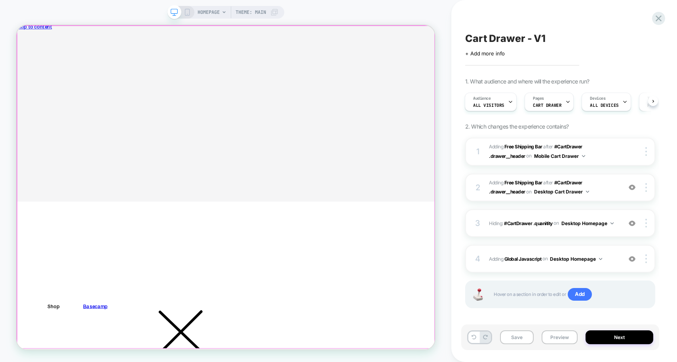
click at [562, 48] on div at bounding box center [295, 241] width 557 height 430
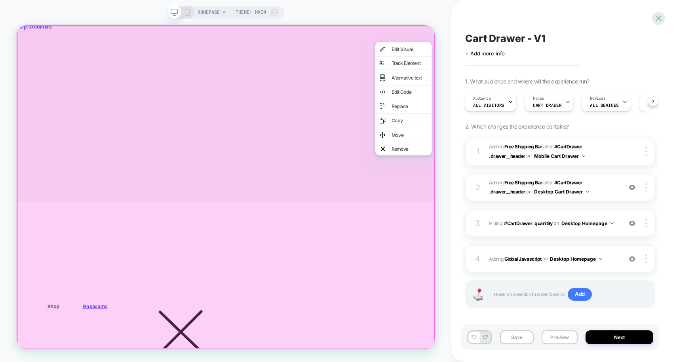
click at [564, 46] on div at bounding box center [296, 241] width 558 height 432
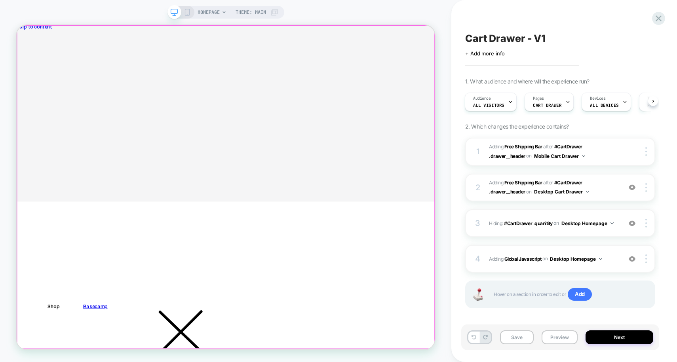
click at [564, 46] on div at bounding box center [295, 241] width 557 height 430
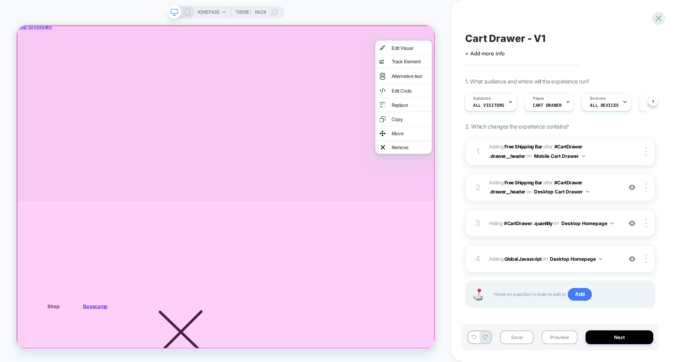
click at [566, 42] on div at bounding box center [296, 241] width 558 height 432
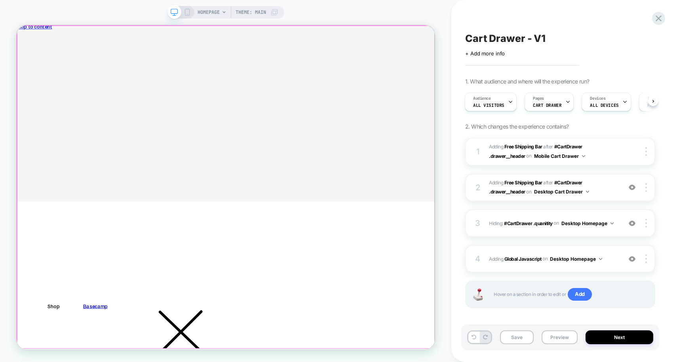
click at [566, 42] on div at bounding box center [295, 241] width 557 height 430
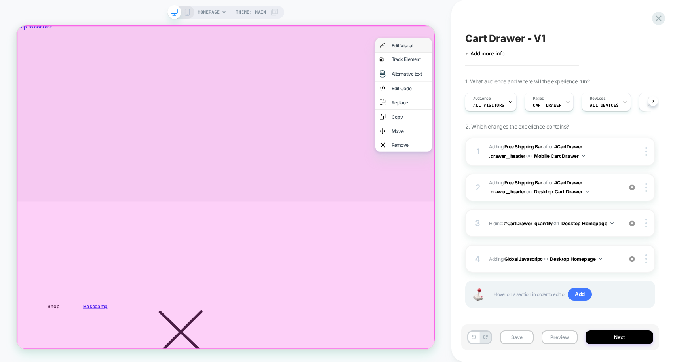
click at [559, 47] on div "Edit Visual" at bounding box center [532, 52] width 75 height 19
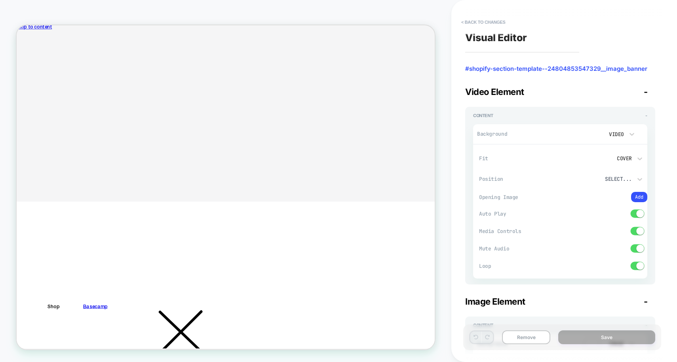
click at [20, 63] on icon "Close" at bounding box center [20, 63] width 0 height 0
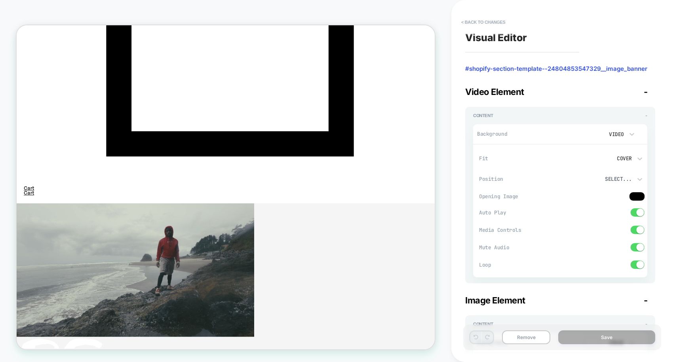
scroll to position [782, 0]
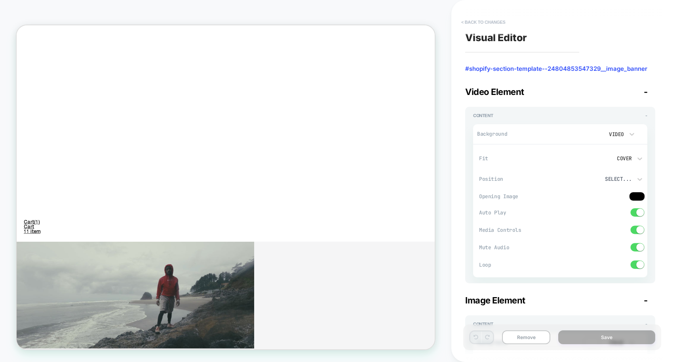
click at [471, 21] on button "< Back to changes" at bounding box center [484, 22] width 52 height 13
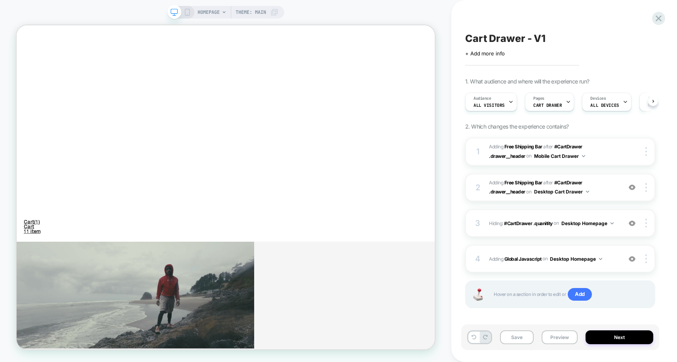
scroll to position [0, 0]
click at [493, 185] on span "#_loomi_addon_1759862319545 Adding Free Shipping Bar AFTER #CartDrawer .drawer_…" at bounding box center [553, 188] width 129 height 19
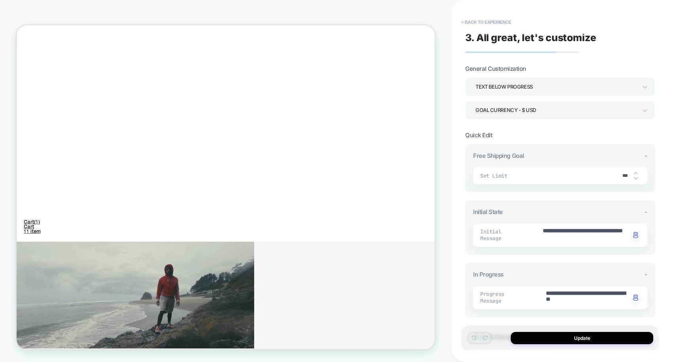
type textarea "*"
click at [468, 14] on div "**********" at bounding box center [560, 181] width 198 height 347
click at [468, 19] on button "< Back to experience" at bounding box center [487, 22] width 58 height 13
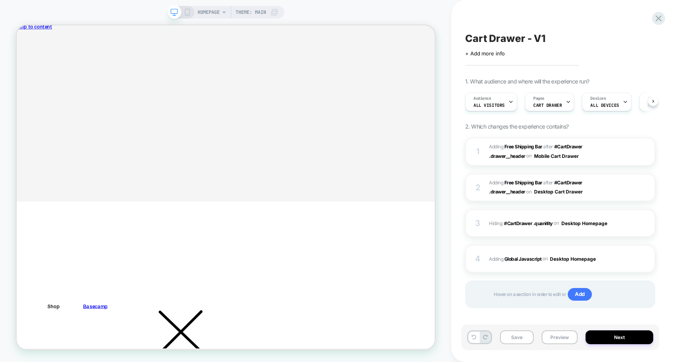
scroll to position [0, 0]
click at [562, 40] on div at bounding box center [563, 40] width 7 height 9
click at [564, 35] on div at bounding box center [564, 40] width 9 height 10
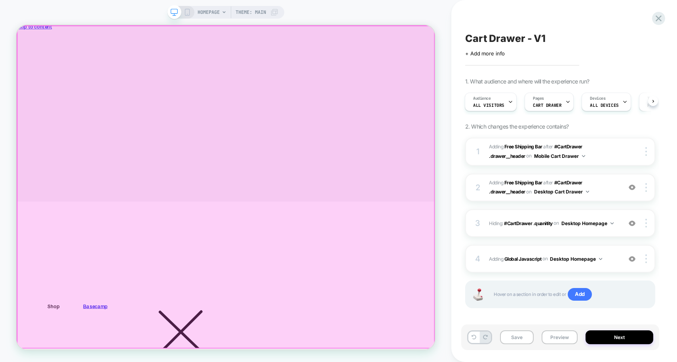
click at [431, 95] on div at bounding box center [295, 241] width 557 height 430
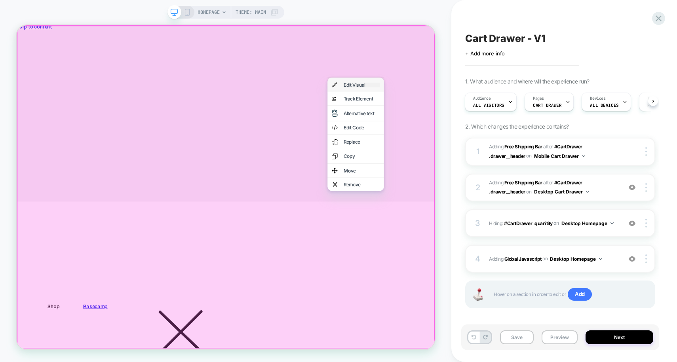
click at [456, 108] on div "Edit Visual" at bounding box center [477, 105] width 48 height 6
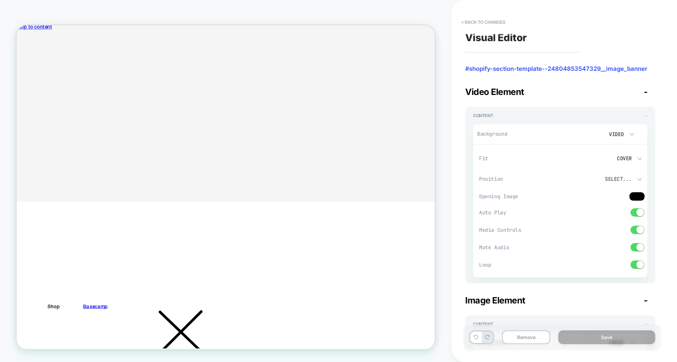
click at [20, 63] on icon "Close" at bounding box center [20, 63] width 0 height 0
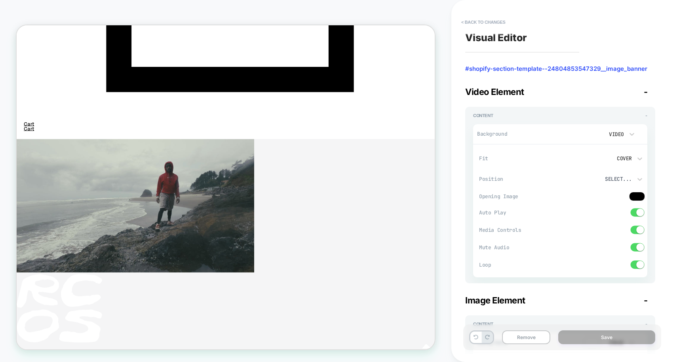
scroll to position [778, 0]
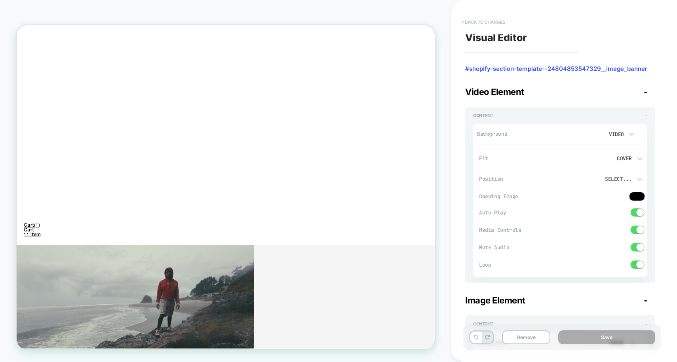
click at [474, 24] on button "< Back to changes" at bounding box center [484, 22] width 52 height 13
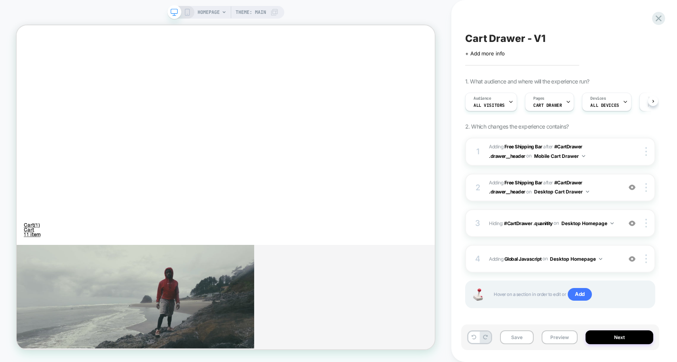
scroll to position [0, 0]
click at [631, 220] on img at bounding box center [632, 223] width 7 height 7
click at [585, 191] on button "Desktop Cart Drawer" at bounding box center [561, 192] width 55 height 10
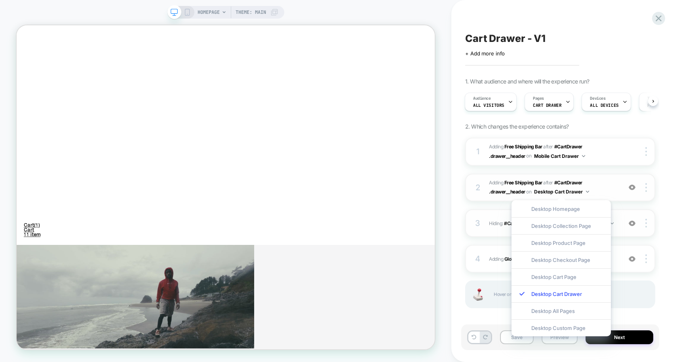
click at [585, 191] on button "Desktop Cart Drawer" at bounding box center [561, 192] width 55 height 10
click at [602, 186] on span "#_loomi_addon_1759862319545 Adding Free Shipping Bar AFTER #CartDrawer .drawer_…" at bounding box center [553, 188] width 129 height 19
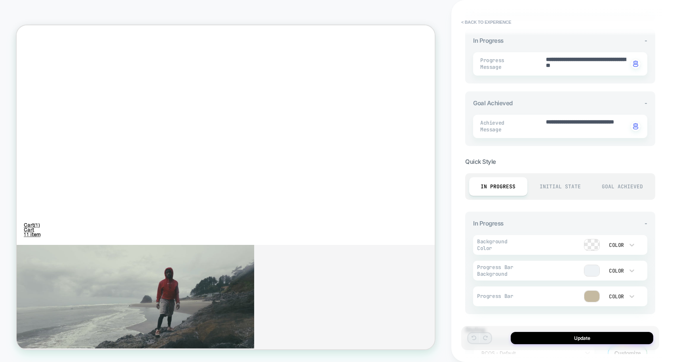
scroll to position [289, 0]
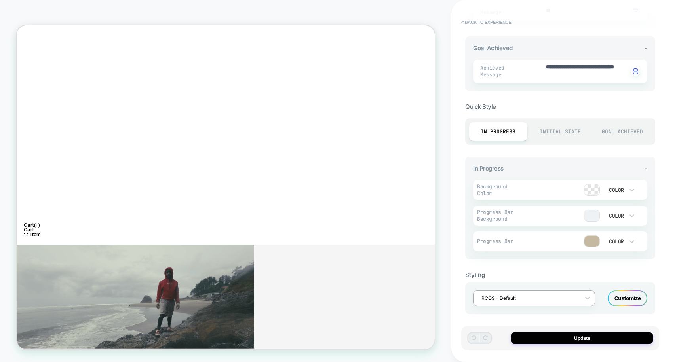
click at [580, 299] on div "RCOS - Default" at bounding box center [529, 298] width 103 height 11
click at [580, 306] on div "RCOS - Default Customize" at bounding box center [560, 299] width 190 height 32
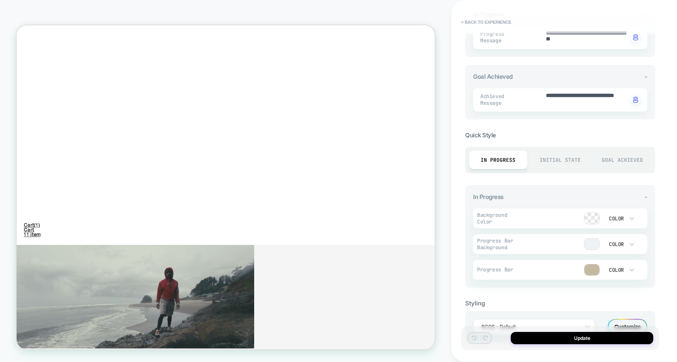
scroll to position [248, 0]
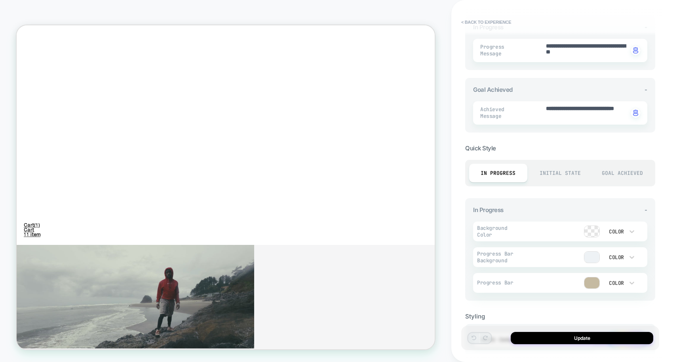
click at [568, 165] on div "Initial State" at bounding box center [561, 173] width 58 height 19
click at [522, 164] on div "In Progress" at bounding box center [498, 173] width 58 height 19
click at [629, 172] on div "Goal Achieved" at bounding box center [622, 173] width 58 height 19
click at [569, 172] on div "Initial State" at bounding box center [561, 173] width 58 height 19
click at [509, 169] on div "In Progress" at bounding box center [498, 173] width 58 height 19
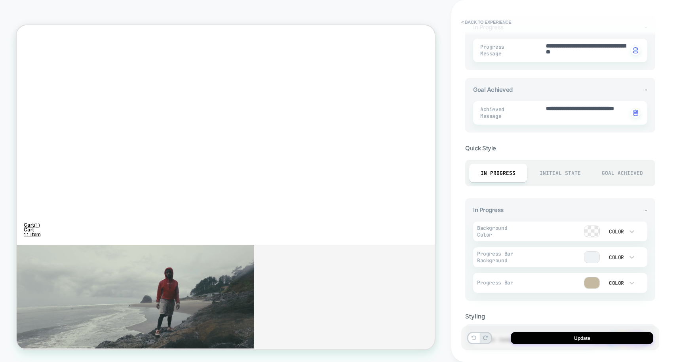
click at [557, 169] on div "Initial State" at bounding box center [561, 173] width 58 height 19
click at [610, 172] on div "Goal Achieved" at bounding box center [622, 173] width 58 height 19
click at [559, 175] on div "Initial State" at bounding box center [561, 173] width 58 height 19
click at [524, 175] on div "In Progress" at bounding box center [498, 173] width 58 height 19
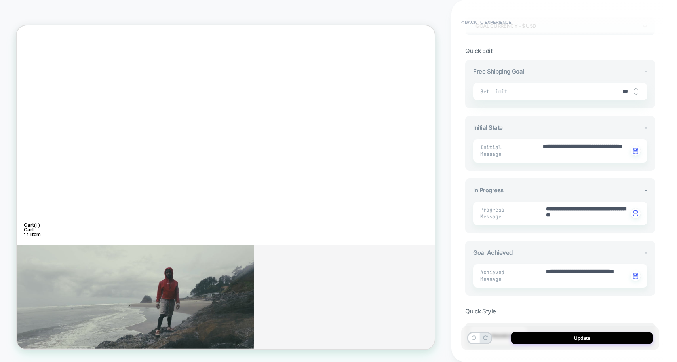
scroll to position [0, 0]
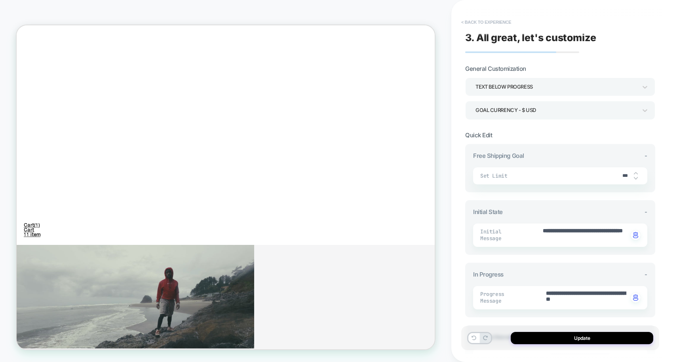
click at [468, 21] on button "< Back to experience" at bounding box center [487, 22] width 58 height 13
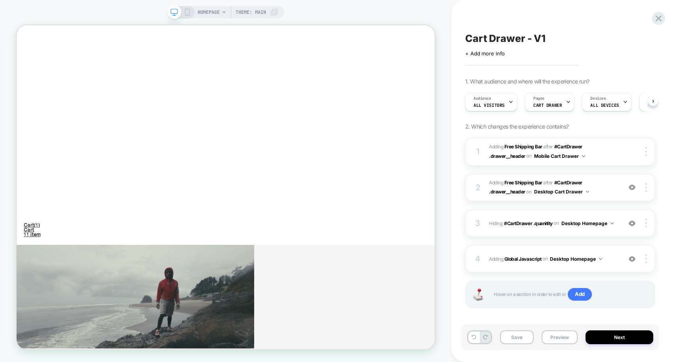
scroll to position [0, 0]
click at [514, 334] on button "Save" at bounding box center [517, 338] width 34 height 14
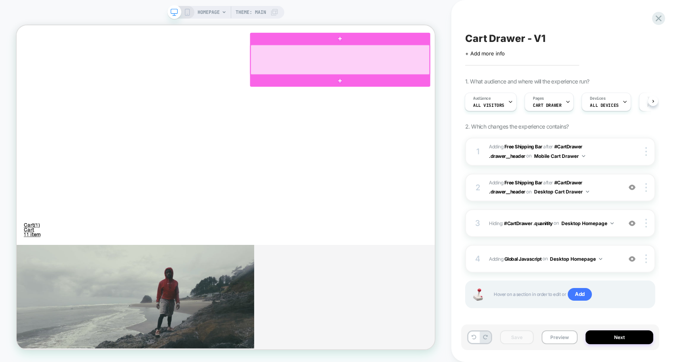
click at [518, 72] on div at bounding box center [448, 71] width 239 height 40
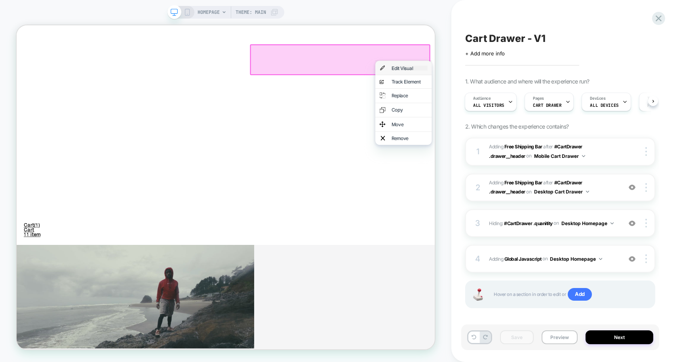
click at [541, 79] on div "Edit Visual" at bounding box center [541, 82] width 48 height 6
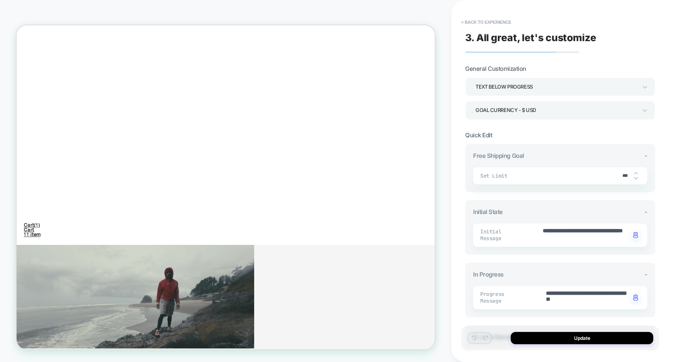
click at [48, 290] on span "(1)" at bounding box center [44, 293] width 8 height 6
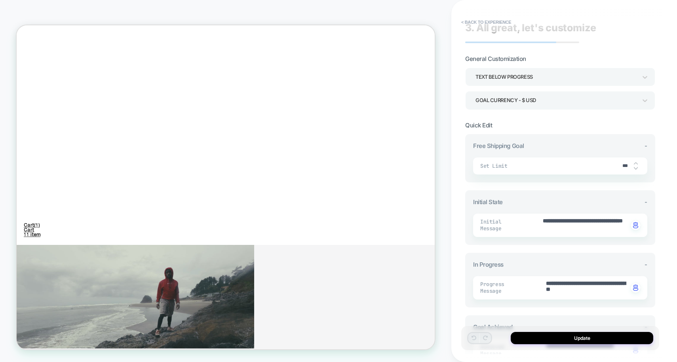
scroll to position [0, 0]
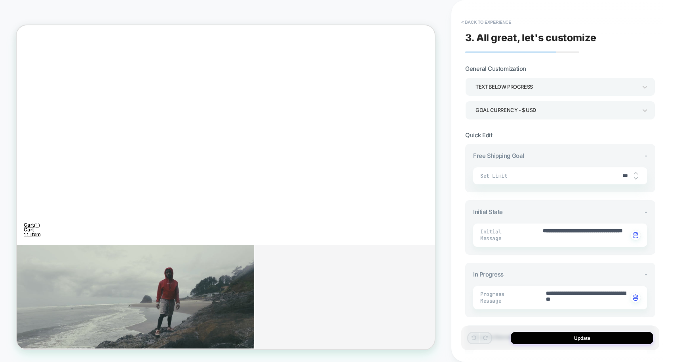
click at [48, 290] on span "(1)" at bounding box center [44, 293] width 8 height 6
click at [483, 25] on button "< Back to experience" at bounding box center [487, 22] width 58 height 13
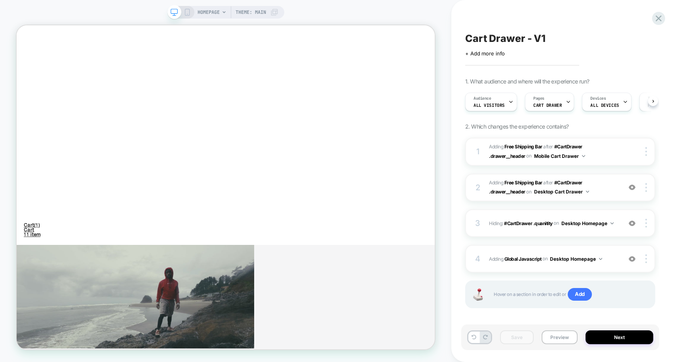
scroll to position [0, 0]
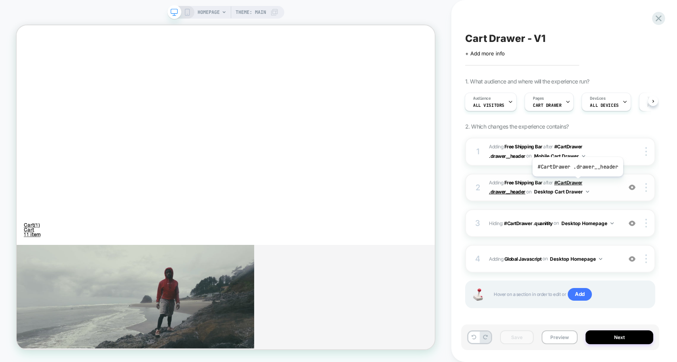
click at [577, 183] on span "#CartDrawer .drawer__header" at bounding box center [535, 187] width 93 height 15
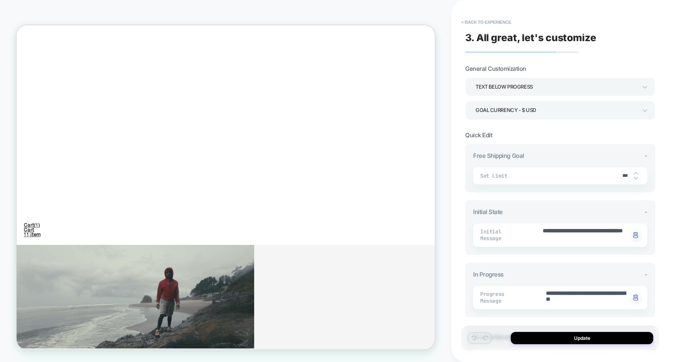
type textarea "*"
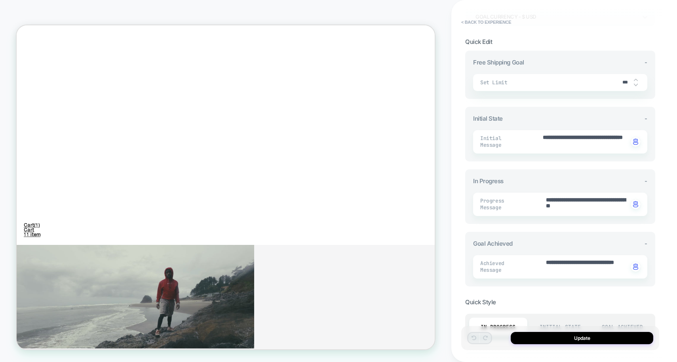
scroll to position [0, 0]
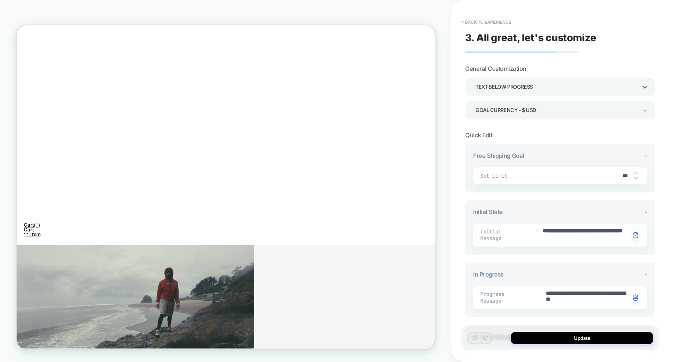
click at [530, 85] on div "Text Below Progress" at bounding box center [557, 87] width 162 height 11
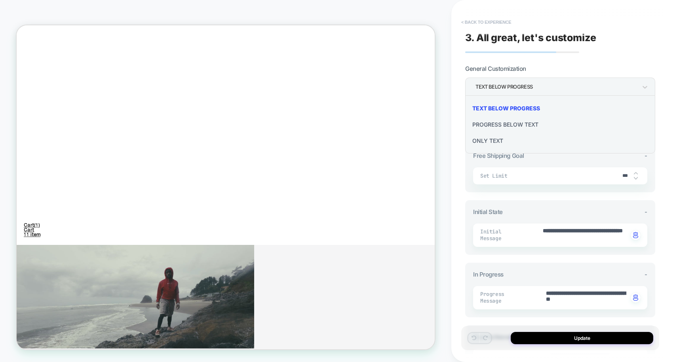
click at [473, 23] on button "< Back to experience" at bounding box center [487, 22] width 58 height 13
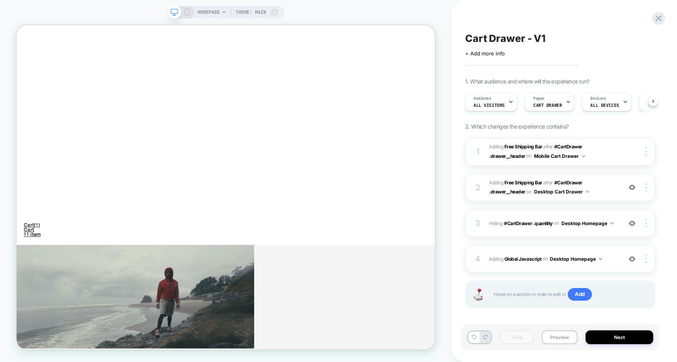
scroll to position [0, 0]
click at [648, 189] on div at bounding box center [647, 187] width 15 height 9
click at [650, 186] on div at bounding box center [647, 187] width 15 height 9
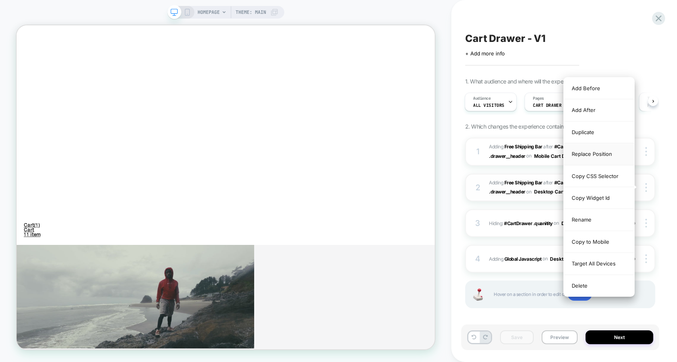
click at [608, 154] on div "Replace Position" at bounding box center [599, 154] width 71 height 22
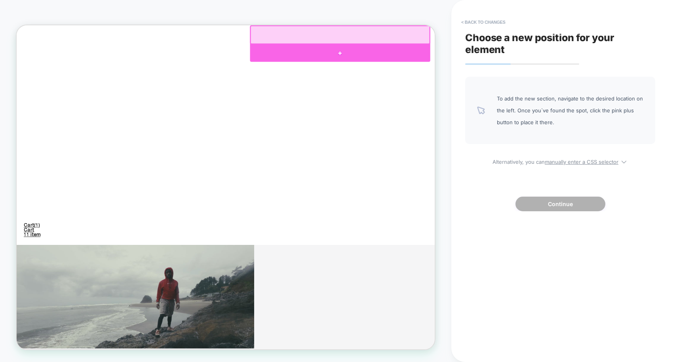
click at [450, 60] on div at bounding box center [448, 63] width 240 height 24
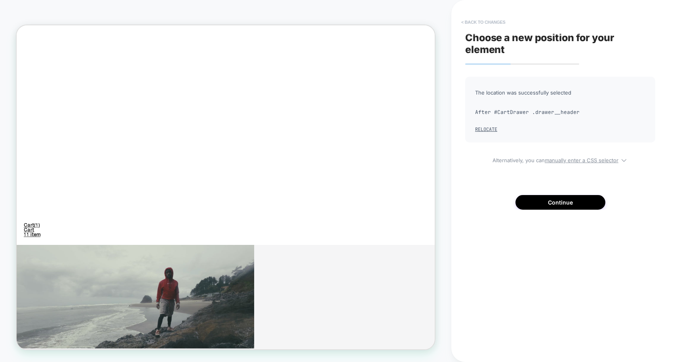
click at [482, 22] on button "< Back to changes" at bounding box center [484, 22] width 52 height 13
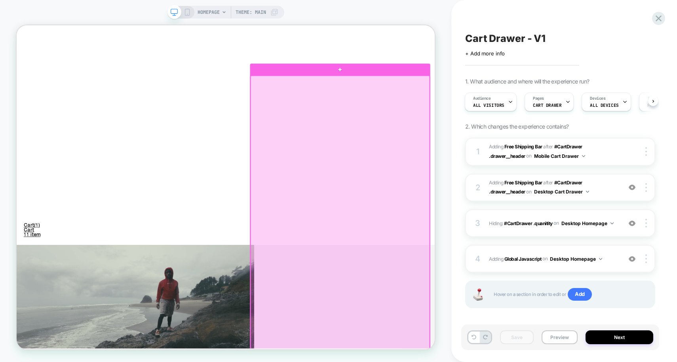
click at [540, 102] on div at bounding box center [448, 281] width 239 height 376
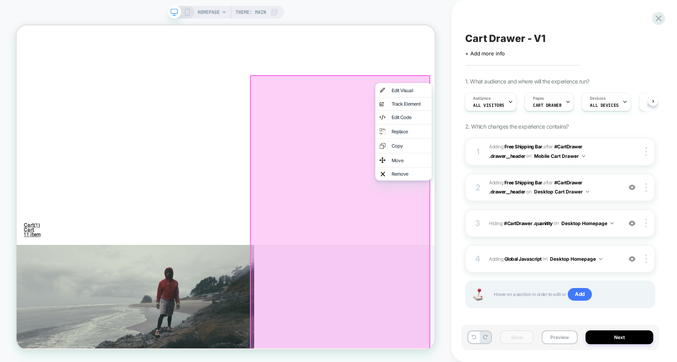
click at [446, 63] on div "HOMEPAGE Theme: MAIN" at bounding box center [226, 181] width 452 height 347
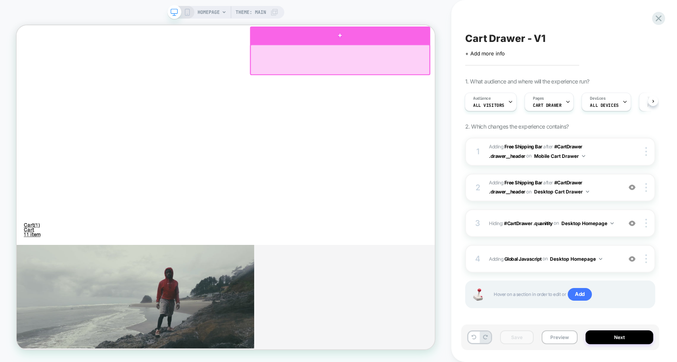
drag, startPoint x: 404, startPoint y: 69, endPoint x: 412, endPoint y: 38, distance: 32.3
click at [412, 51] on div at bounding box center [448, 51] width 240 height 0
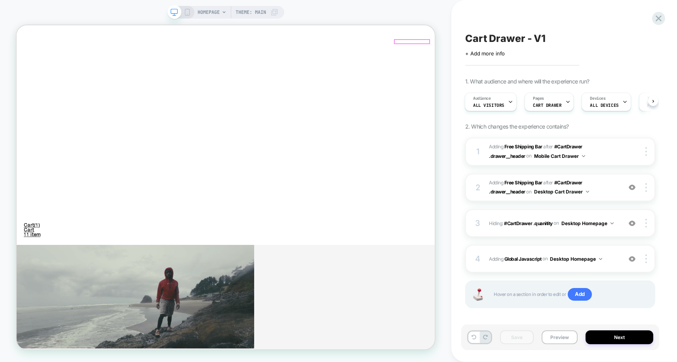
click at [48, 290] on span "Cart (1)" at bounding box center [36, 293] width 21 height 6
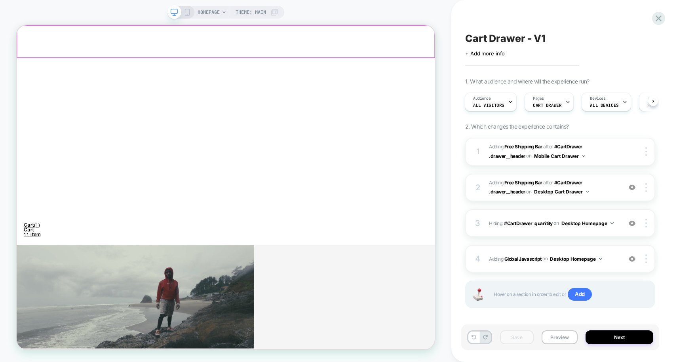
click at [48, 290] on span "Cart (1)" at bounding box center [36, 293] width 21 height 6
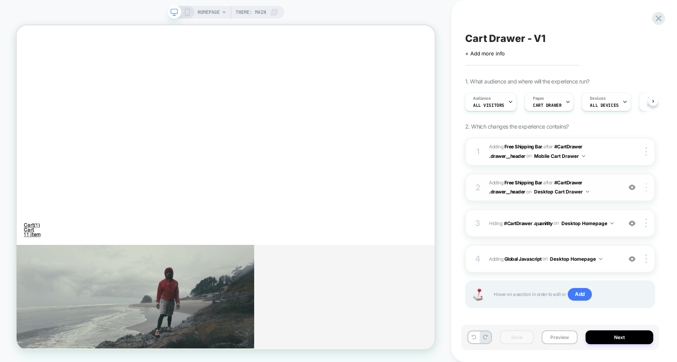
click at [646, 186] on img at bounding box center [647, 187] width 2 height 9
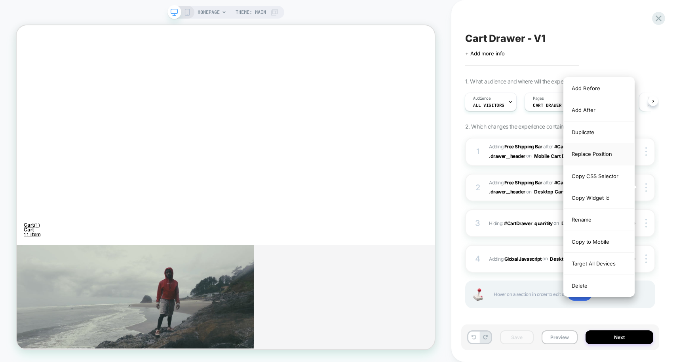
click at [602, 154] on div "Replace Position" at bounding box center [599, 154] width 71 height 22
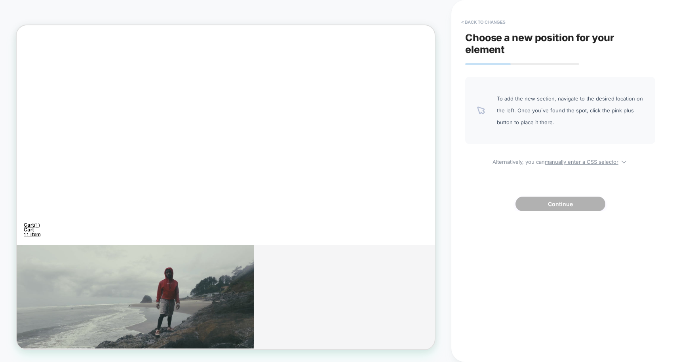
click at [449, 55] on div "HOMEPAGE Theme: MAIN" at bounding box center [226, 181] width 452 height 347
click at [470, 23] on button "< Back to changes" at bounding box center [484, 22] width 52 height 13
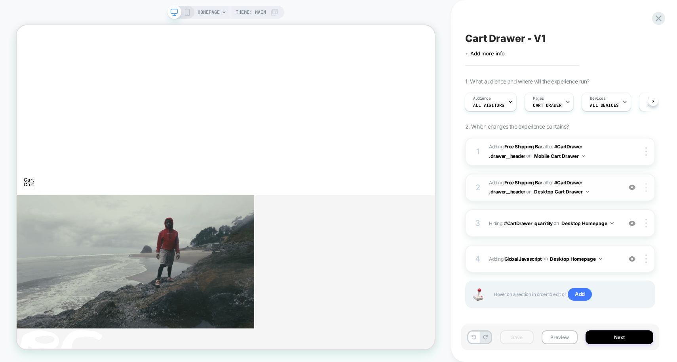
click at [646, 190] on img at bounding box center [647, 187] width 2 height 9
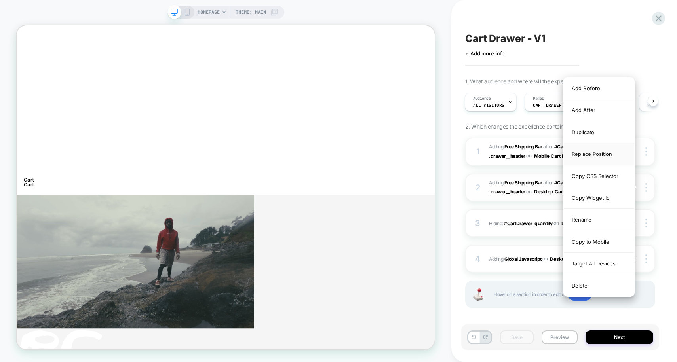
click at [603, 151] on div "Replace Position" at bounding box center [599, 154] width 71 height 22
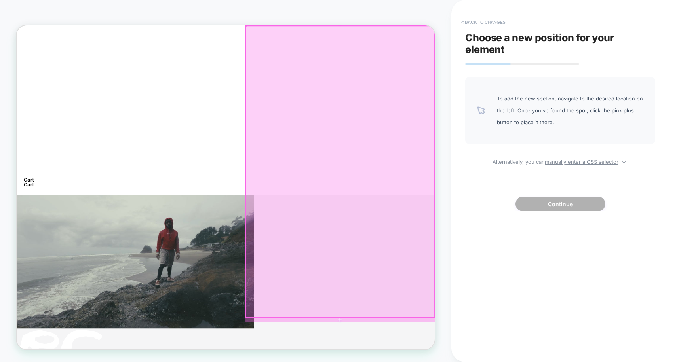
click at [446, 47] on div at bounding box center [448, 220] width 252 height 389
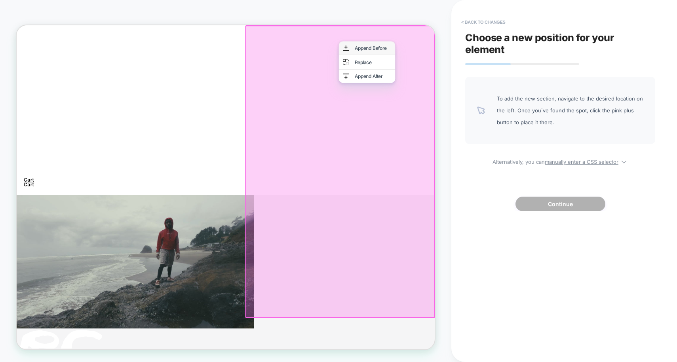
click at [463, 58] on div "Append Before" at bounding box center [483, 56] width 75 height 18
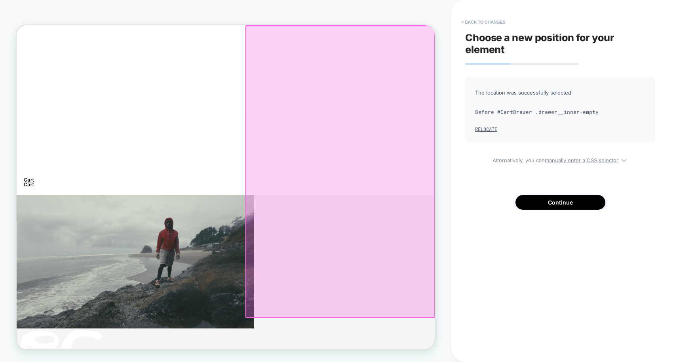
click at [561, 46] on div at bounding box center [448, 220] width 253 height 391
click at [527, 196] on button "Continue" at bounding box center [561, 202] width 90 height 15
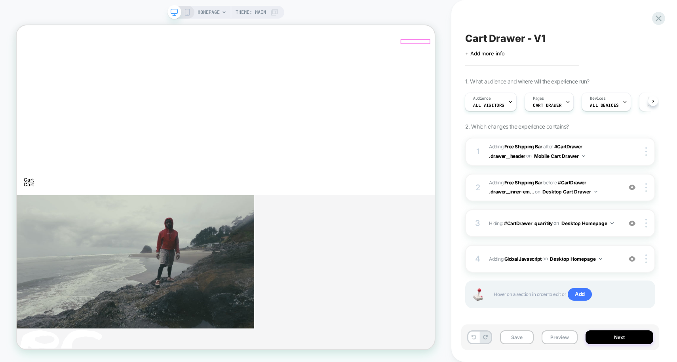
click at [40, 230] on span "Cart" at bounding box center [33, 233] width 14 height 6
click at [475, 339] on icon at bounding box center [474, 337] width 5 height 5
click at [658, 19] on icon at bounding box center [659, 18] width 6 height 6
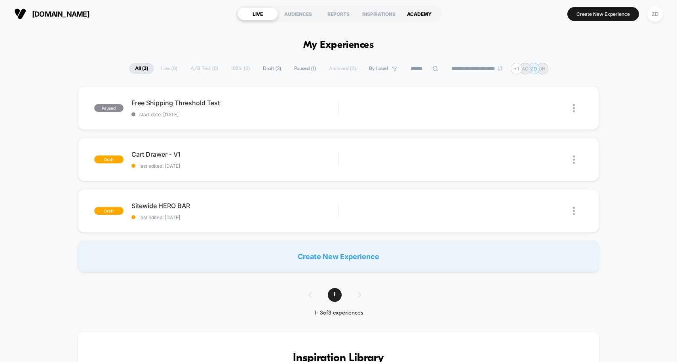
click at [420, 15] on div "ACADEMY" at bounding box center [419, 14] width 40 height 13
click at [209, 161] on div "Cart Drawer - V1 Click to edit experience details Click to edit experience deta…" at bounding box center [235, 160] width 207 height 19
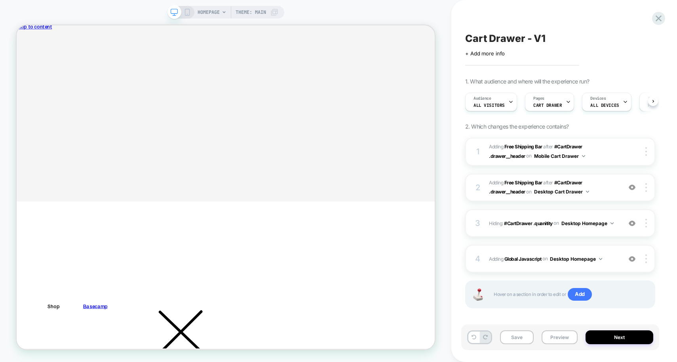
scroll to position [0, 0]
click at [261, 111] on cart-drawer "Your cart is empty Continue shopping Cart You׳re only $75 away from free shippi…" at bounding box center [296, 116] width 558 height 168
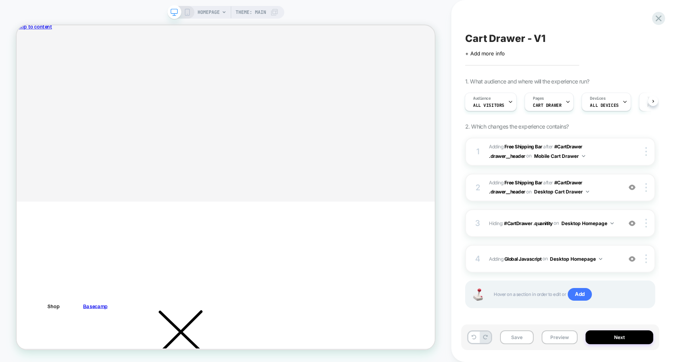
click at [307, 9] on div "HOMEPAGE Theme: MAIN" at bounding box center [226, 181] width 452 height 347
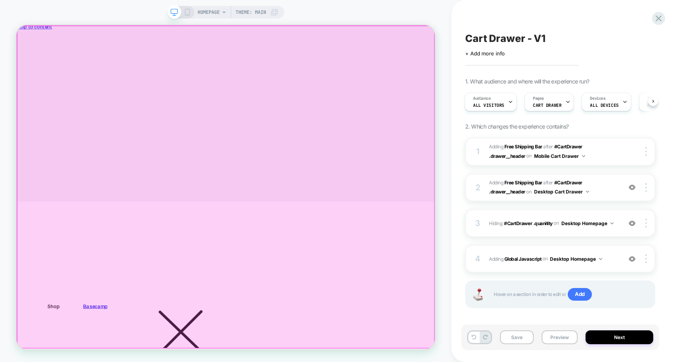
click at [122, 48] on div at bounding box center [295, 241] width 557 height 430
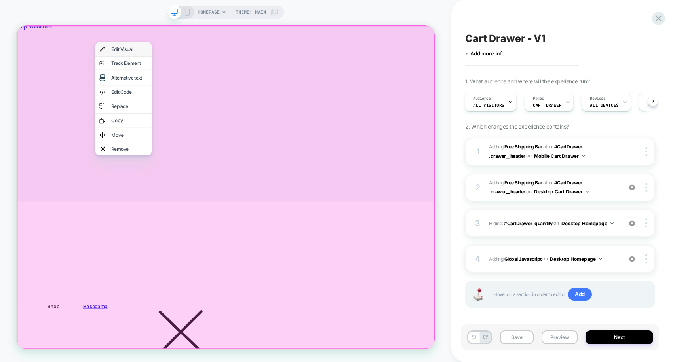
click at [135, 57] on div "Edit Visual" at bounding box center [159, 57] width 75 height 19
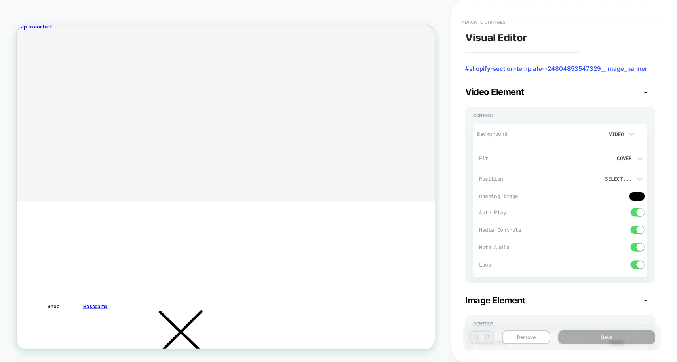
click at [475, 27] on button "< Back to changes" at bounding box center [484, 22] width 52 height 13
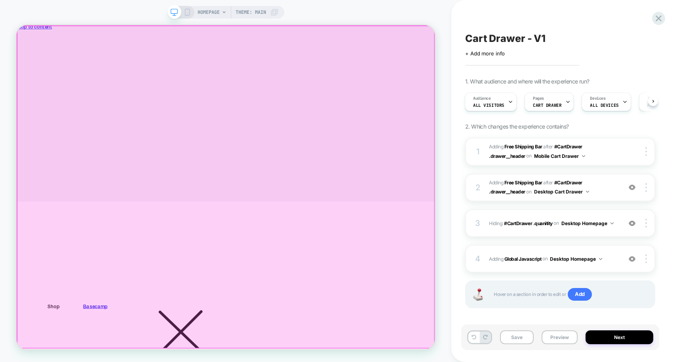
click at [510, 140] on div at bounding box center [295, 241] width 557 height 430
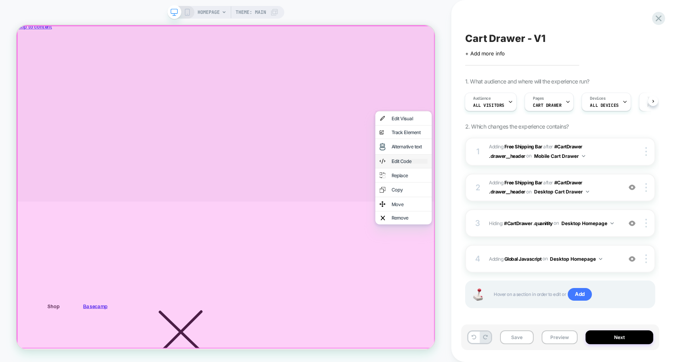
click at [524, 206] on div "Edit Code" at bounding box center [541, 207] width 48 height 6
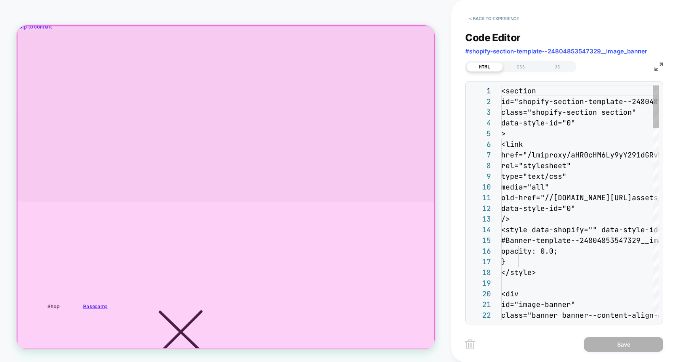
scroll to position [96, 0]
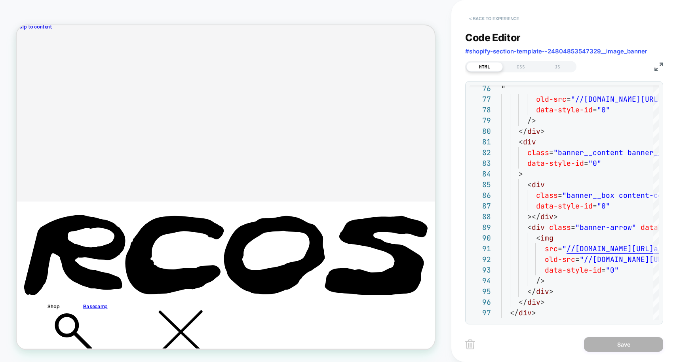
click at [475, 20] on button "< Back to experience" at bounding box center [494, 18] width 58 height 13
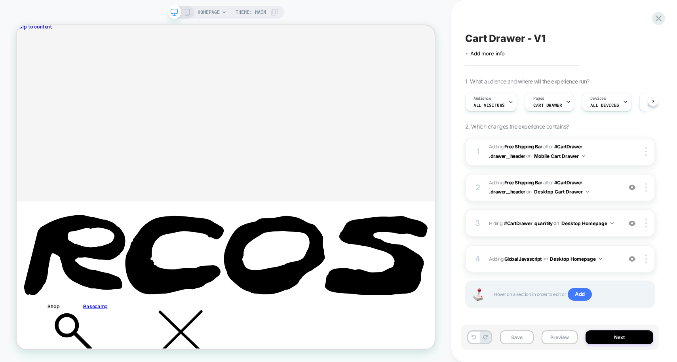
scroll to position [0, 0]
click at [219, 14] on span "HOMEPAGE" at bounding box center [209, 12] width 22 height 13
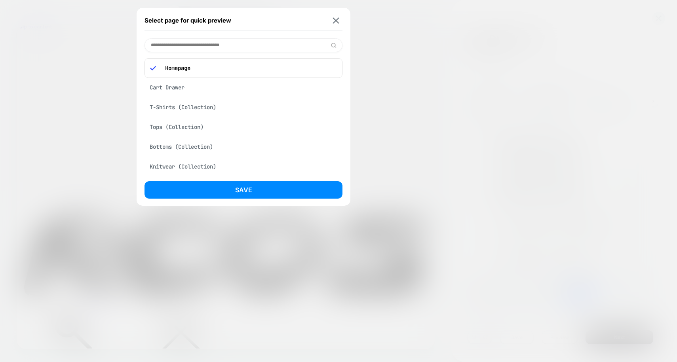
click at [179, 87] on div "Cart Drawer" at bounding box center [244, 87] width 198 height 15
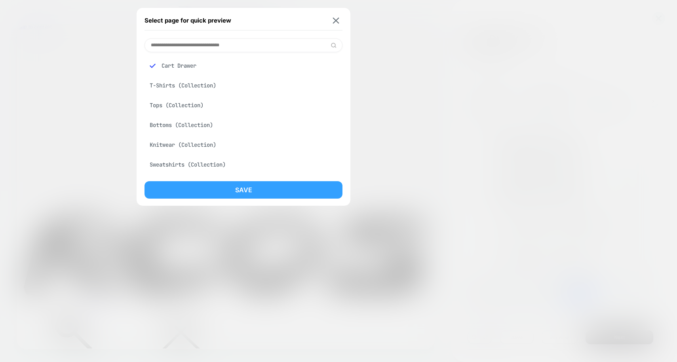
click at [214, 183] on button "Save" at bounding box center [244, 189] width 198 height 17
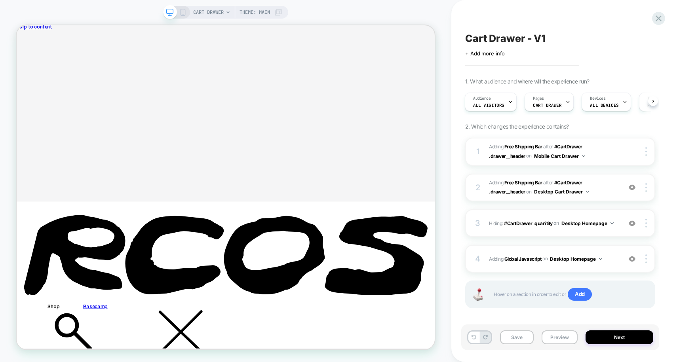
scroll to position [0, 1]
click at [217, 10] on span "CART DRAWER" at bounding box center [208, 12] width 31 height 13
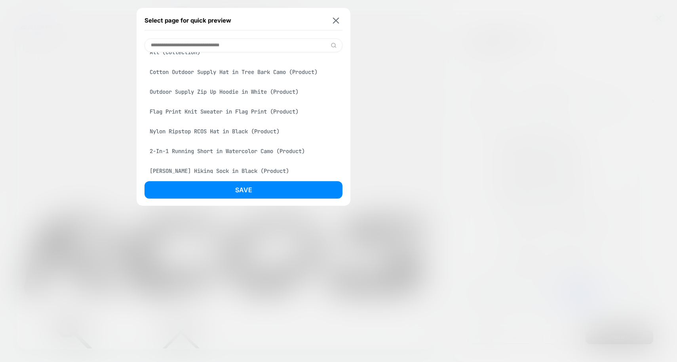
scroll to position [238, 0]
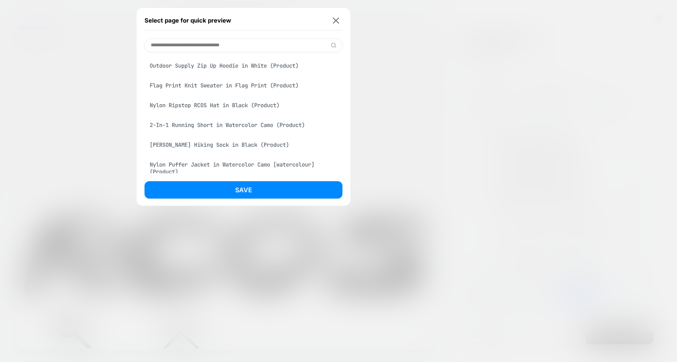
click at [183, 104] on div "Nylon Ripstop RCOS Hat in Black (Product)" at bounding box center [244, 105] width 198 height 15
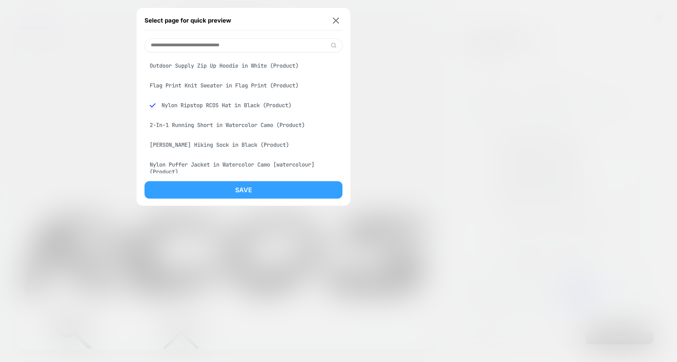
click at [212, 194] on button "Save" at bounding box center [244, 189] width 198 height 17
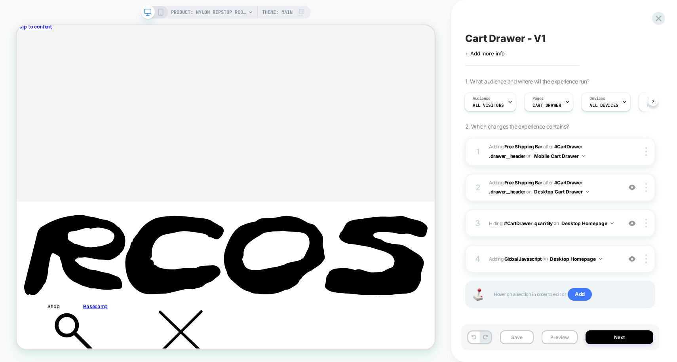
scroll to position [0, 1]
click at [247, 13] on div "PRODUCT: Nylon Ripstop RCOS Hat in Black Theme: MAIN" at bounding box center [238, 12] width 134 height 13
click at [234, 12] on span "PRODUCT: Nylon Ripstop RCOS Hat in Black" at bounding box center [208, 12] width 75 height 13
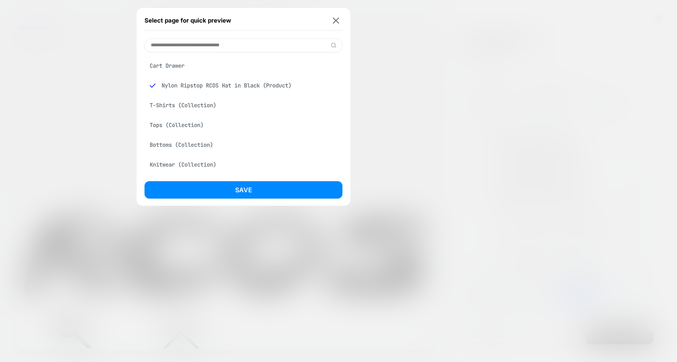
click at [198, 85] on div "Nylon Ripstop RCOS Hat in Black (Product)" at bounding box center [244, 85] width 198 height 15
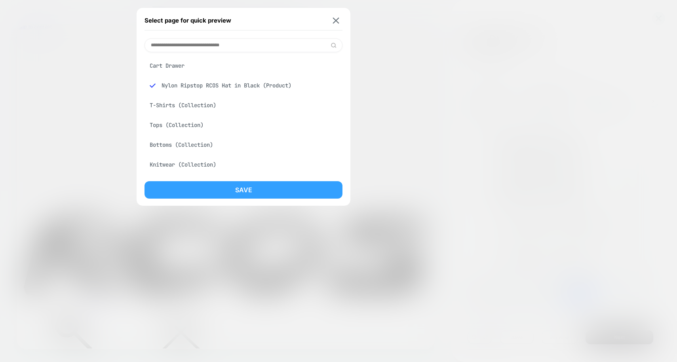
click at [225, 196] on button "Save" at bounding box center [244, 189] width 198 height 17
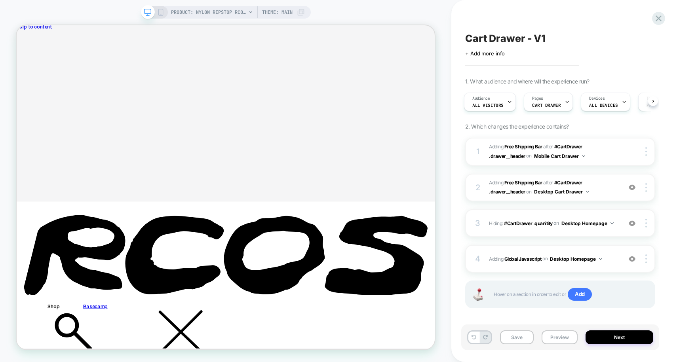
click at [160, 10] on icon at bounding box center [160, 12] width 7 height 7
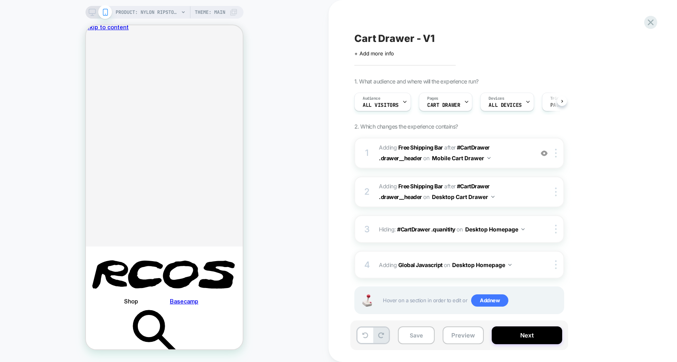
click at [93, 12] on icon at bounding box center [92, 12] width 7 height 7
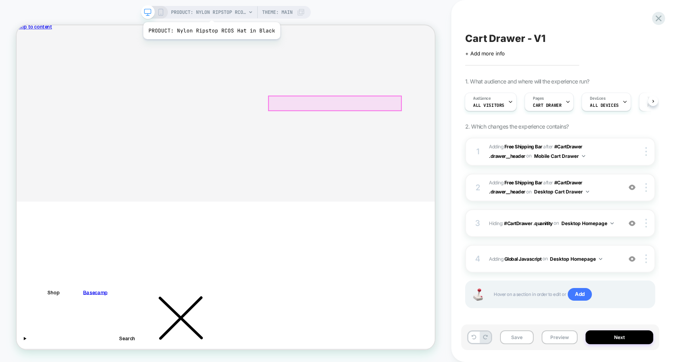
click at [210, 12] on span "PRODUCT: Nylon Ripstop RCOS Hat in Black" at bounding box center [208, 12] width 75 height 13
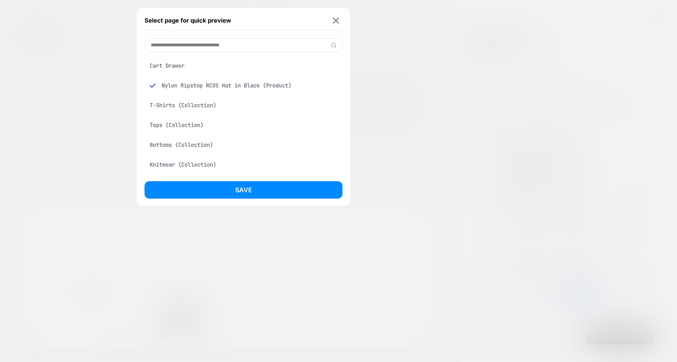
click at [194, 99] on div "T-Shirts (Collection)" at bounding box center [244, 105] width 198 height 15
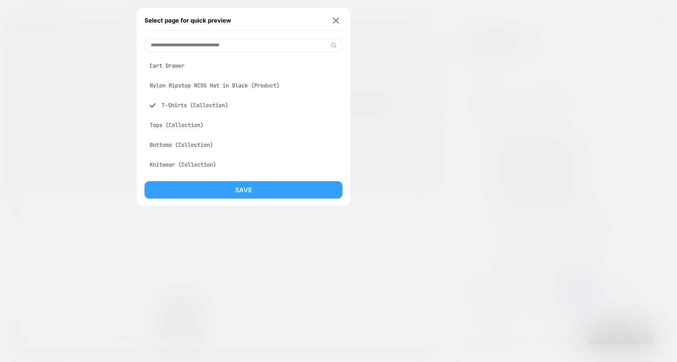
click at [228, 184] on button "Save" at bounding box center [244, 189] width 198 height 17
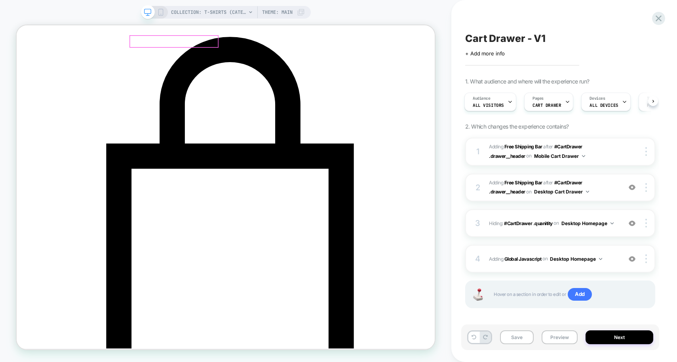
scroll to position [441, 0]
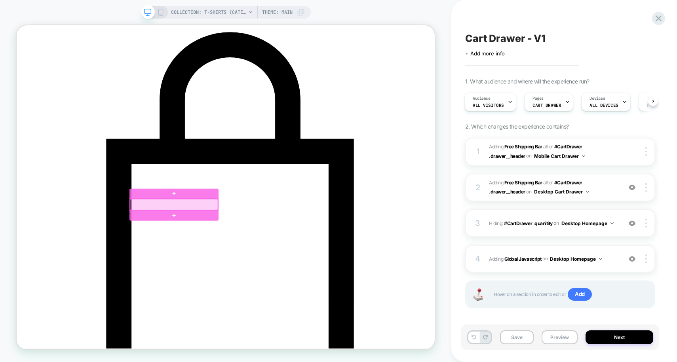
click at [235, 265] on div at bounding box center [226, 264] width 117 height 15
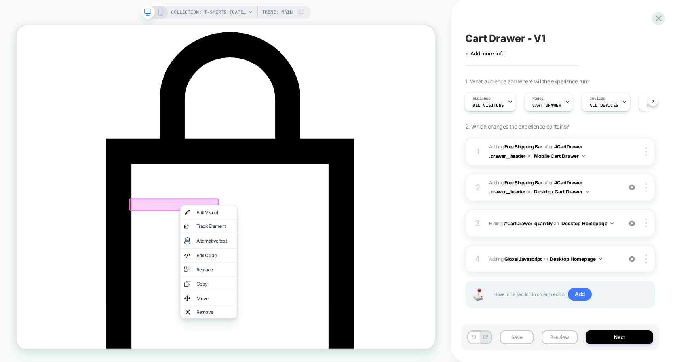
click at [225, 263] on div at bounding box center [226, 265] width 119 height 17
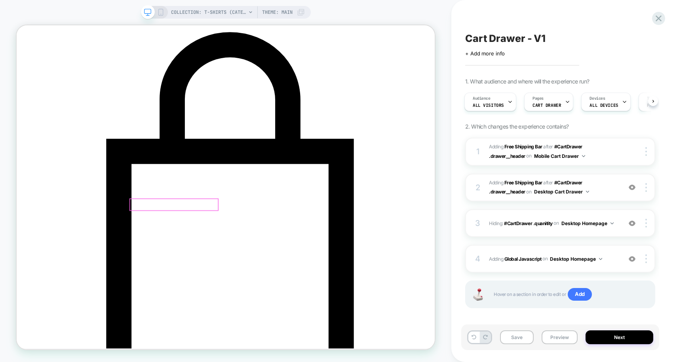
click at [225, 263] on div at bounding box center [226, 264] width 117 height 15
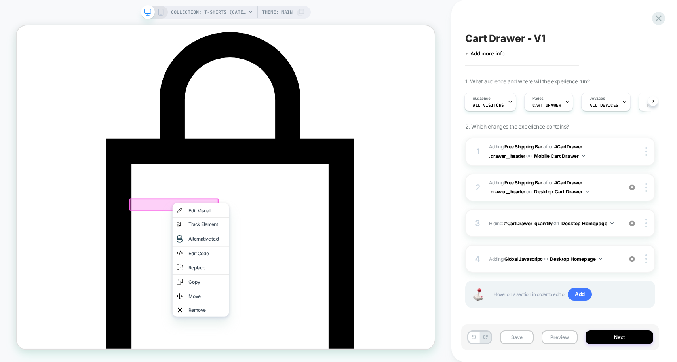
click at [225, 263] on div at bounding box center [262, 263] width 75 height 0
click at [440, 199] on div "COLLECTION: T-Shirts (Category) COLLECTION: T-Shirts (Category) Theme: MAIN" at bounding box center [226, 181] width 452 height 347
click at [600, 104] on span "Page Load" at bounding box center [606, 106] width 23 height 6
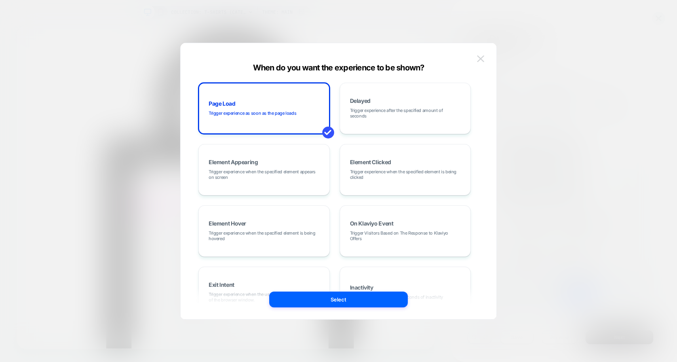
click at [484, 64] on button at bounding box center [481, 59] width 12 height 12
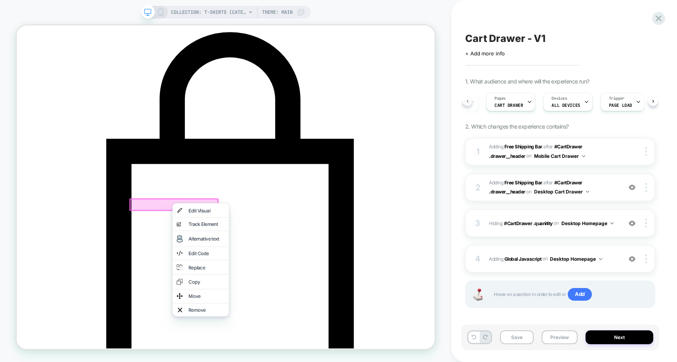
scroll to position [0, 13]
click at [467, 99] on button at bounding box center [468, 101] width 10 height 10
click at [275, 261] on div at bounding box center [226, 265] width 119 height 17
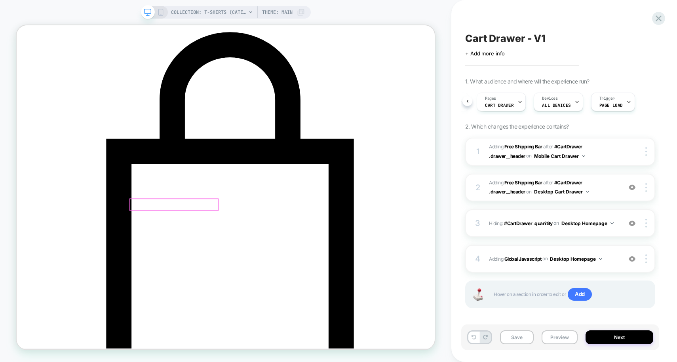
click at [275, 261] on div at bounding box center [226, 264] width 117 height 15
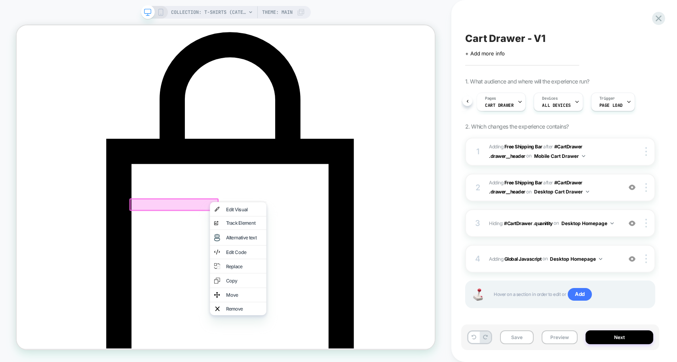
click at [242, 261] on div at bounding box center [226, 265] width 119 height 17
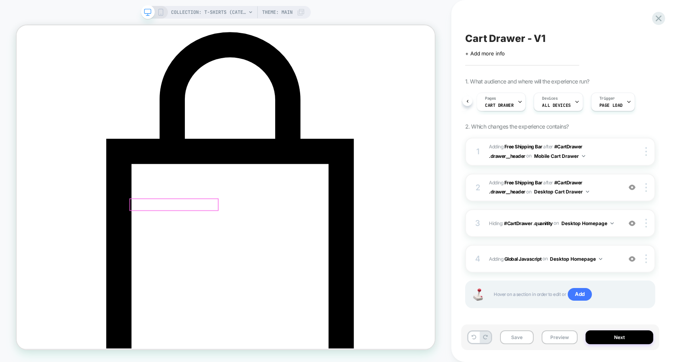
click at [234, 263] on div at bounding box center [226, 264] width 117 height 15
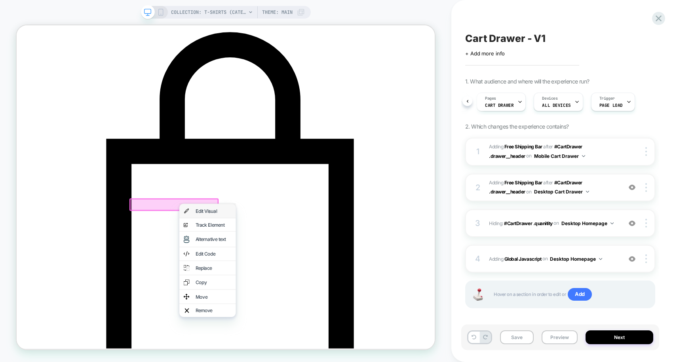
click at [268, 277] on div "Edit Visual" at bounding box center [271, 273] width 75 height 19
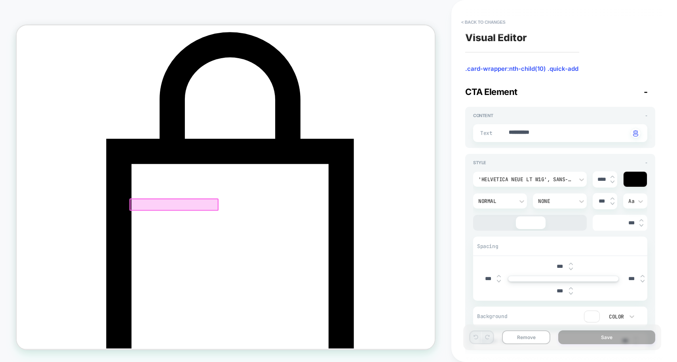
scroll to position [465, 0]
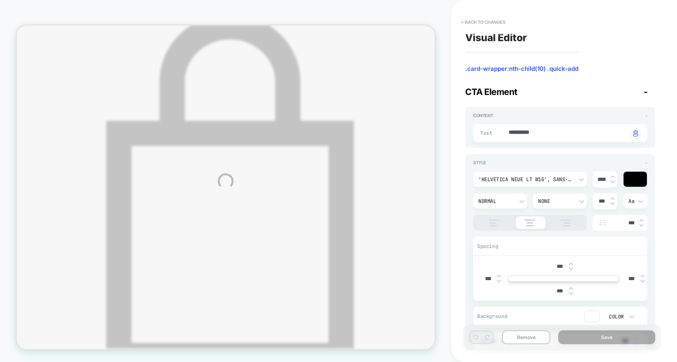
type textarea "*"
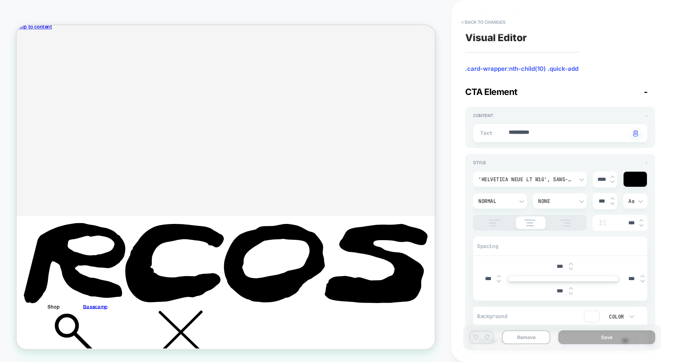
scroll to position [0, 0]
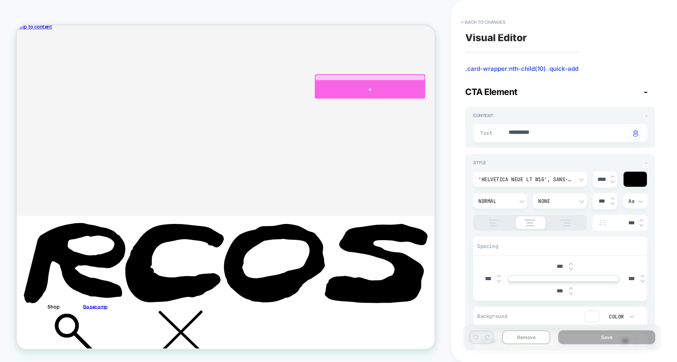
click at [437, 102] on div at bounding box center [487, 111] width 147 height 24
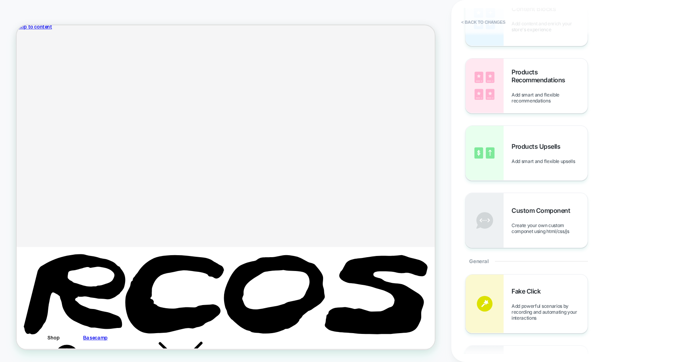
scroll to position [75, 0]
click at [527, 206] on span "Custom Component" at bounding box center [543, 210] width 63 height 8
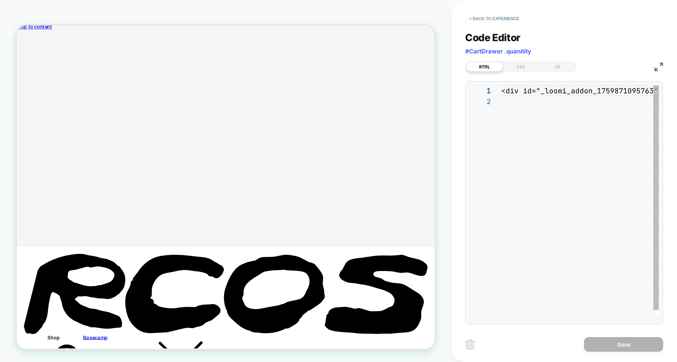
scroll to position [11, 0]
click at [507, 91] on div "< div id = "_loomi_addon_1759871095763" > Change Me! </ div >" at bounding box center [625, 209] width 249 height 246
